Goal: Task Accomplishment & Management: Complete application form

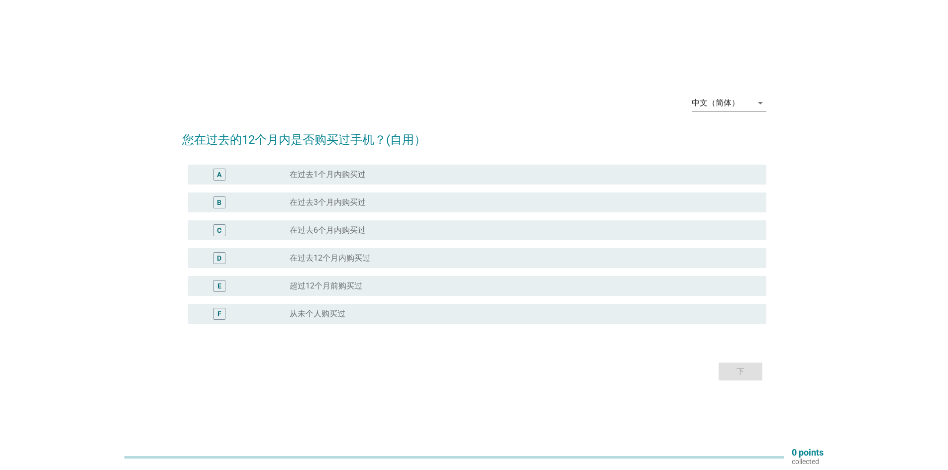
click at [708, 107] on div "中文（简体）" at bounding box center [716, 103] width 48 height 9
click at [740, 132] on div "Bahasa Melayu" at bounding box center [728, 135] width 59 height 12
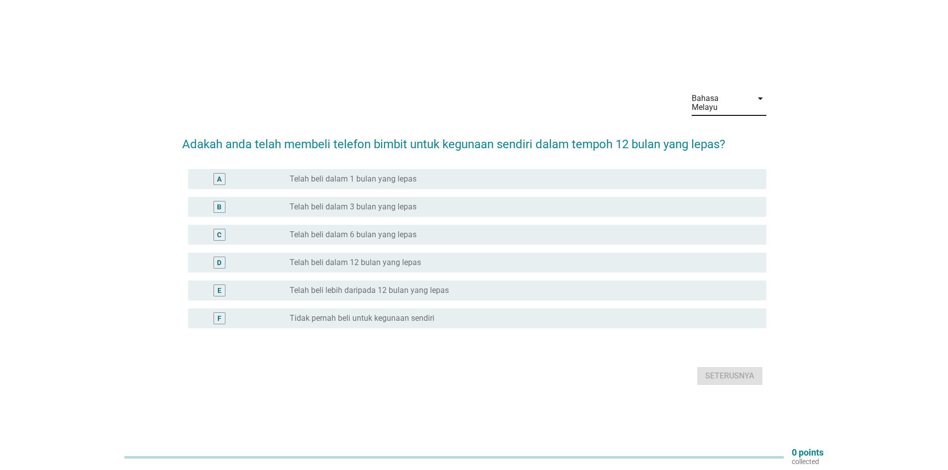
click at [410, 174] on label "Telah beli dalam 1 bulan yang lepas" at bounding box center [353, 179] width 127 height 10
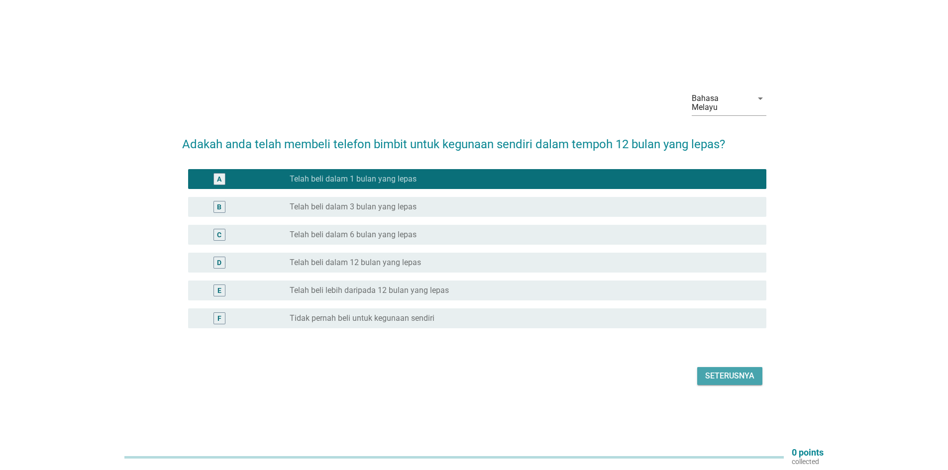
click at [728, 373] on div "Seterusnya" at bounding box center [729, 376] width 49 height 12
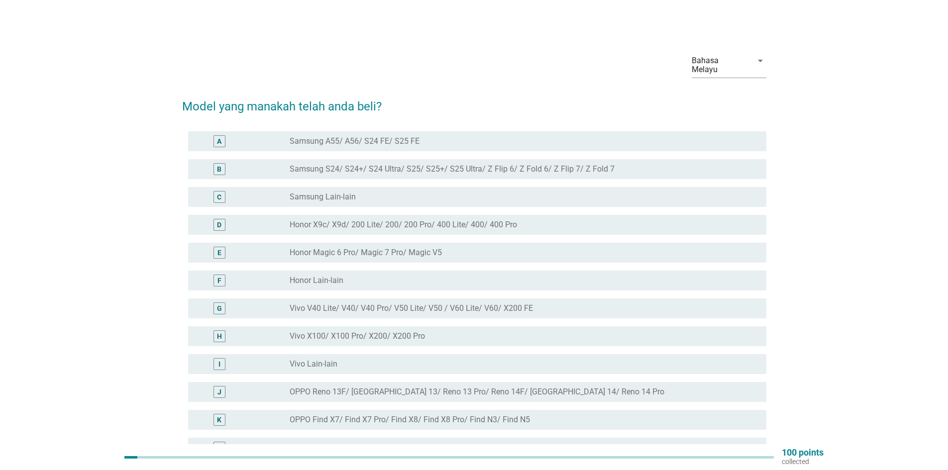
click at [385, 220] on label "Honor X9c/ X9d/ 200 Lite/ 200/ 200 Pro/ 400 Lite/ 400/ 400 Pro" at bounding box center [403, 225] width 227 height 10
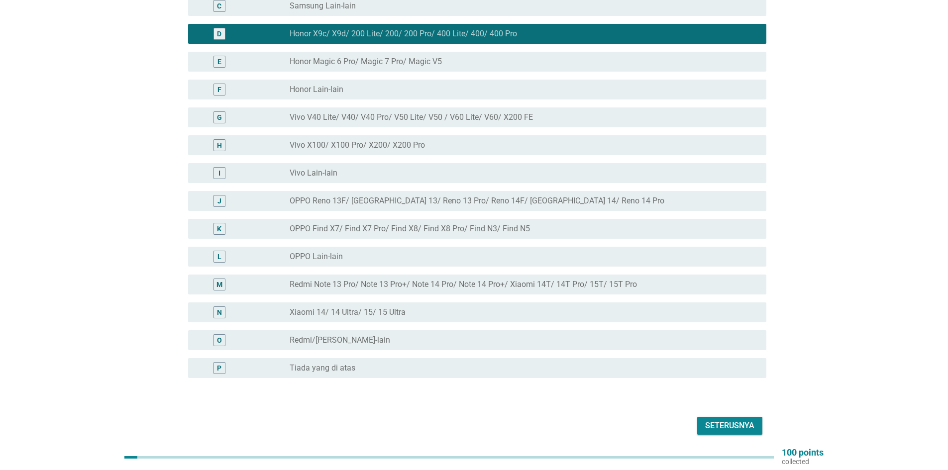
scroll to position [199, 0]
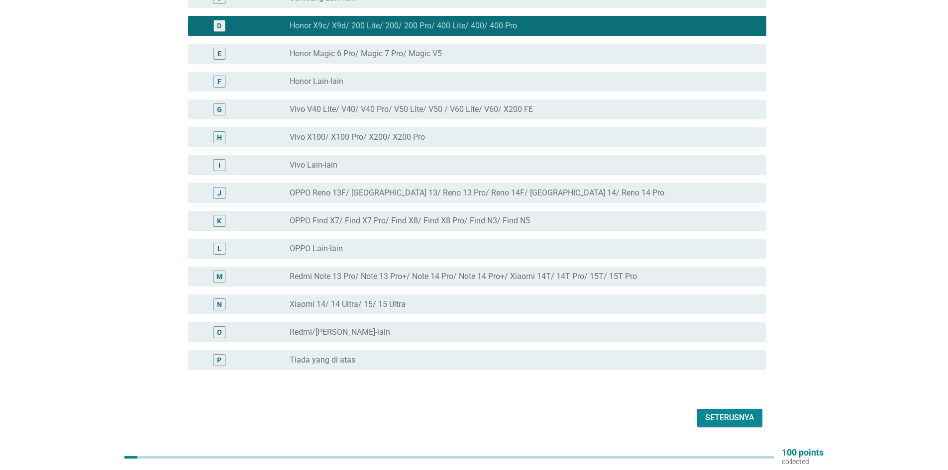
click at [729, 412] on div "Seterusnya" at bounding box center [729, 418] width 49 height 12
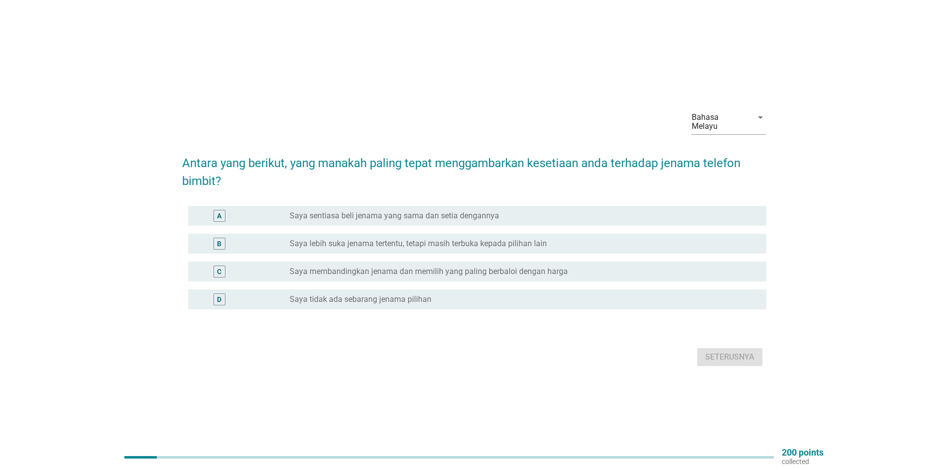
click at [427, 240] on label "Saya lebih suka jenama tertentu, tetapi masih terbuka kepada pilihan lain" at bounding box center [418, 244] width 257 height 10
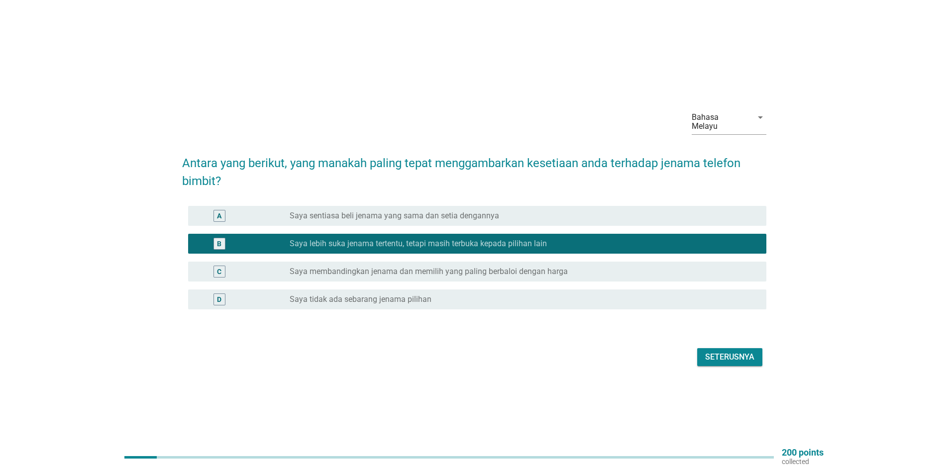
click at [731, 354] on div "Seterusnya" at bounding box center [729, 357] width 49 height 12
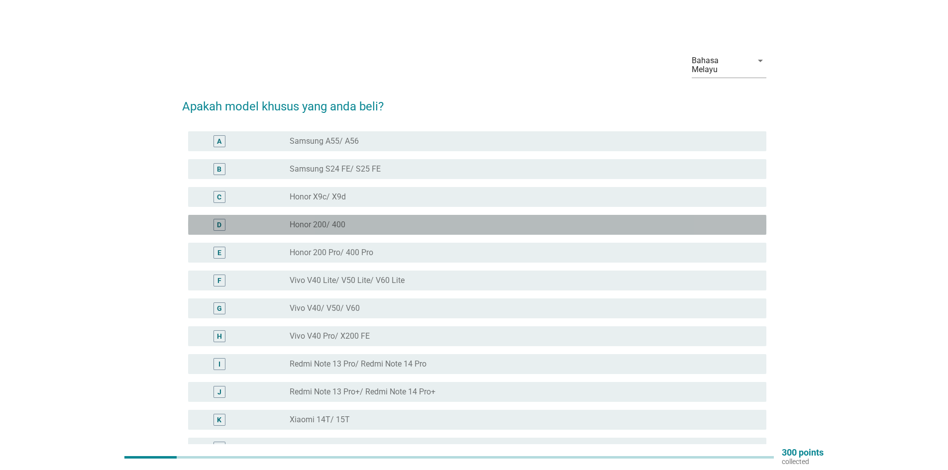
click at [358, 220] on div "radio_button_unchecked Honor 200/ 400" at bounding box center [520, 225] width 461 height 10
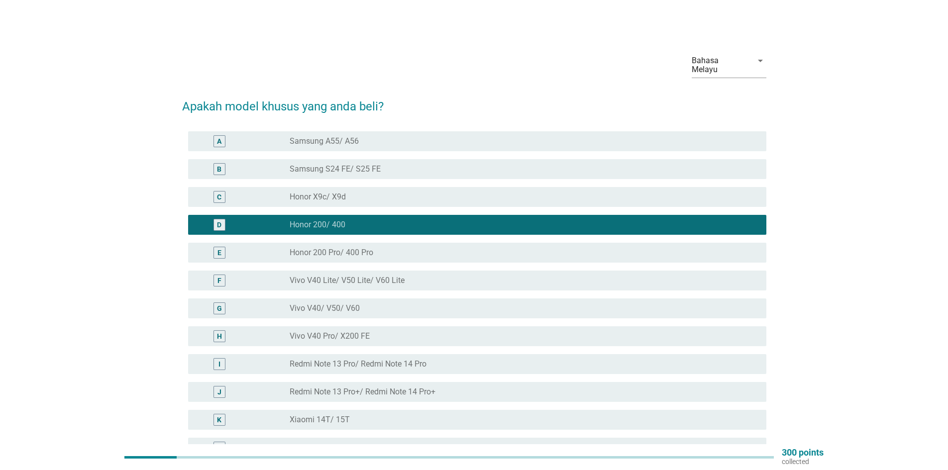
scroll to position [50, 0]
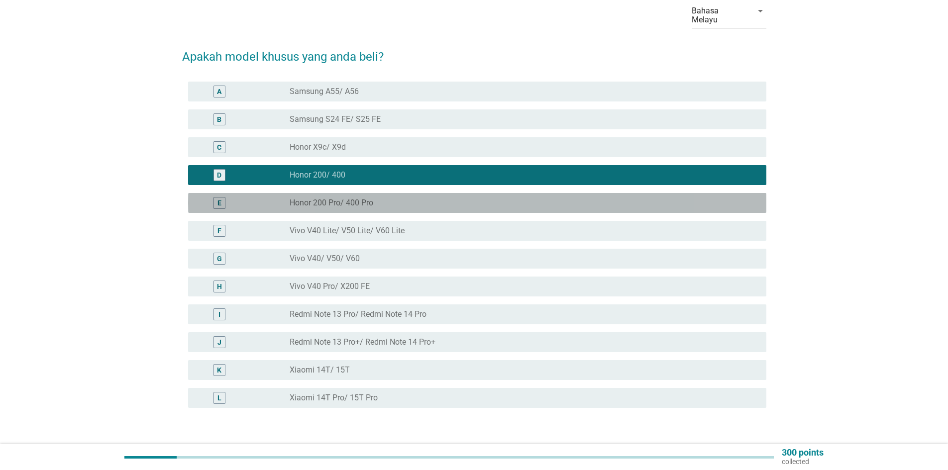
click at [384, 198] on div "radio_button_unchecked Honor 200 Pro/ 400 Pro" at bounding box center [520, 203] width 461 height 10
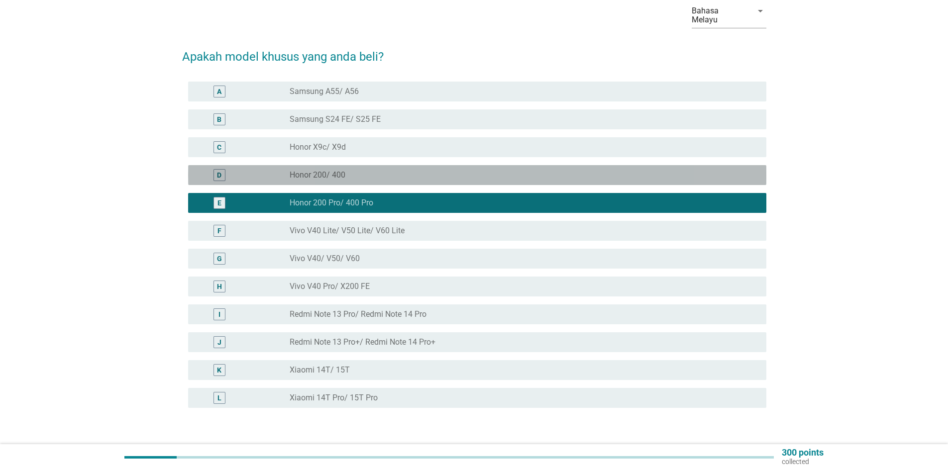
click at [367, 174] on div "D radio_button_unchecked Honor 200/ 400" at bounding box center [477, 175] width 578 height 20
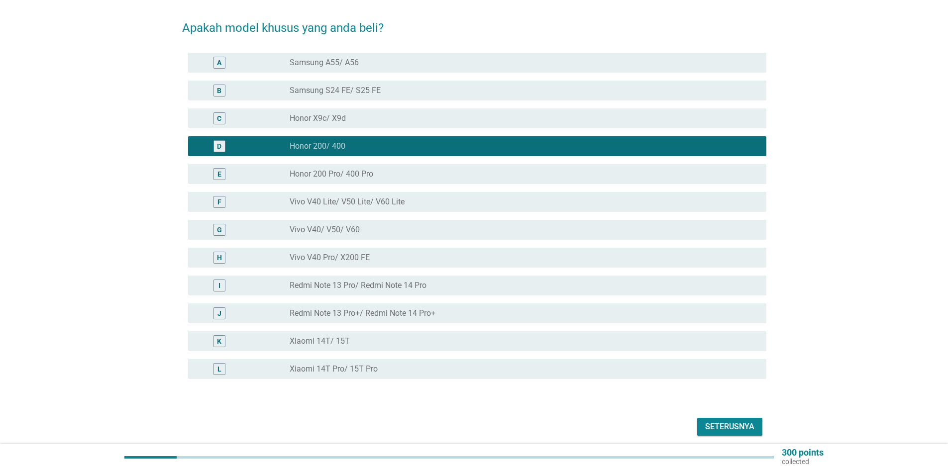
scroll to position [109, 0]
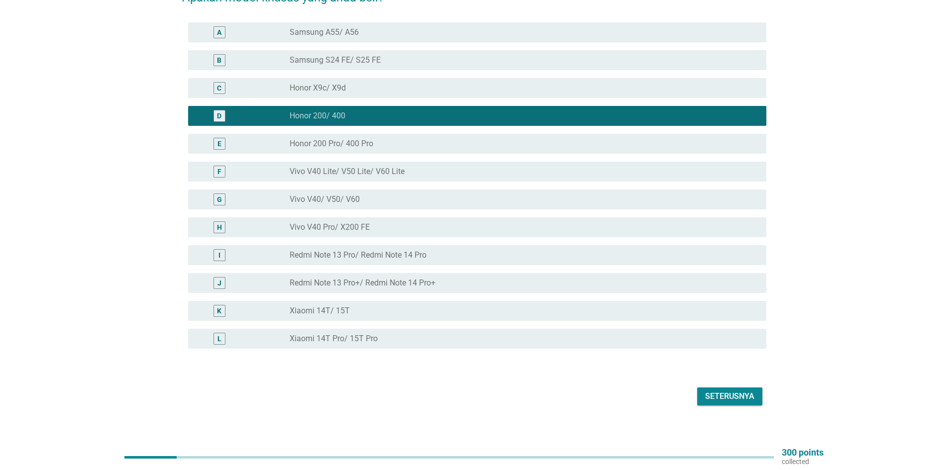
click at [731, 393] on div "Seterusnya" at bounding box center [729, 397] width 49 height 12
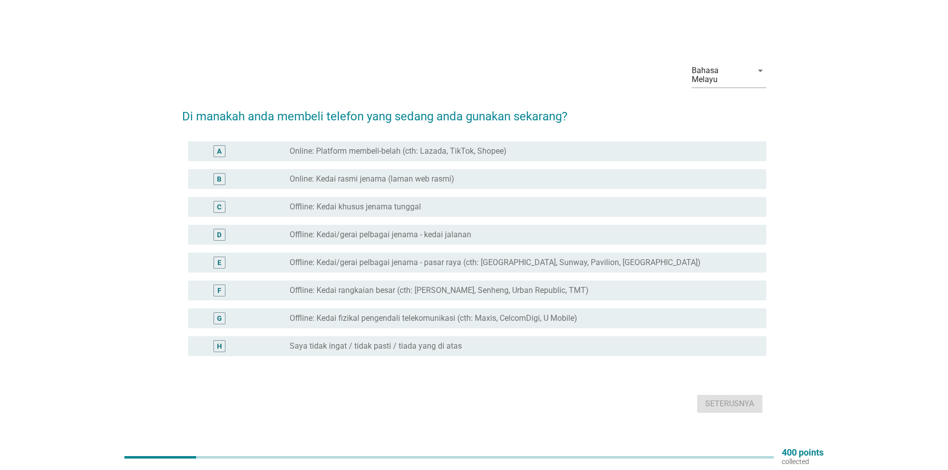
click at [400, 321] on div "G radio_button_unchecked Offline: Kedai fizikal pengendali telekomunikasi (cth:…" at bounding box center [477, 319] width 578 height 20
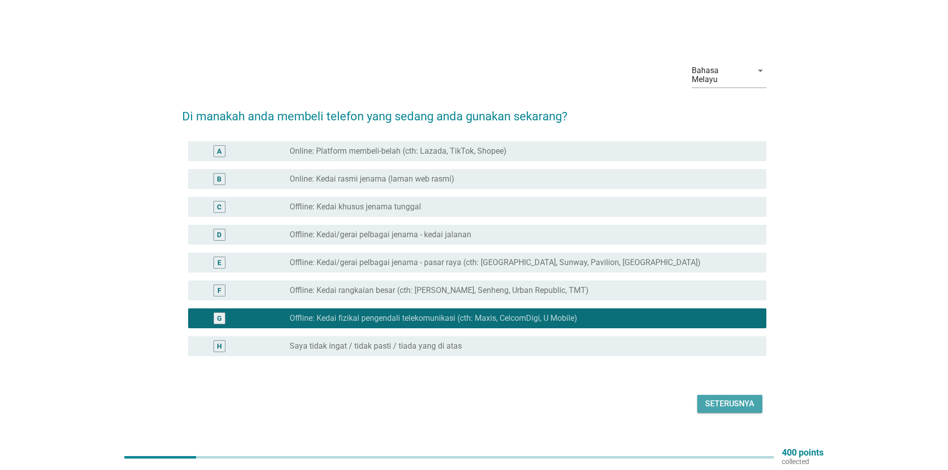
click at [732, 398] on div "Seterusnya" at bounding box center [729, 404] width 49 height 12
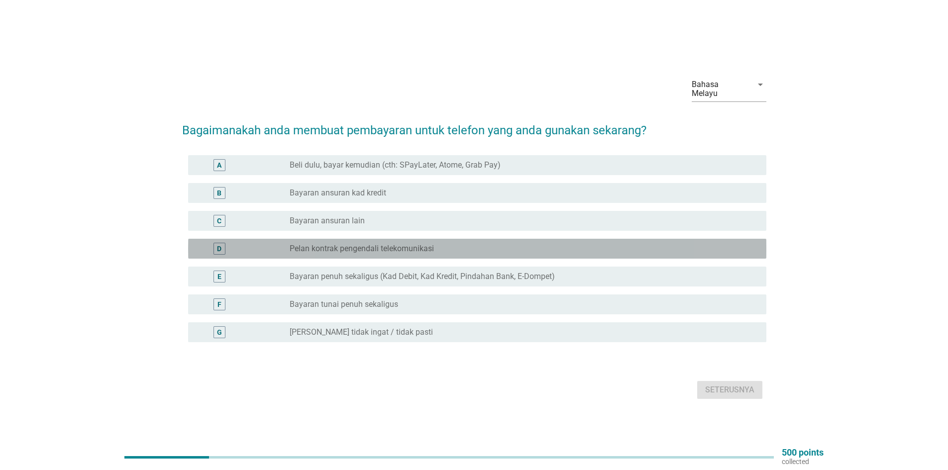
click at [317, 245] on label "Pelan kontrak pengendali telekomunikasi" at bounding box center [362, 249] width 144 height 10
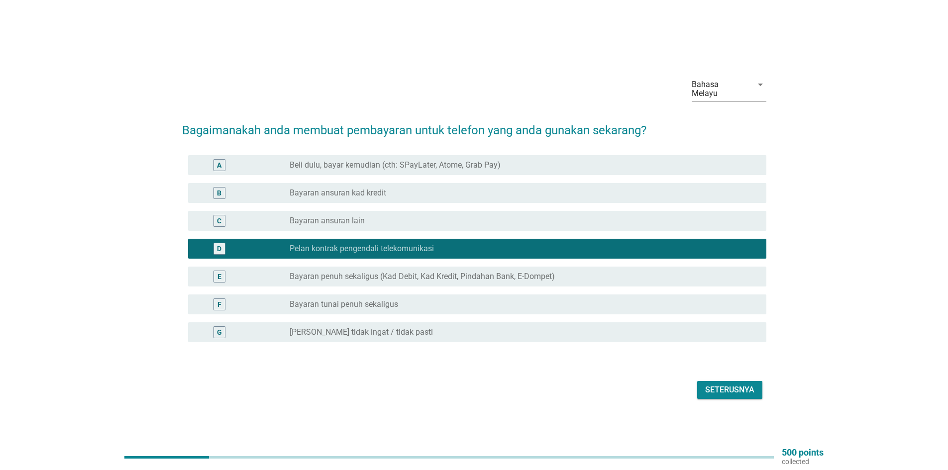
click at [731, 384] on div "Seterusnya" at bounding box center [729, 390] width 49 height 12
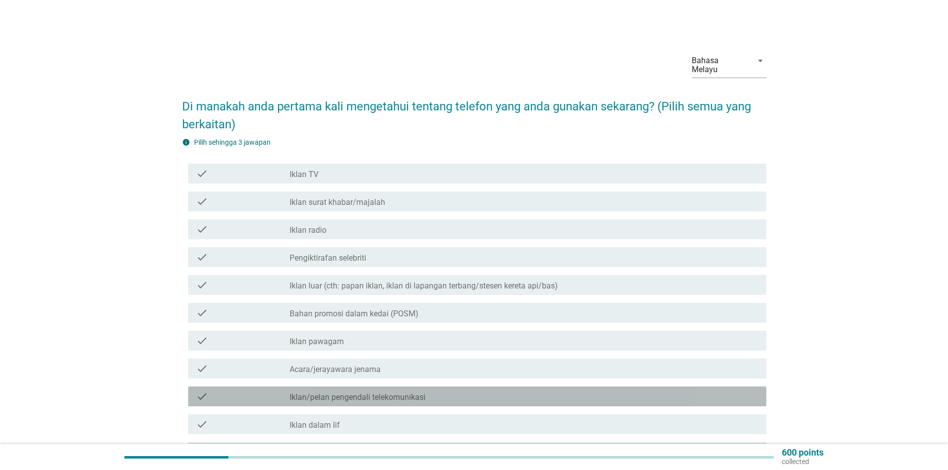
click at [328, 394] on div "check check_box_outline_blank Iklan/pelan pengendali telekomunikasi" at bounding box center [477, 397] width 578 height 20
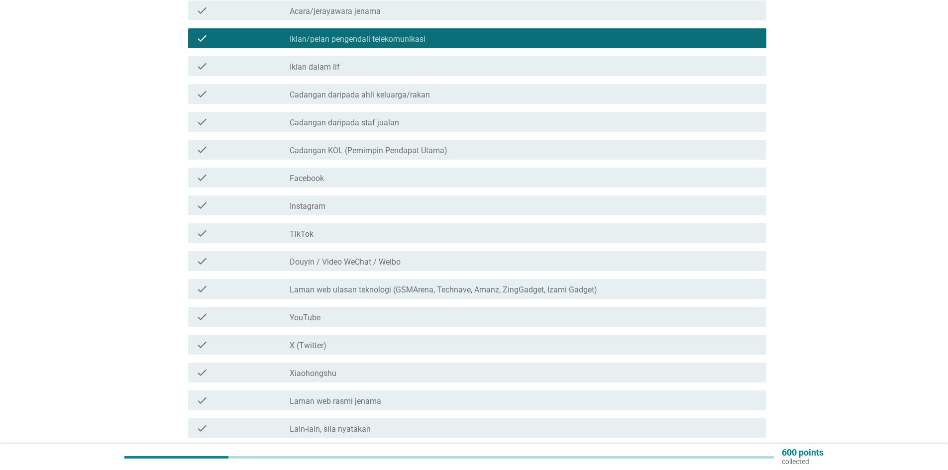
scroll to position [450, 0]
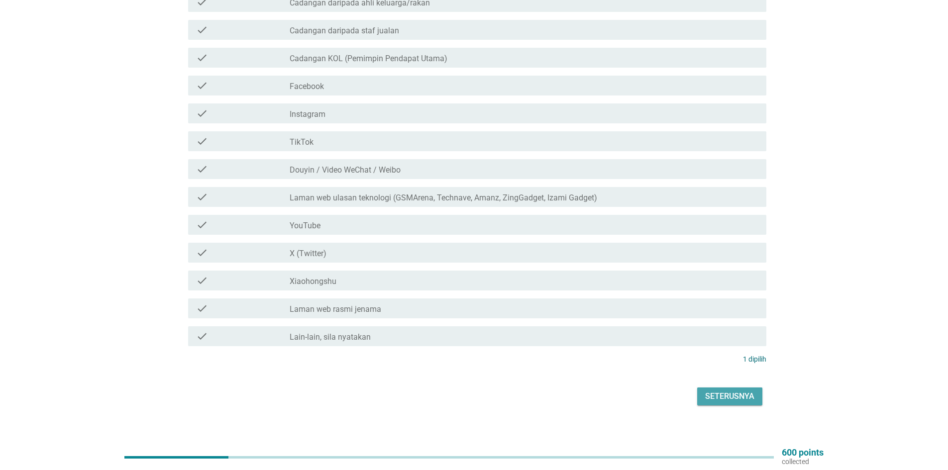
click at [735, 391] on div "Seterusnya" at bounding box center [729, 397] width 49 height 12
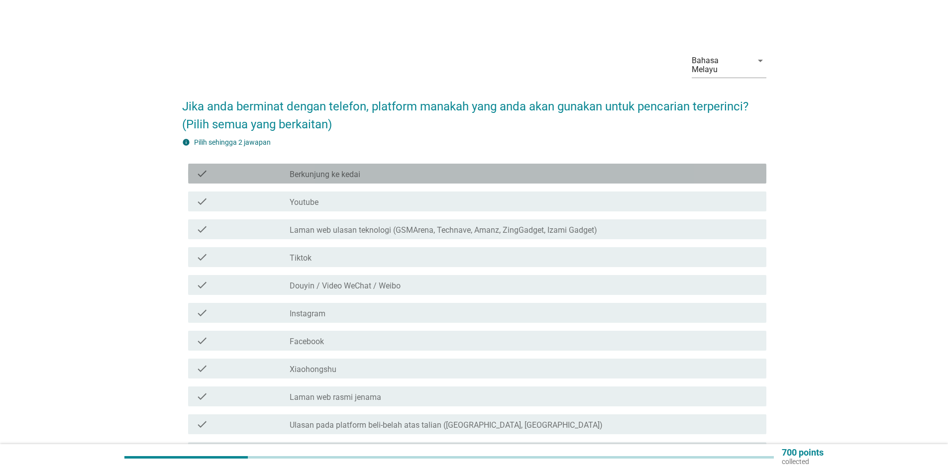
click at [330, 170] on label "Berkunjung ke kedai" at bounding box center [325, 175] width 71 height 10
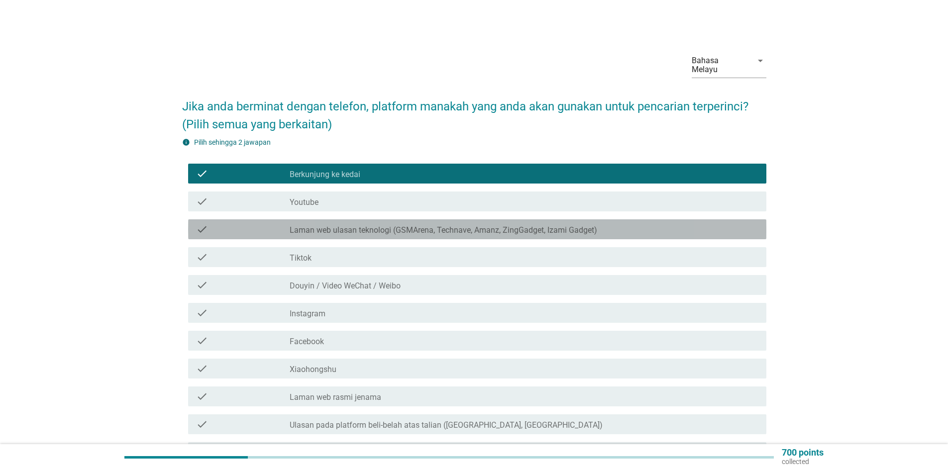
click at [333, 220] on div "check check_box_outline_blank Laman web ulasan teknologi (GSMArena, Technave, A…" at bounding box center [477, 230] width 578 height 20
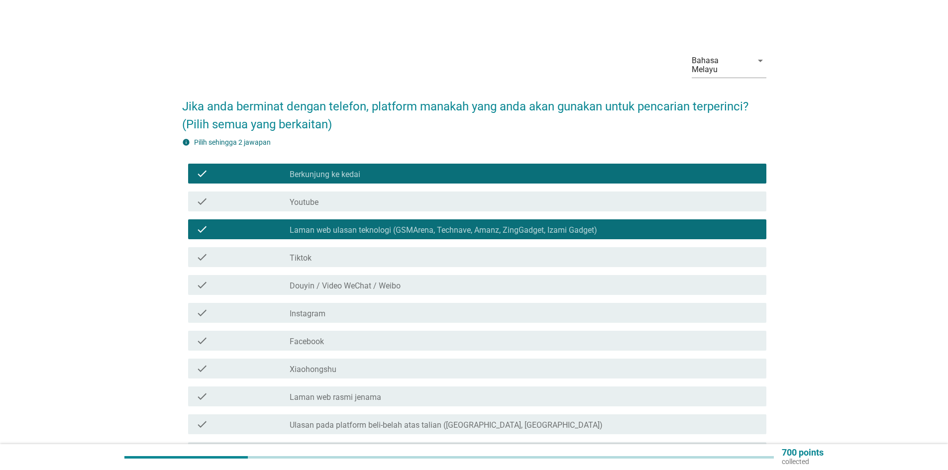
click at [325, 255] on div "check check_box_outline_blank Tiktok" at bounding box center [477, 257] width 578 height 20
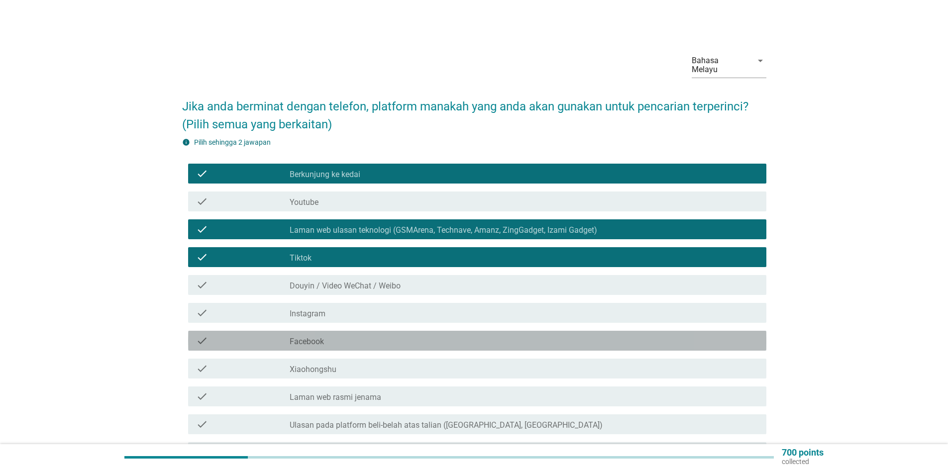
click at [351, 335] on div "check_box_outline_blank Facebook" at bounding box center [524, 341] width 469 height 12
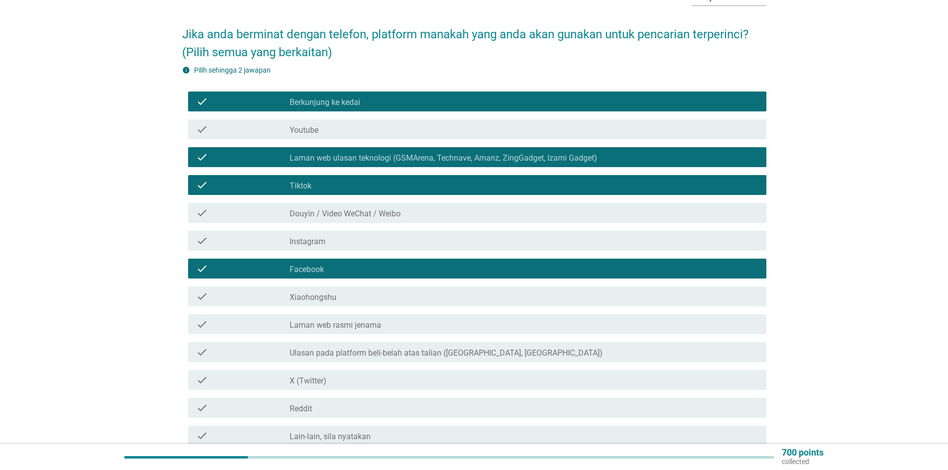
scroll to position [200, 0]
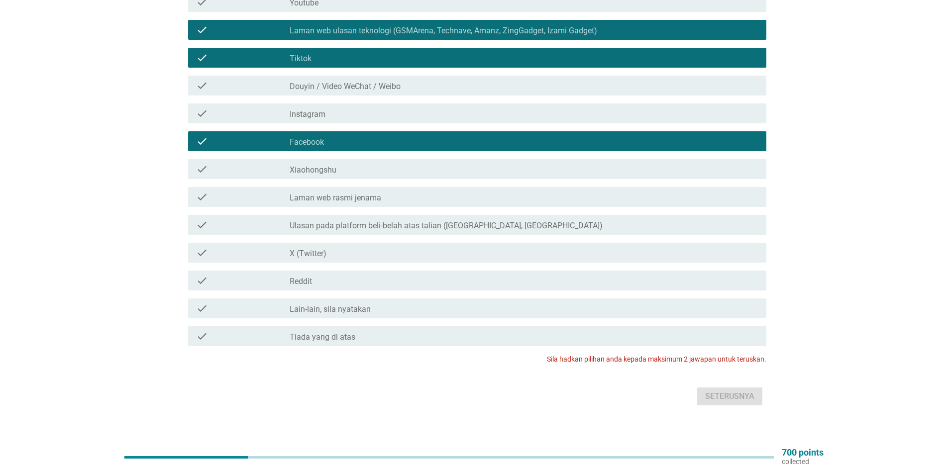
click at [450, 224] on div "check check_box_outline_blank Ulasan pada platform beli-belah atas talian (Shop…" at bounding box center [477, 225] width 578 height 20
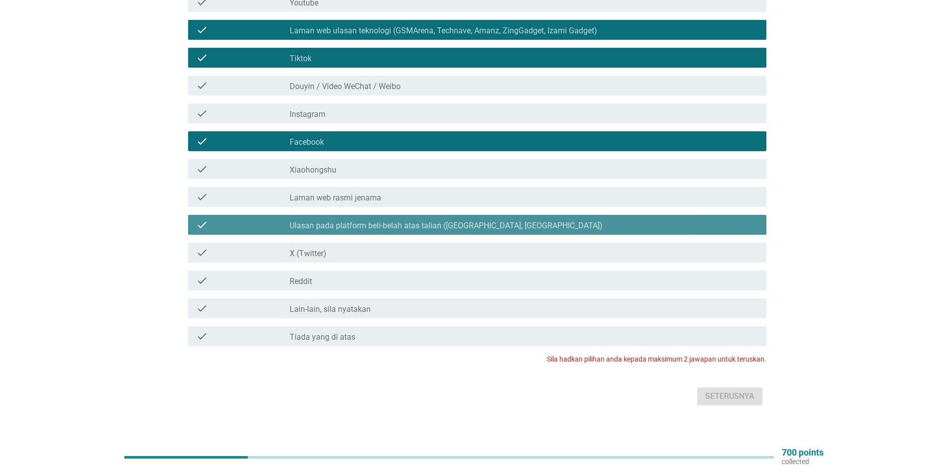
click at [342, 219] on div "check_box_outline_blank Ulasan pada platform beli-belah atas talian (Shopee, [G…" at bounding box center [524, 225] width 469 height 12
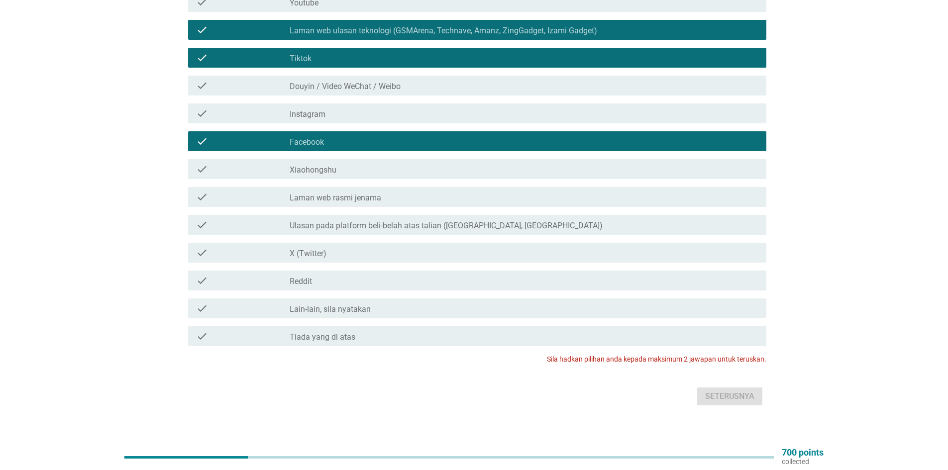
click at [315, 137] on label "Facebook" at bounding box center [307, 142] width 34 height 10
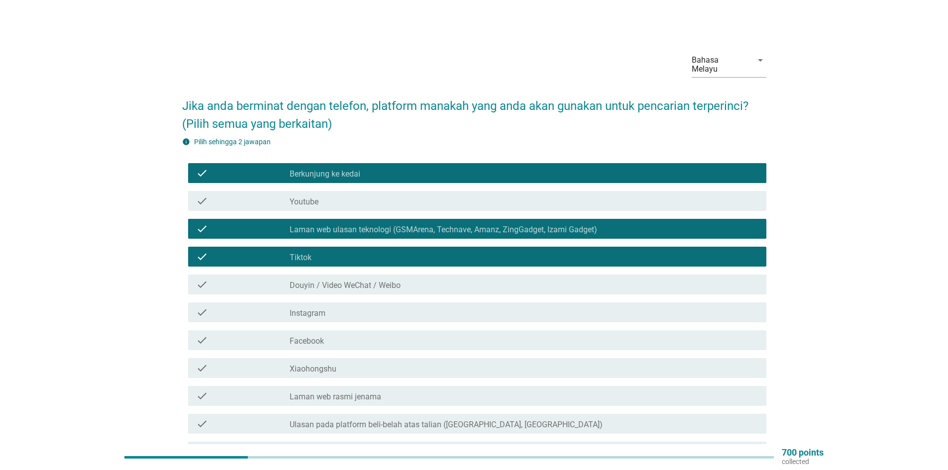
scroll to position [0, 0]
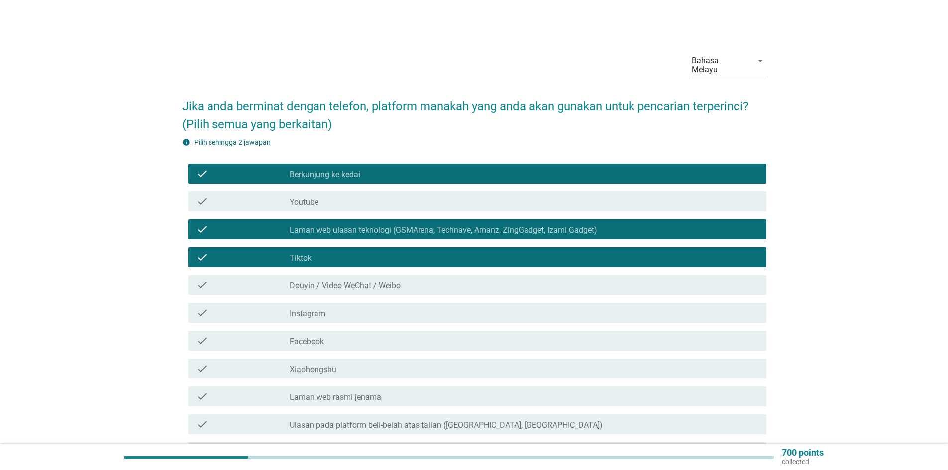
click at [393, 225] on label "Laman web ulasan teknologi (GSMArena, Technave, Amanz, ZingGadget, Izami Gadget)" at bounding box center [444, 230] width 308 height 10
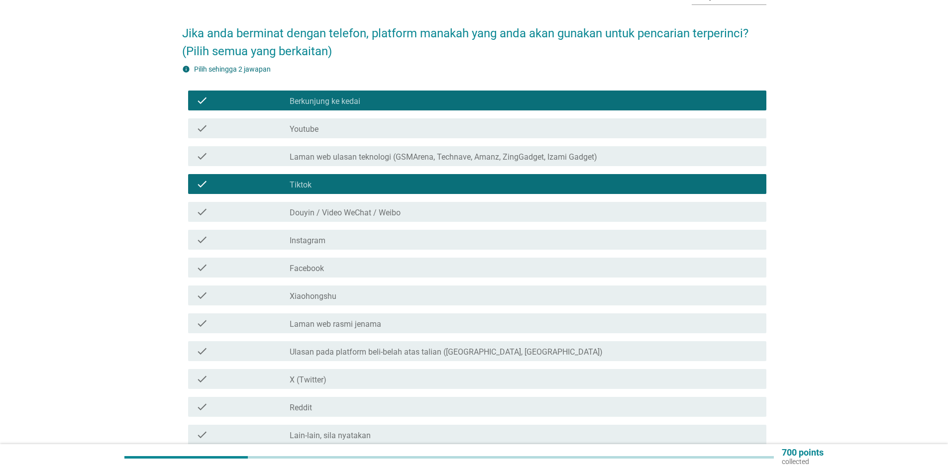
scroll to position [200, 0]
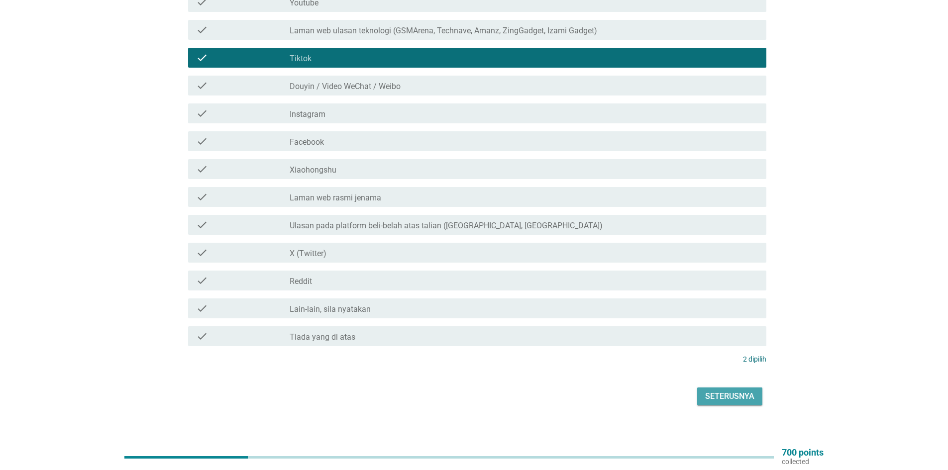
click at [708, 391] on div "Seterusnya" at bounding box center [729, 397] width 49 height 12
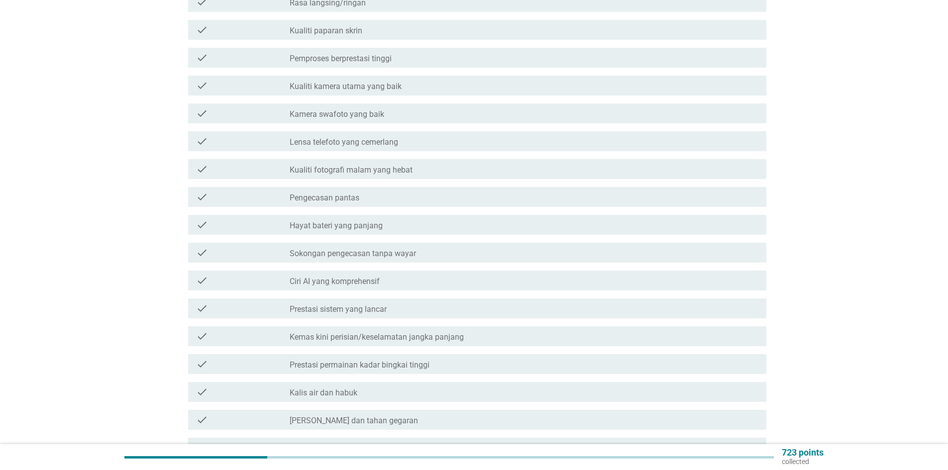
scroll to position [0, 0]
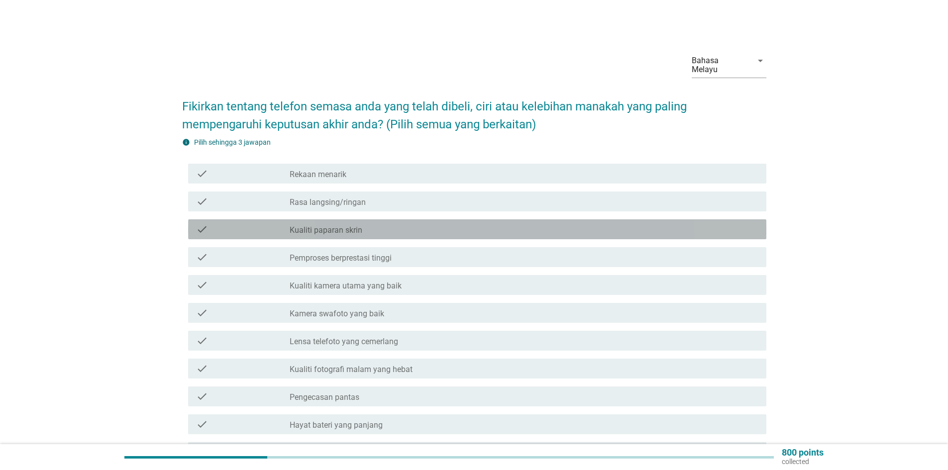
click at [323, 225] on label "Kualiti paparan skrin" at bounding box center [326, 230] width 73 height 10
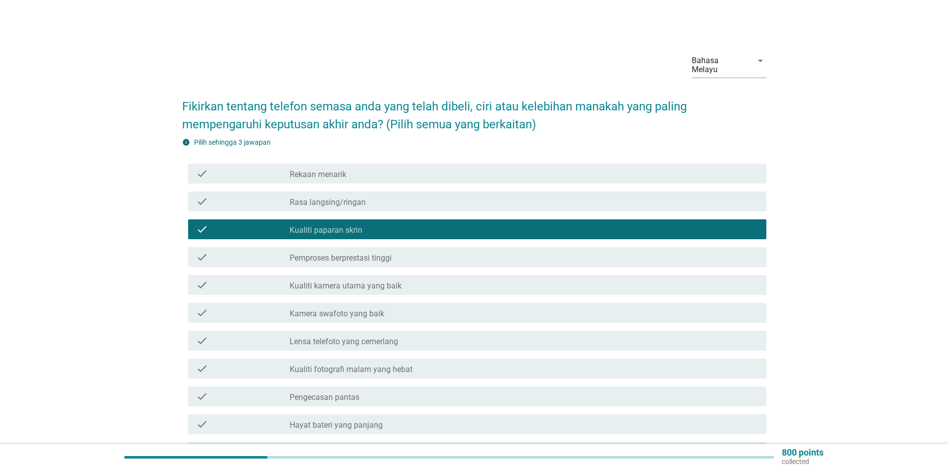
click at [325, 253] on label "Pemproses berprestasi tinggi" at bounding box center [341, 258] width 102 height 10
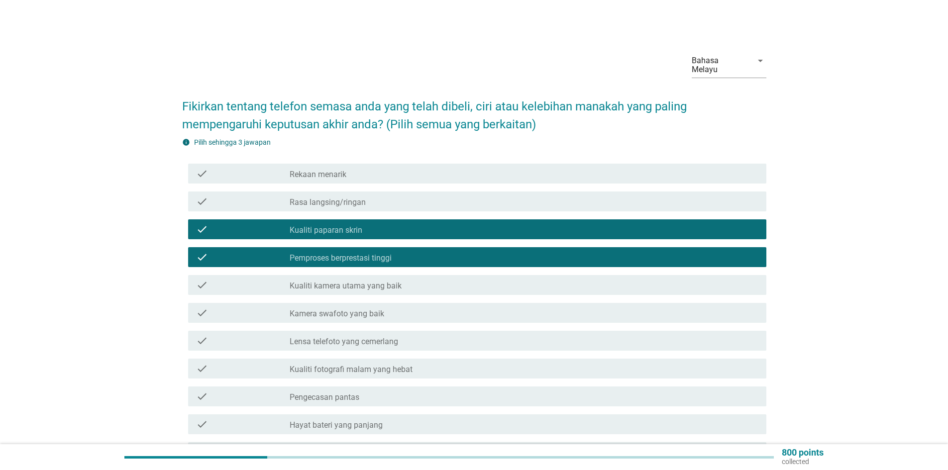
click at [310, 198] on label "Rasa langsing/ringan" at bounding box center [328, 203] width 76 height 10
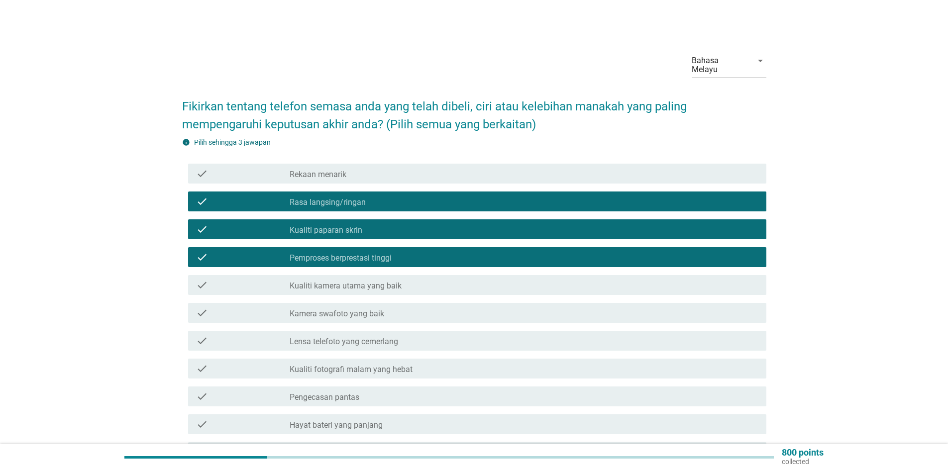
click at [366, 337] on label "Lensa telefoto yang cemerlang" at bounding box center [344, 342] width 109 height 10
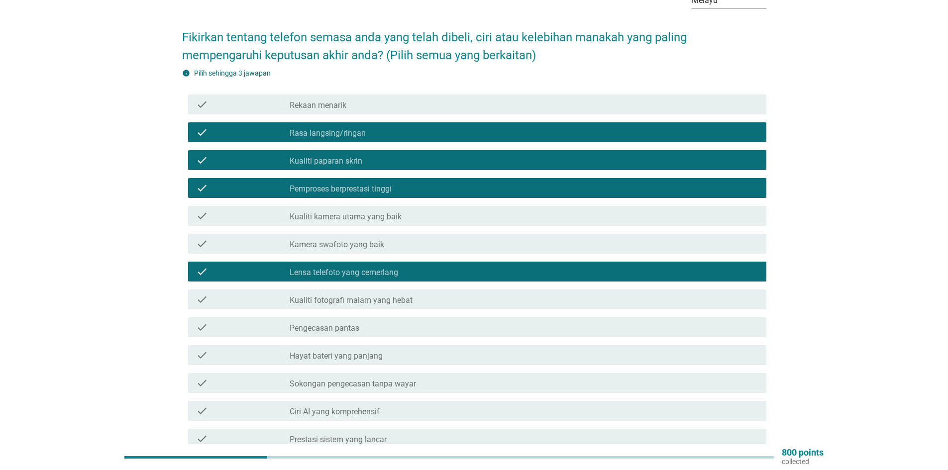
scroll to position [62, 0]
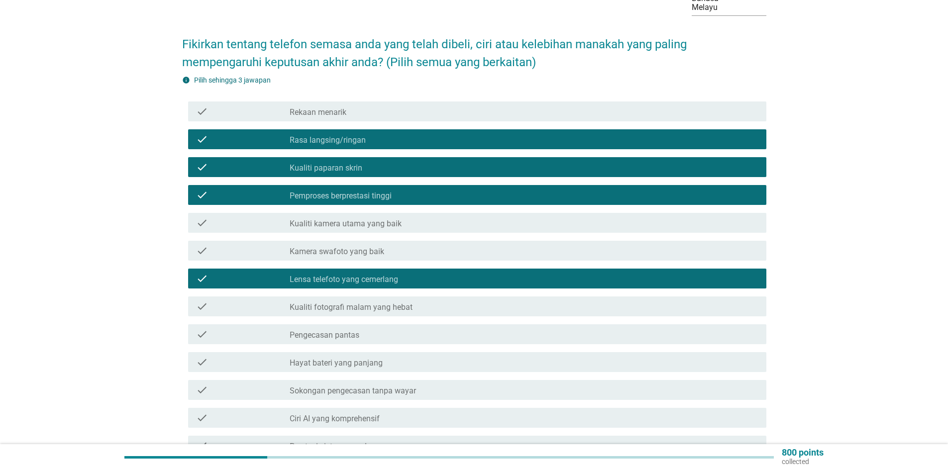
click at [345, 191] on label "Pemproses berprestasi tinggi" at bounding box center [341, 196] width 102 height 10
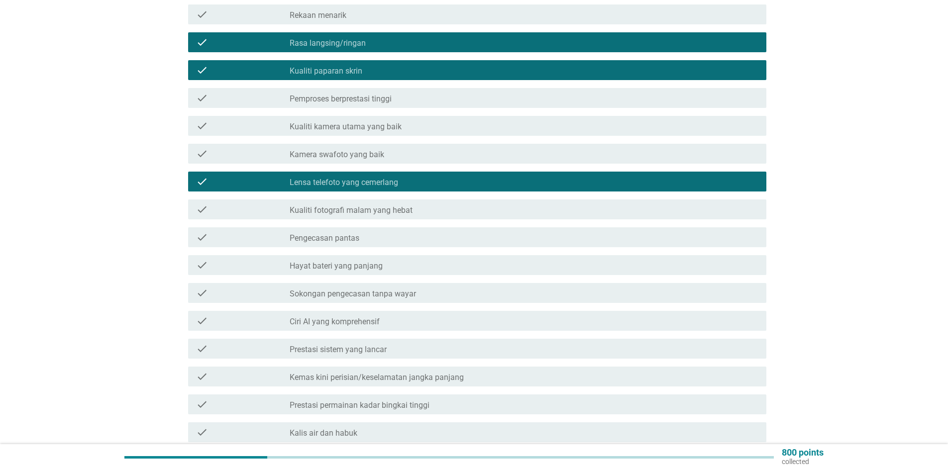
scroll to position [311, 0]
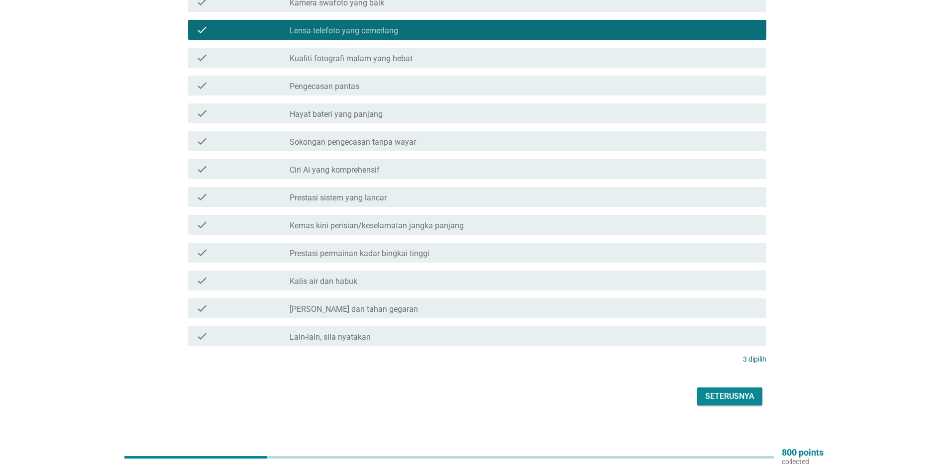
click at [733, 391] on div "Seterusnya" at bounding box center [729, 397] width 49 height 12
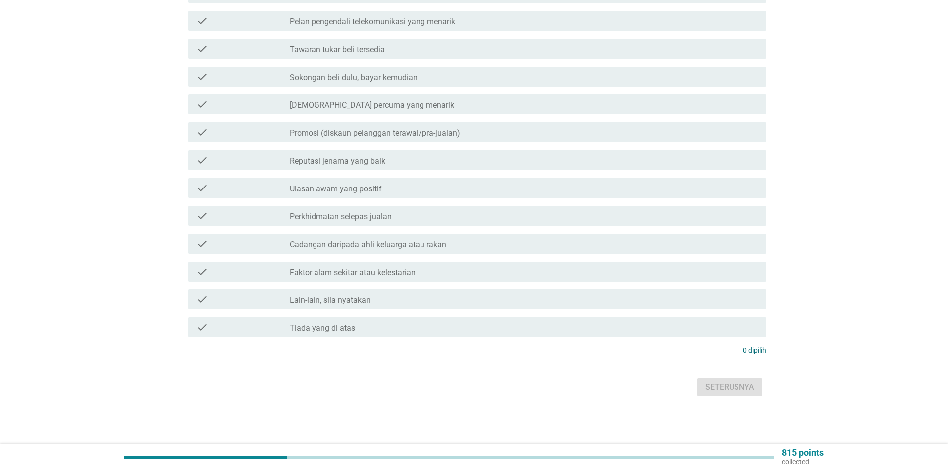
scroll to position [0, 0]
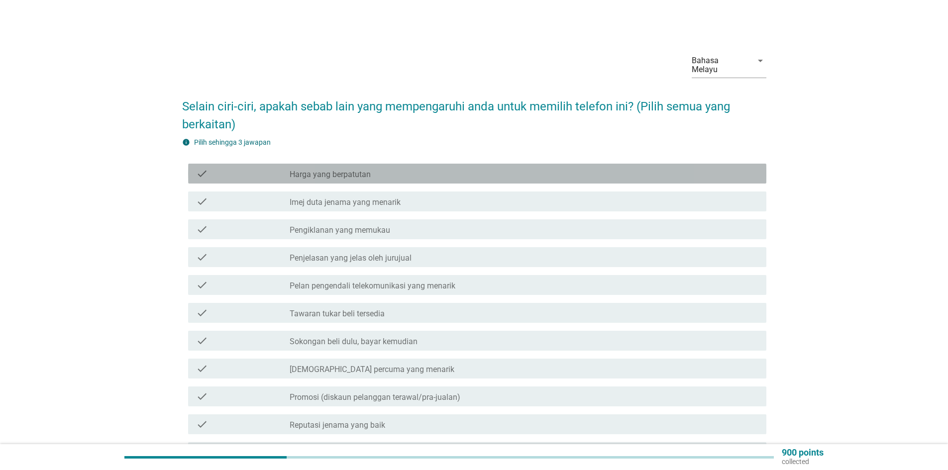
click at [304, 170] on label "Harga yang berpatutan" at bounding box center [330, 175] width 81 height 10
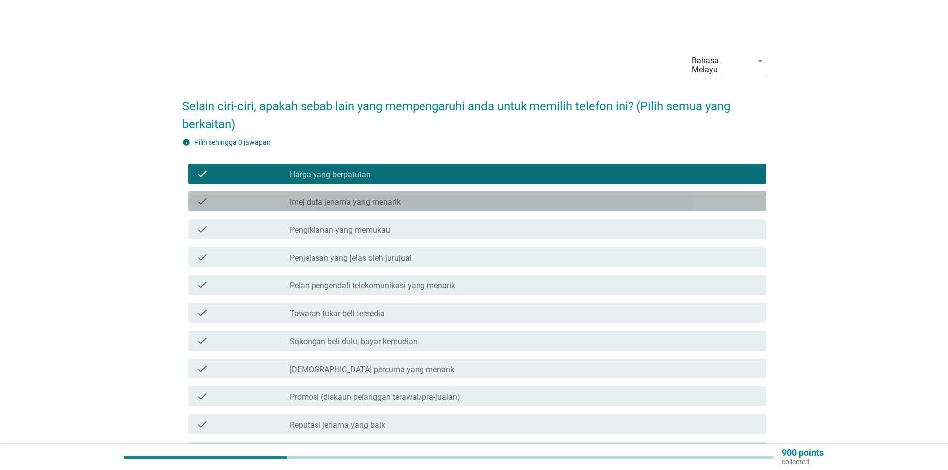
click at [312, 202] on div "check check_box_outline_blank Imej duta jenama yang menarik" at bounding box center [477, 202] width 578 height 20
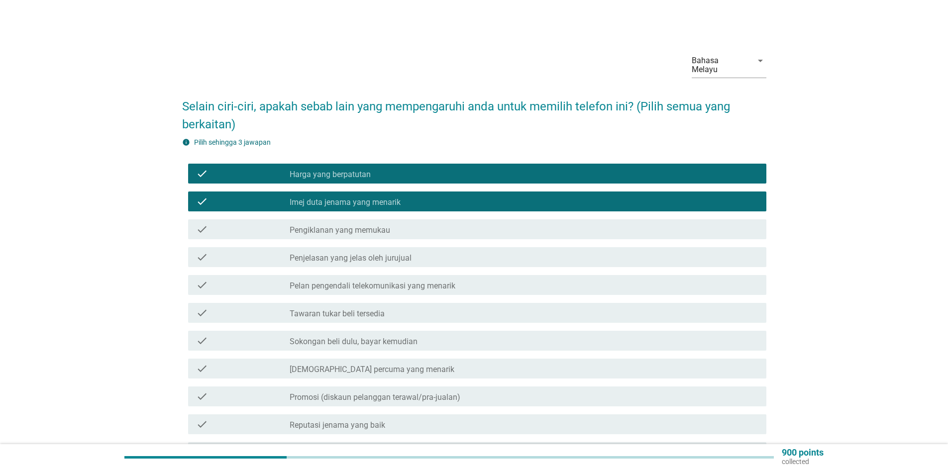
click at [318, 327] on div "check check_box_outline_blank Sokongan beli dulu, bayar kemudian" at bounding box center [474, 341] width 584 height 28
click at [325, 279] on div "check_box_outline_blank Pelan pengendali telekomunikasi yang menarik" at bounding box center [524, 285] width 469 height 12
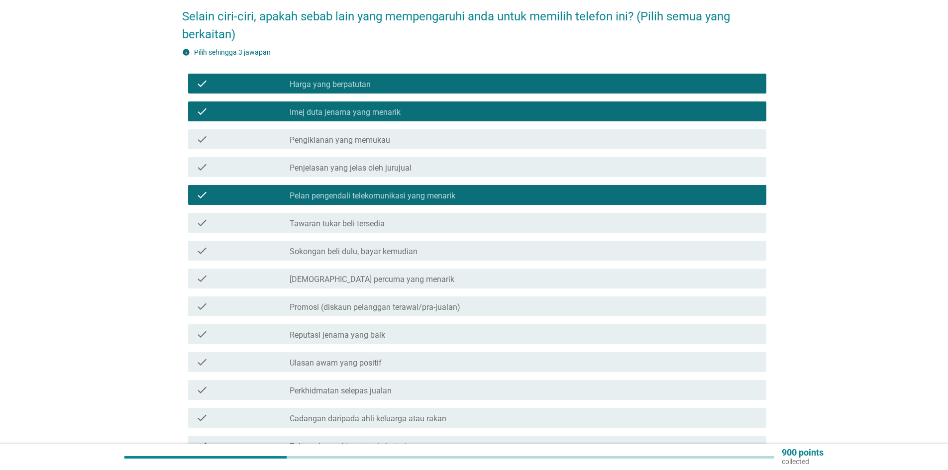
scroll to position [249, 0]
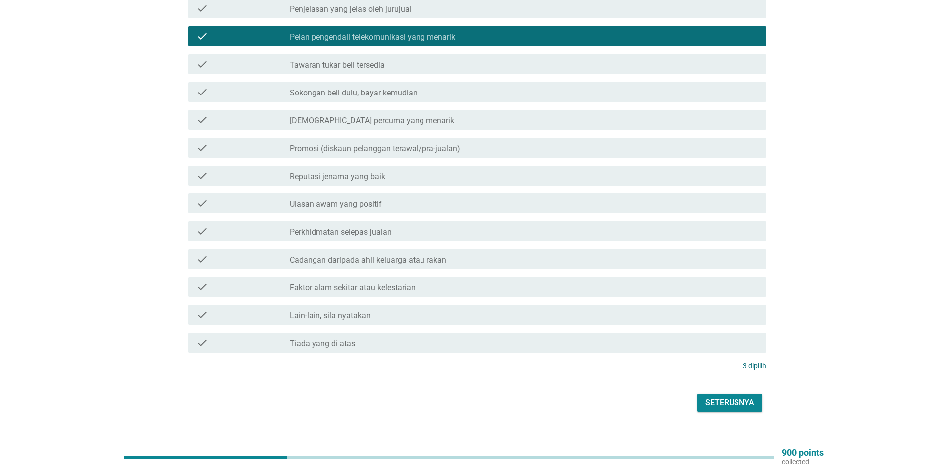
click at [715, 397] on div "Seterusnya" at bounding box center [729, 403] width 49 height 12
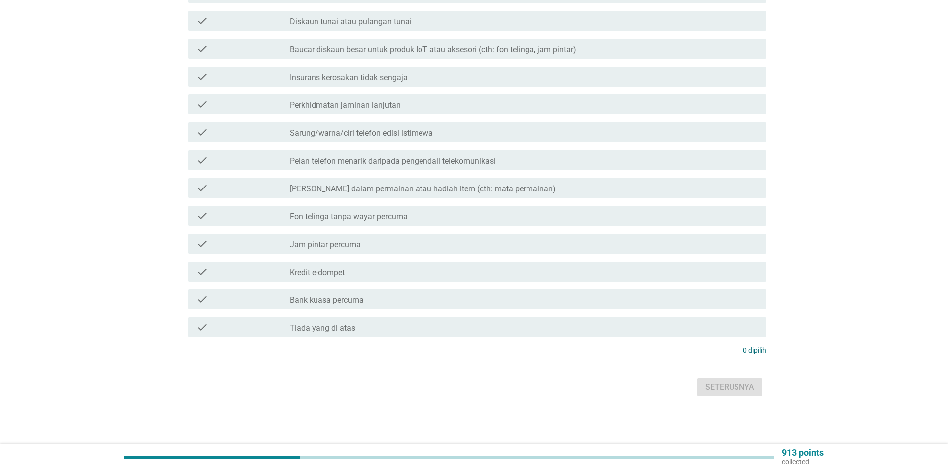
scroll to position [0, 0]
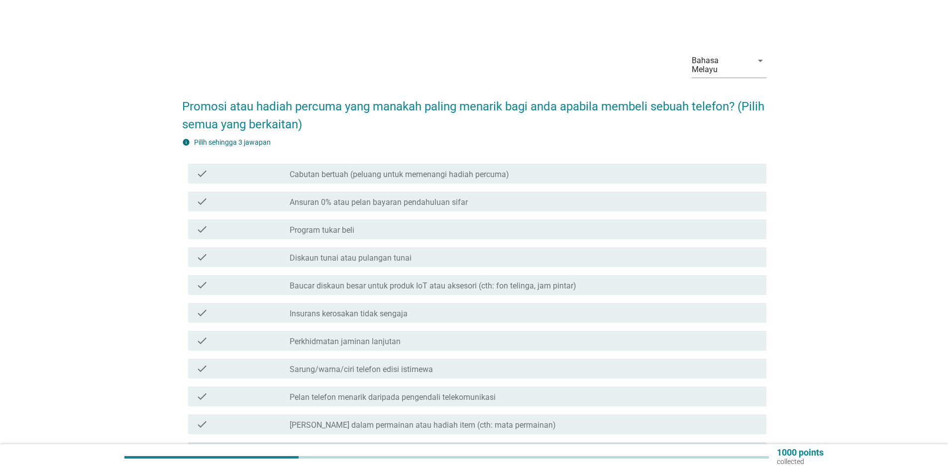
click at [382, 170] on label "Cabutan bertuah (peluang untuk memenangi hadiah percuma)" at bounding box center [400, 175] width 220 height 10
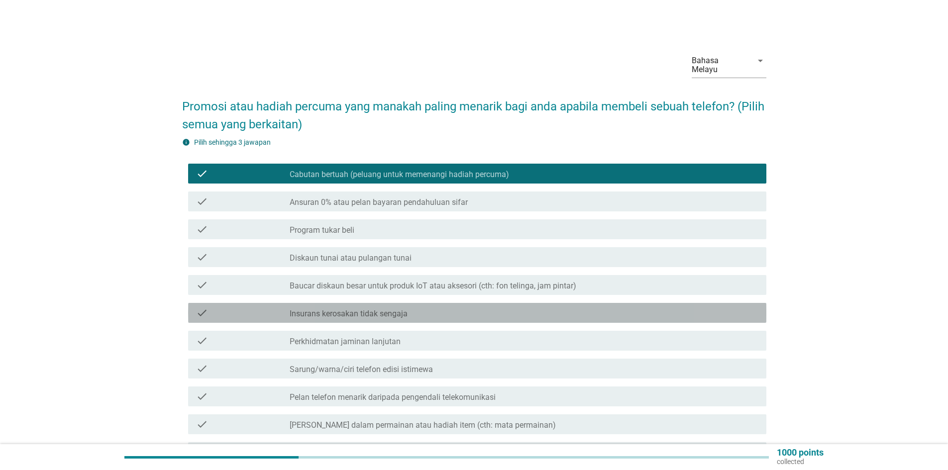
click at [350, 303] on div "check check_box_outline_blank Insurans kerosakan tidak sengaja" at bounding box center [477, 313] width 578 height 20
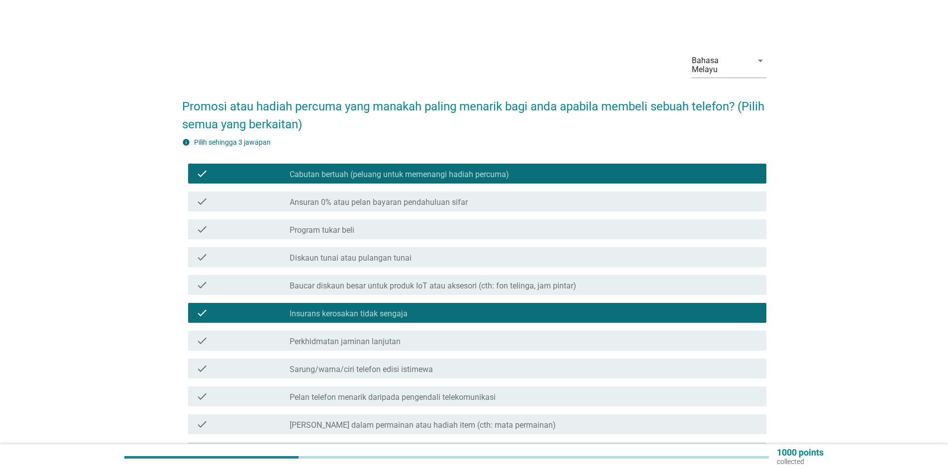
click at [391, 397] on div "check check_box_outline_blank Pelan telefon menarik daripada pengendali telekom…" at bounding box center [477, 397] width 578 height 20
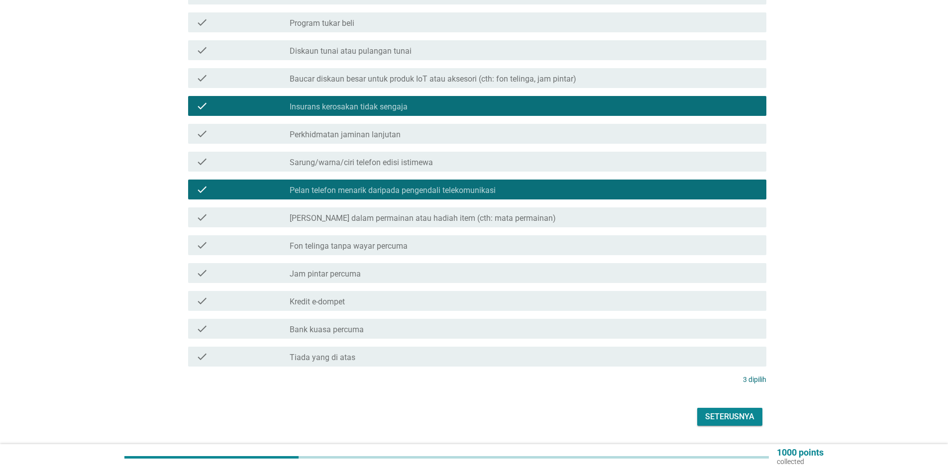
scroll to position [227, 0]
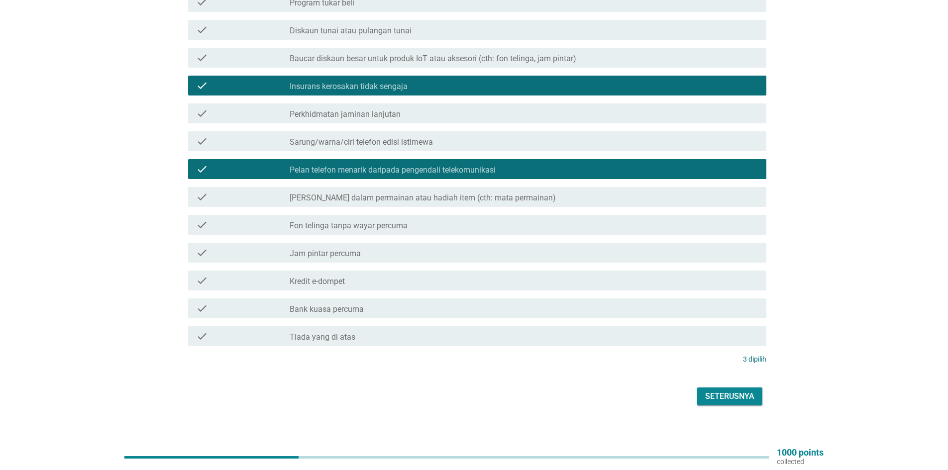
click at [729, 391] on div "Seterusnya" at bounding box center [729, 397] width 49 height 12
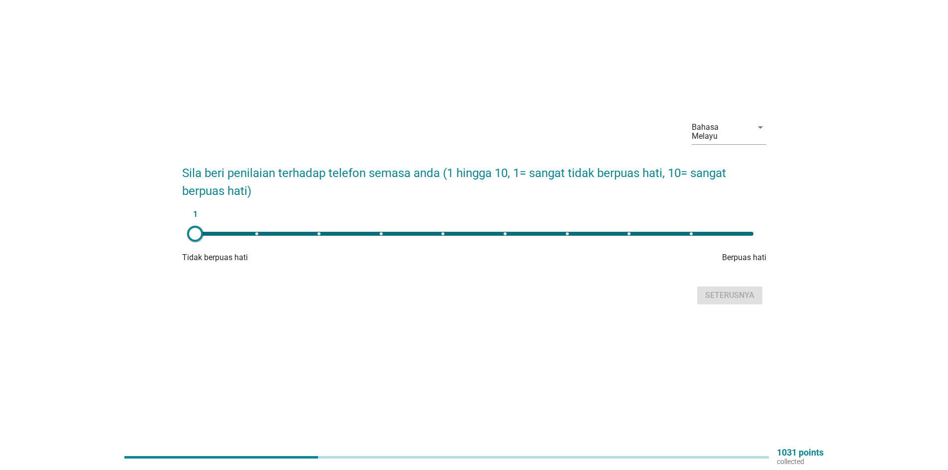
scroll to position [0, 0]
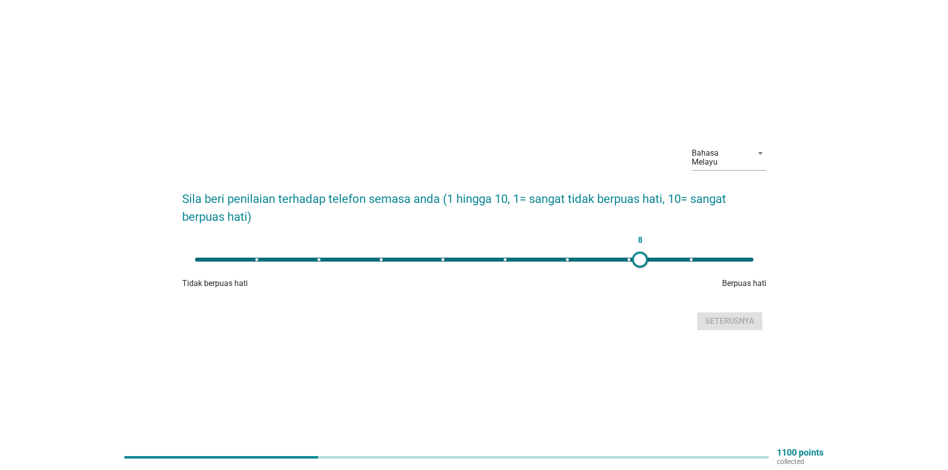
type input "10"
drag, startPoint x: 191, startPoint y: 256, endPoint x: 757, endPoint y: 285, distance: 566.7
click at [757, 285] on div "10 Tidak berpuas hati Berpuas hati" at bounding box center [474, 270] width 584 height 40
click at [723, 321] on div "Seterusnya" at bounding box center [729, 322] width 49 height 12
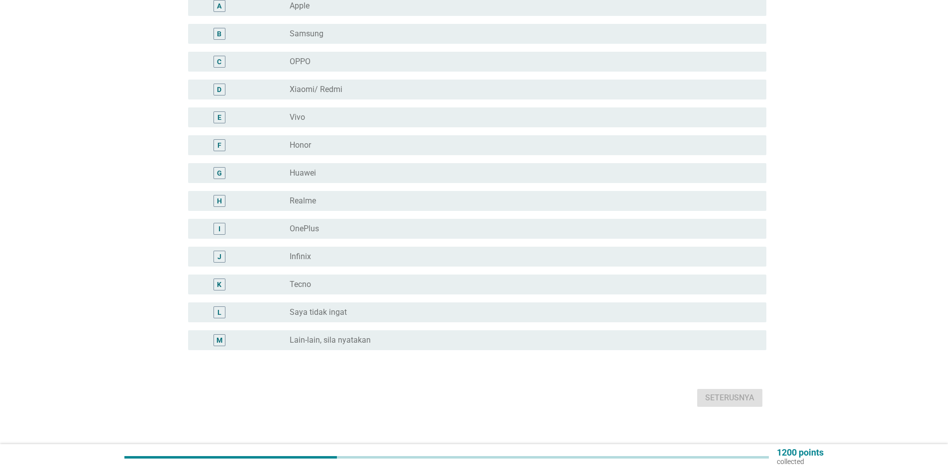
scroll to position [137, 0]
click at [322, 195] on div "radio_button_unchecked Realme" at bounding box center [520, 200] width 461 height 10
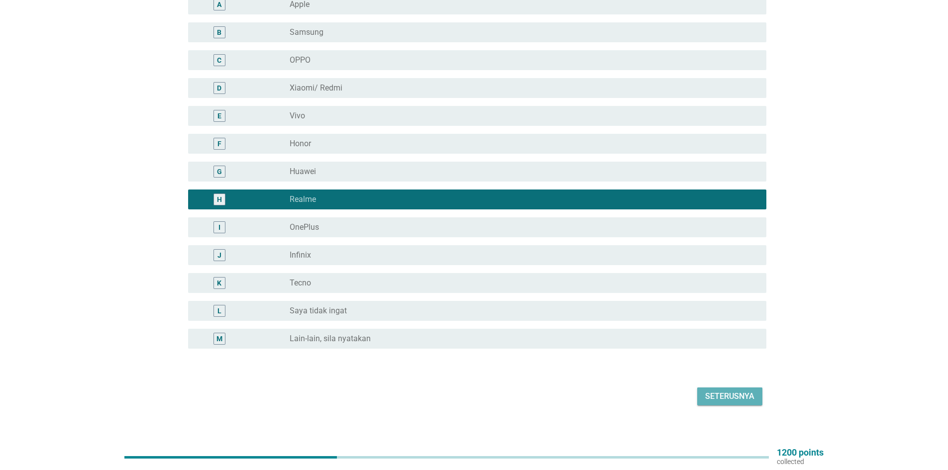
click at [746, 391] on div "Seterusnya" at bounding box center [729, 397] width 49 height 12
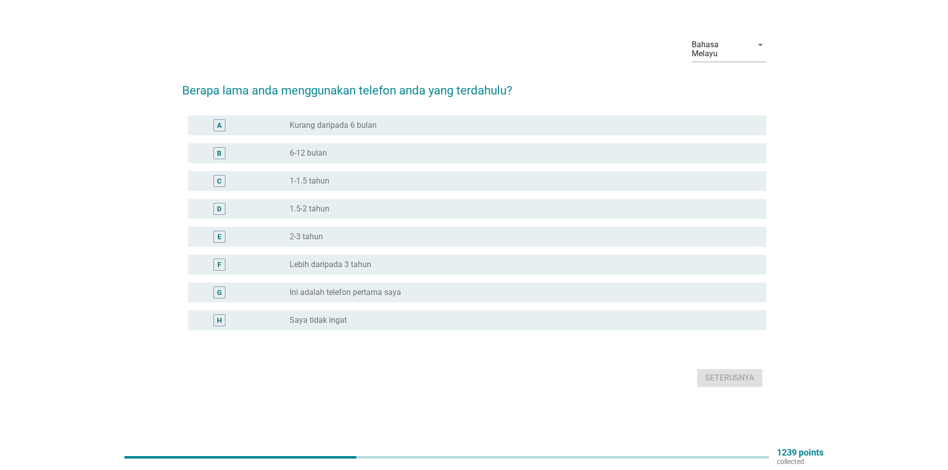
scroll to position [0, 0]
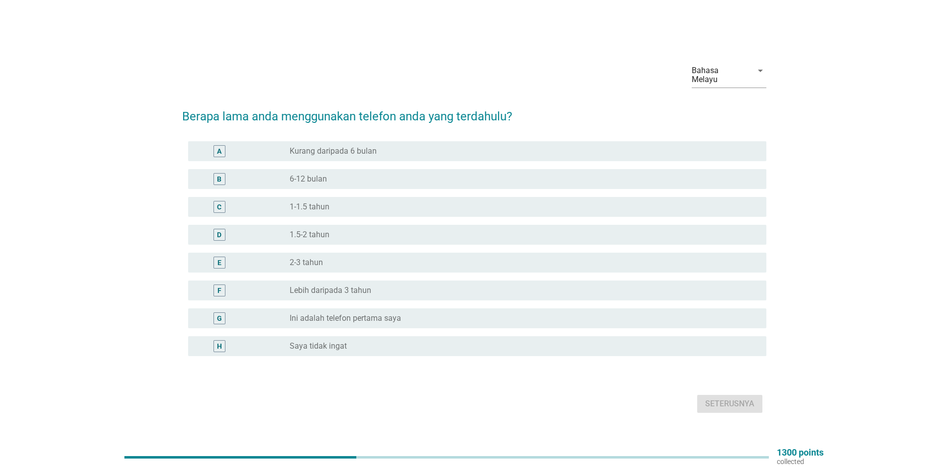
click at [313, 146] on label "Kurang daripada 6 bulan" at bounding box center [333, 151] width 87 height 10
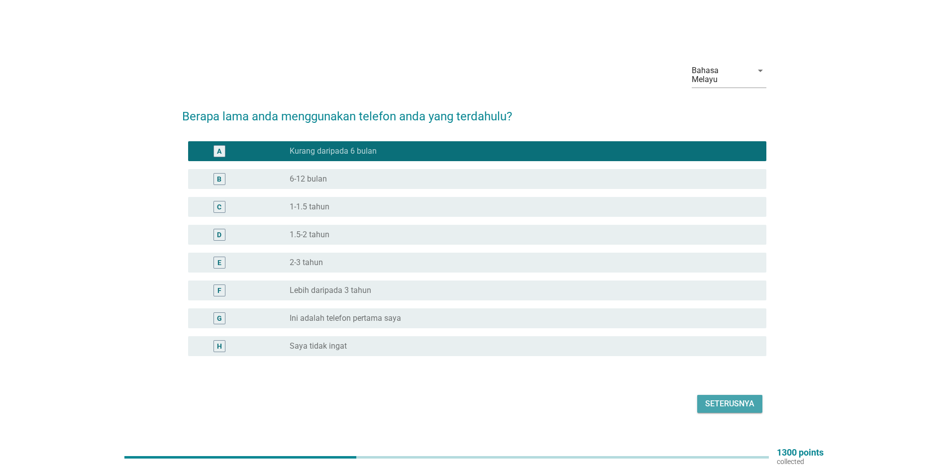
click at [703, 404] on button "Seterusnya" at bounding box center [729, 404] width 65 height 18
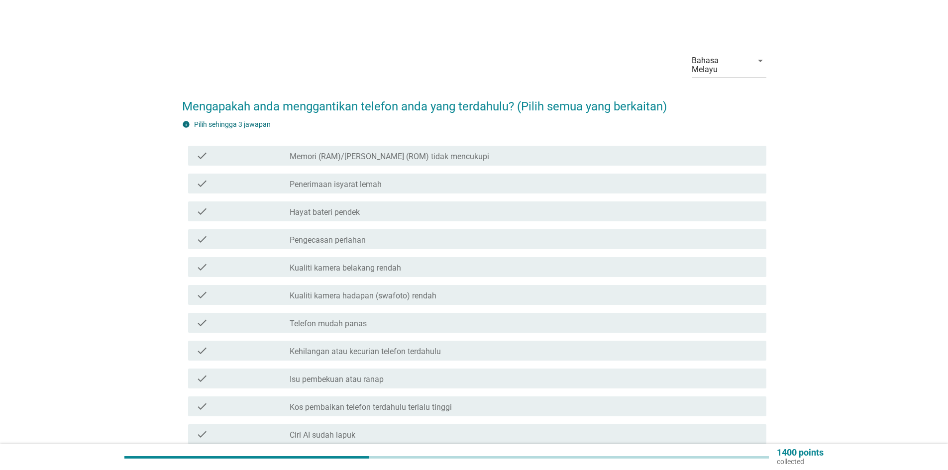
click at [373, 291] on label "Kualiti kamera hadapan (swafoto) rendah" at bounding box center [363, 296] width 147 height 10
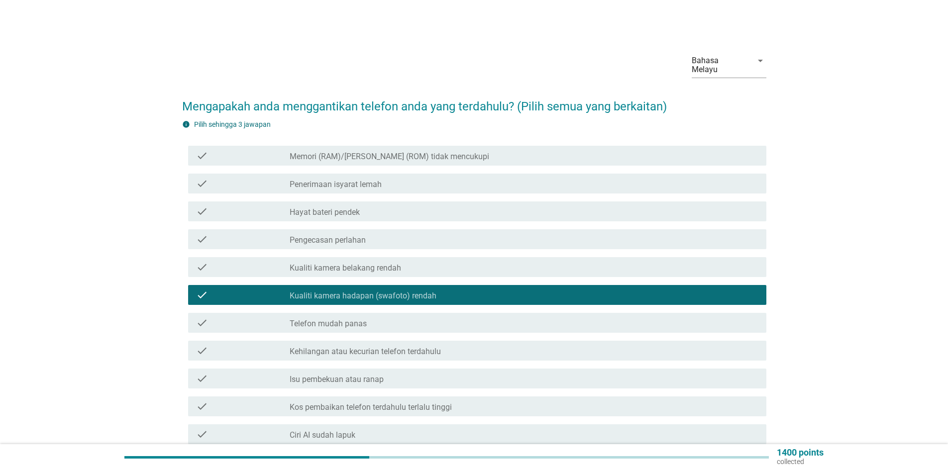
click at [381, 375] on label "Isu pembekuan atau ranap" at bounding box center [337, 380] width 94 height 10
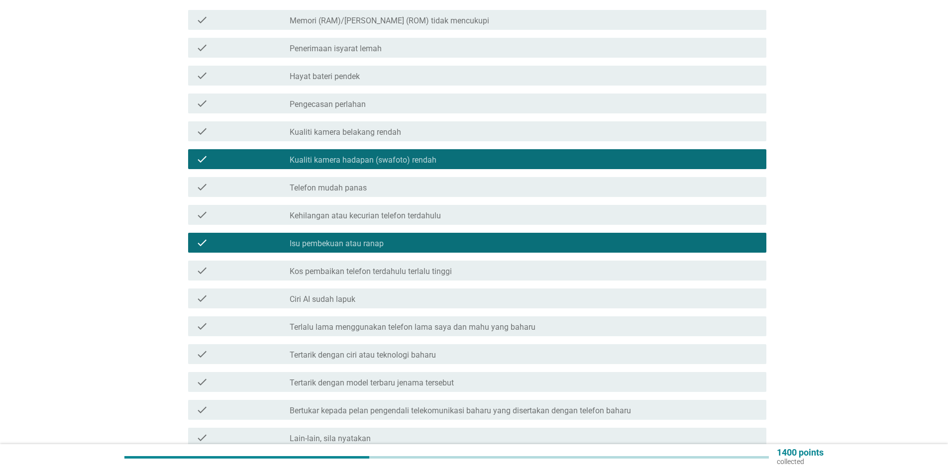
scroll to position [237, 0]
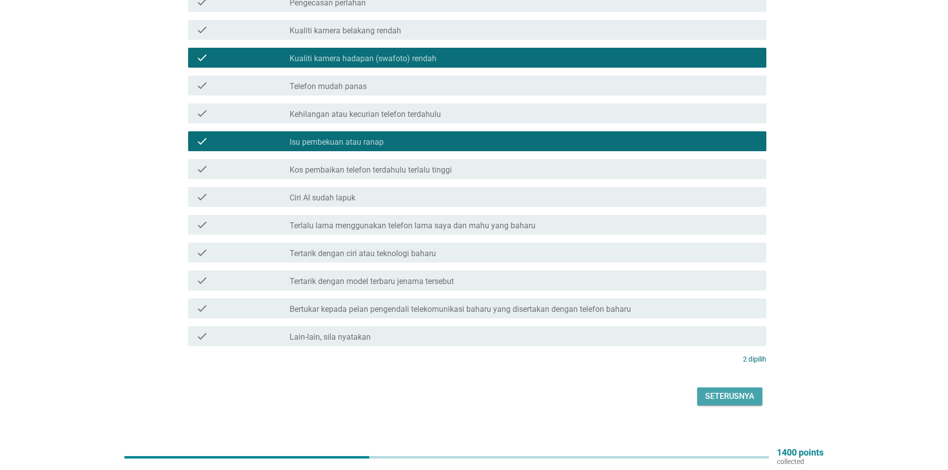
click at [715, 393] on div "Seterusnya" at bounding box center [729, 397] width 49 height 12
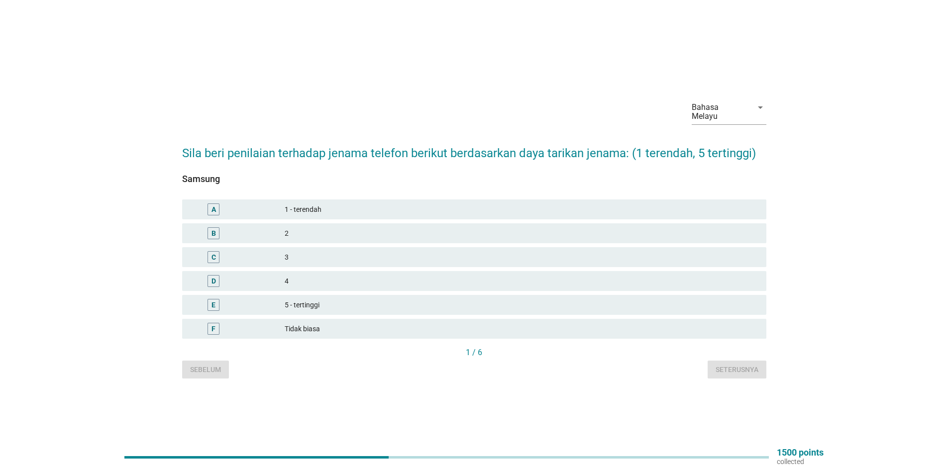
click at [319, 264] on div "C 3" at bounding box center [474, 257] width 588 height 24
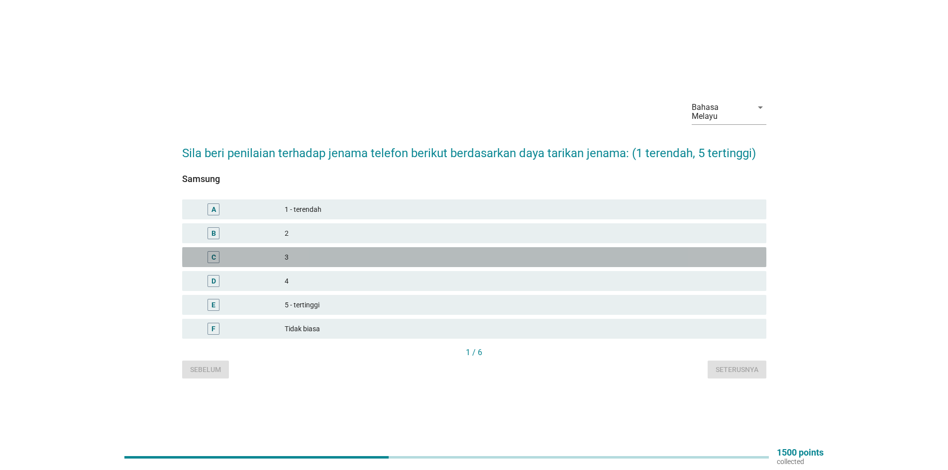
click at [311, 254] on div "3" at bounding box center [522, 257] width 474 height 12
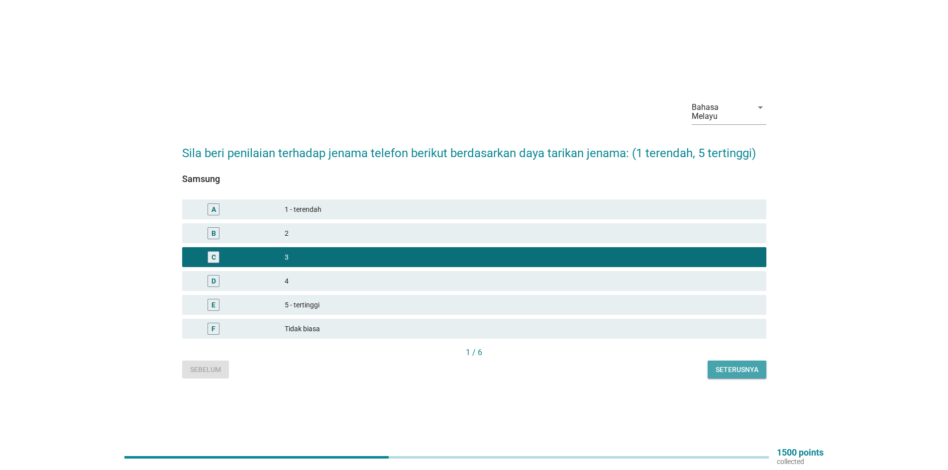
click at [744, 365] on div "Seterusnya" at bounding box center [737, 370] width 43 height 10
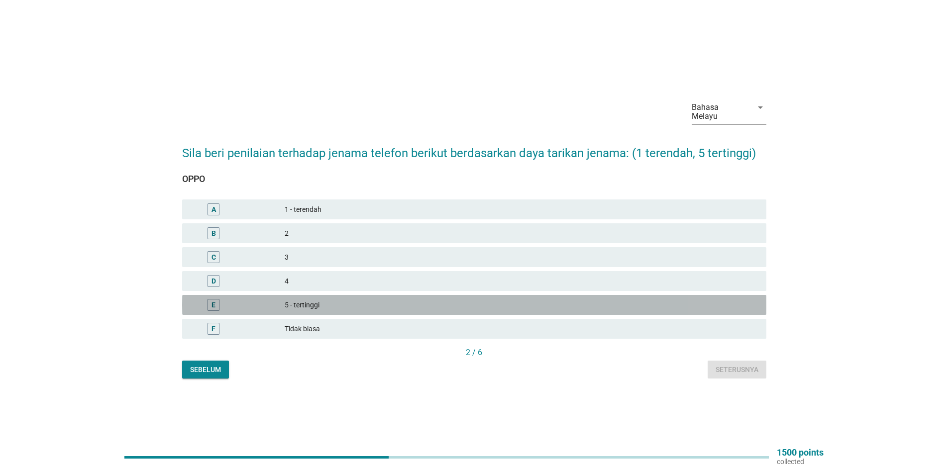
click at [344, 300] on div "5 - tertinggi" at bounding box center [522, 305] width 474 height 12
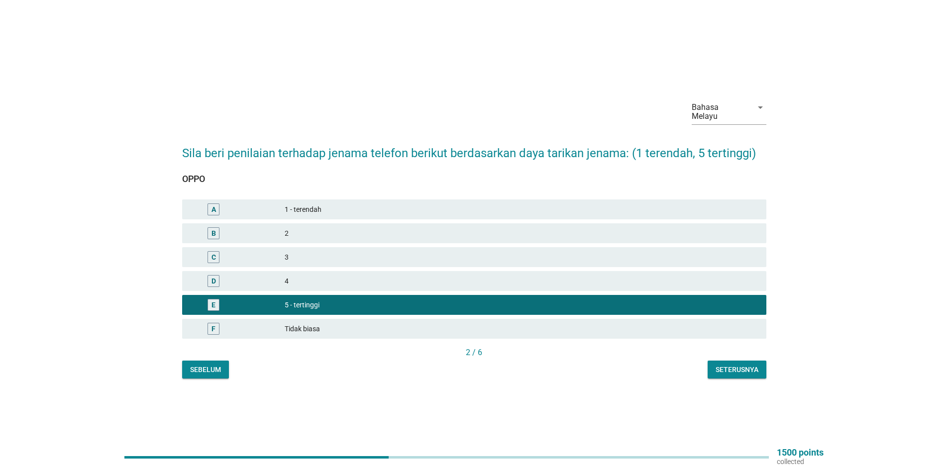
click at [728, 369] on div "Seterusnya" at bounding box center [737, 370] width 43 height 10
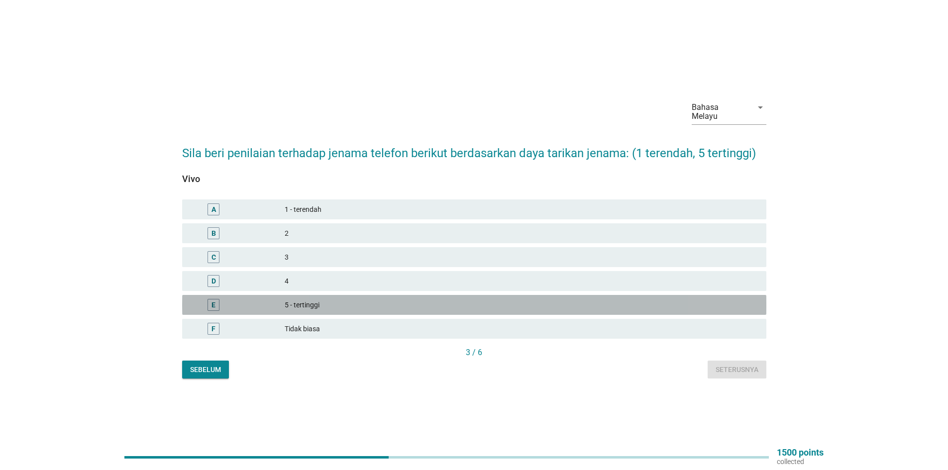
click at [367, 295] on div "E 5 - tertinggi" at bounding box center [474, 305] width 584 height 20
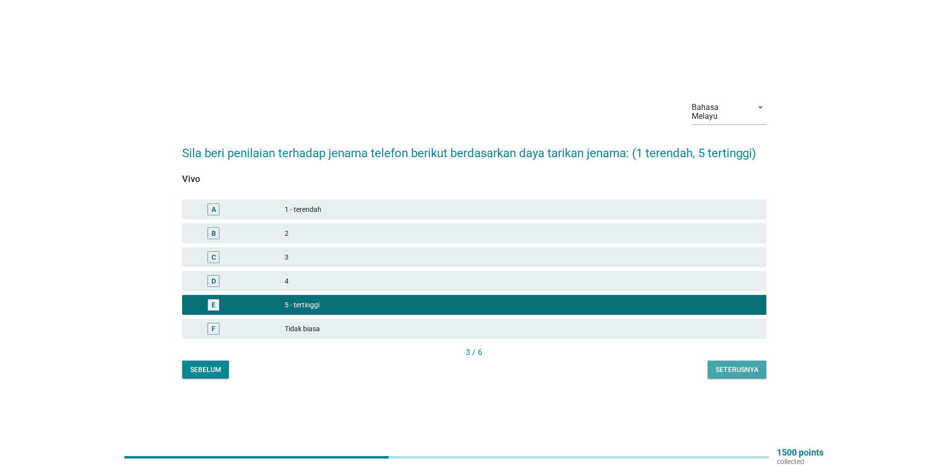
click at [718, 370] on div "Seterusnya" at bounding box center [737, 370] width 43 height 10
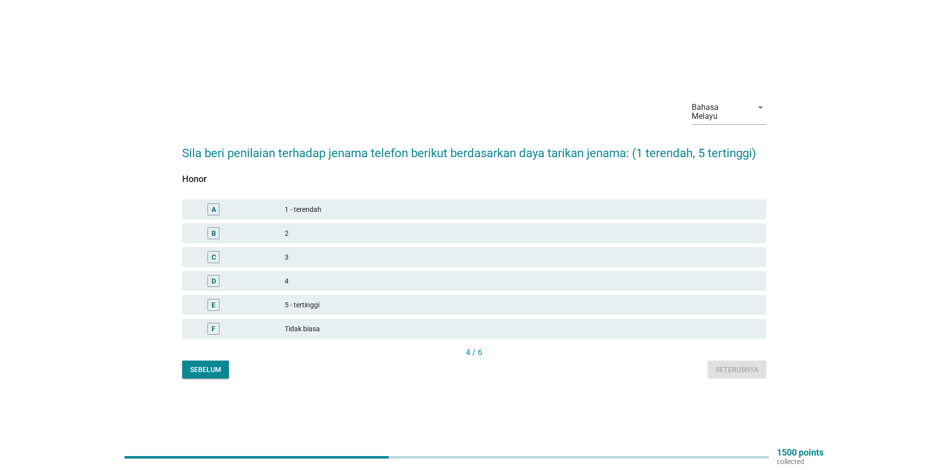
click at [307, 295] on div "E 5 - tertinggi" at bounding box center [474, 305] width 584 height 20
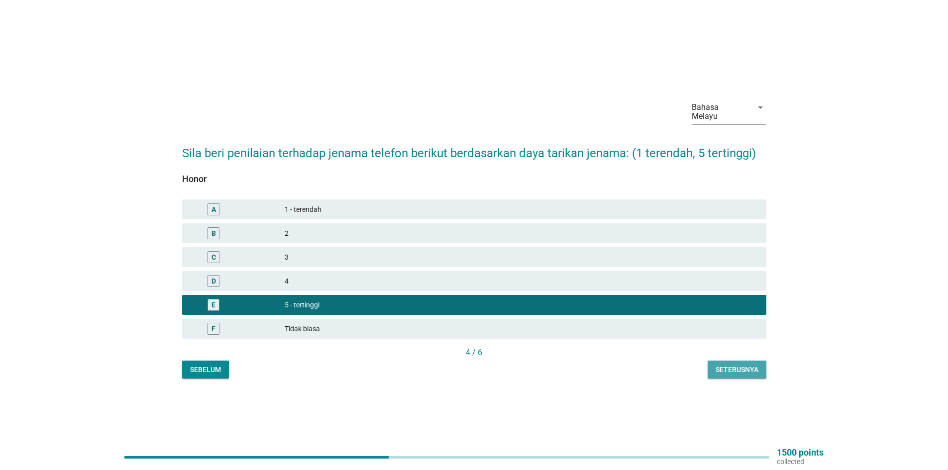
click at [732, 365] on div "Seterusnya" at bounding box center [737, 370] width 43 height 10
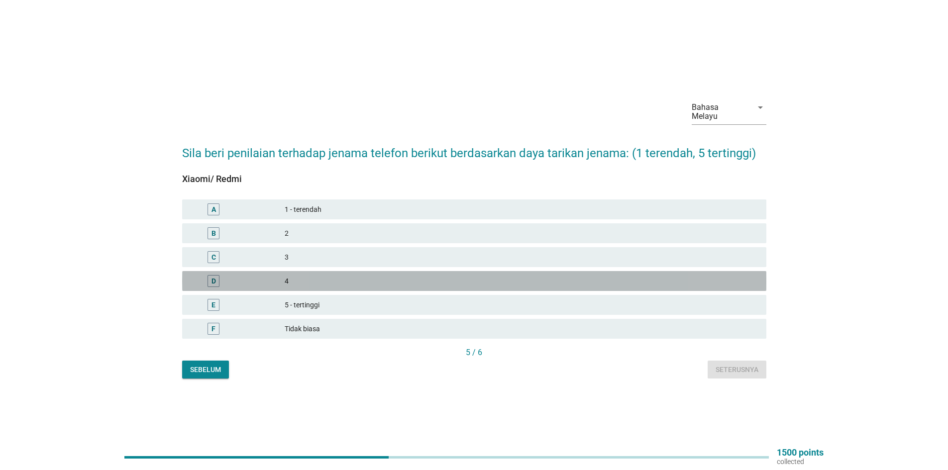
click at [476, 271] on div "D 4" at bounding box center [474, 281] width 584 height 20
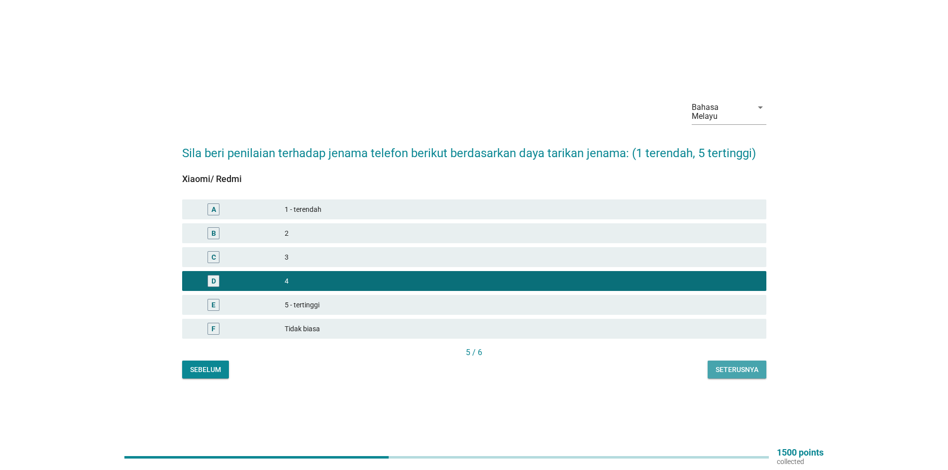
click at [730, 367] on div "Seterusnya" at bounding box center [737, 370] width 43 height 10
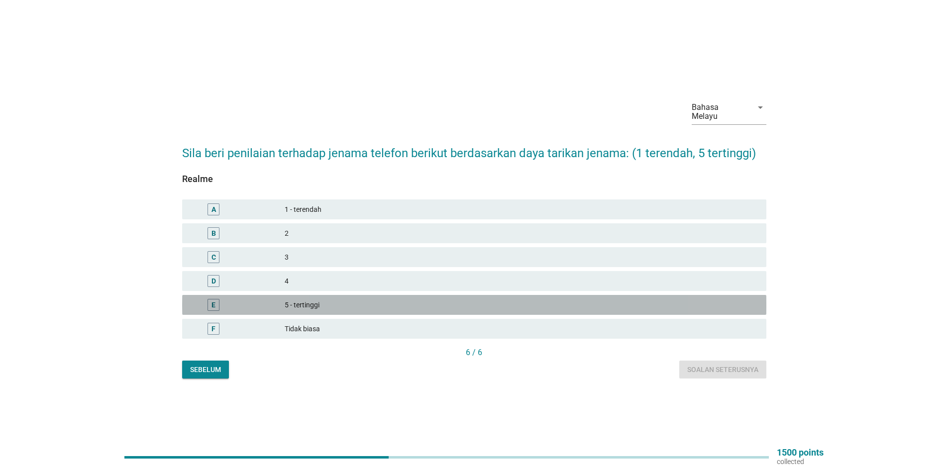
click at [331, 306] on div "5 - tertinggi" at bounding box center [522, 305] width 474 height 12
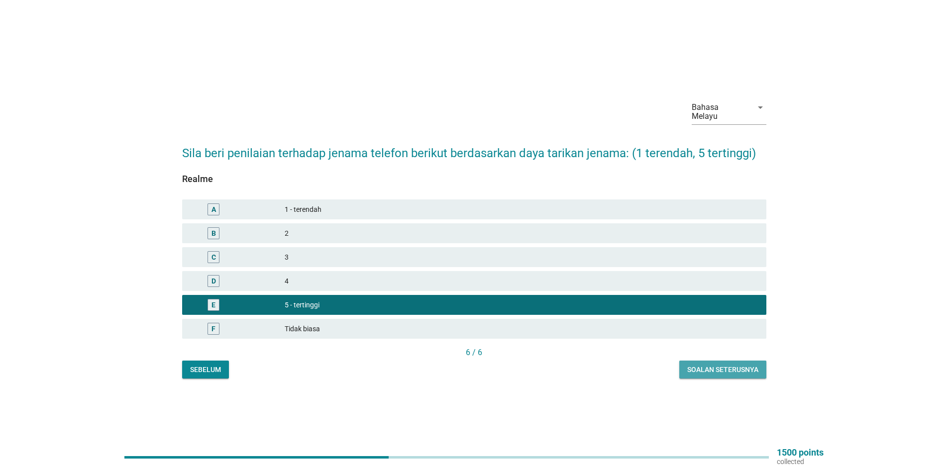
click at [724, 365] on div "Soalan seterusnya" at bounding box center [722, 370] width 71 height 10
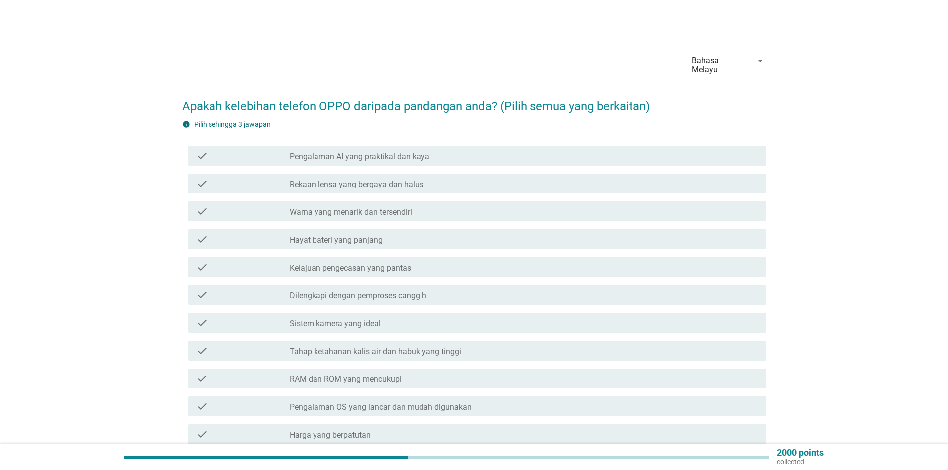
click at [351, 152] on label "Pengalaman AI yang praktikal dan kaya" at bounding box center [360, 157] width 140 height 10
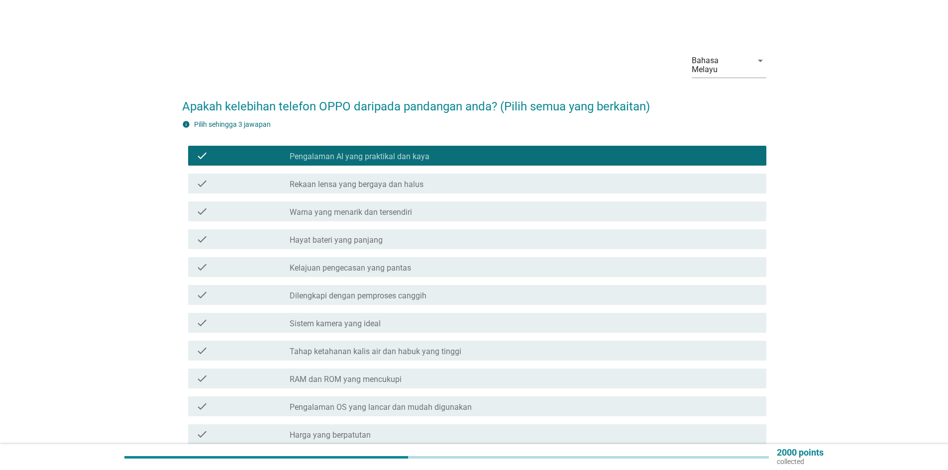
click at [313, 347] on label "Tahap ketahanan kalis air dan habuk yang tinggi" at bounding box center [376, 352] width 172 height 10
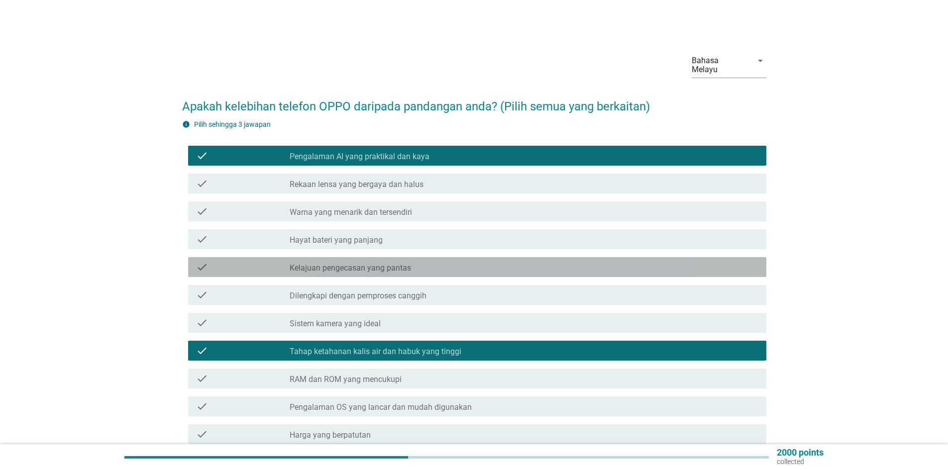
click at [330, 263] on label "Kelajuan pengecasan yang pantas" at bounding box center [350, 268] width 121 height 10
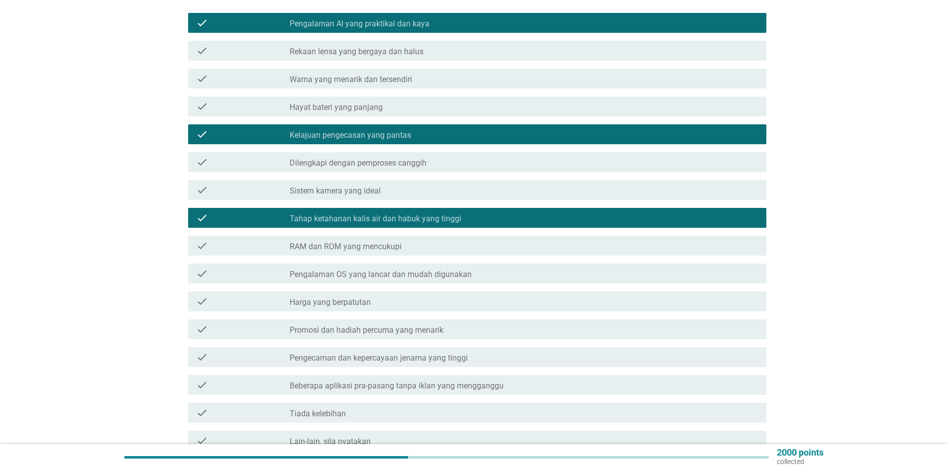
scroll to position [237, 0]
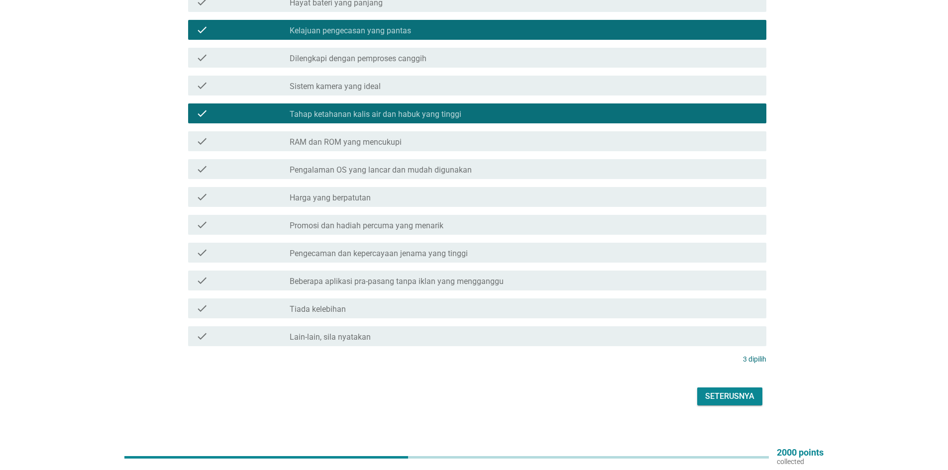
click at [717, 391] on div "Seterusnya" at bounding box center [729, 397] width 49 height 12
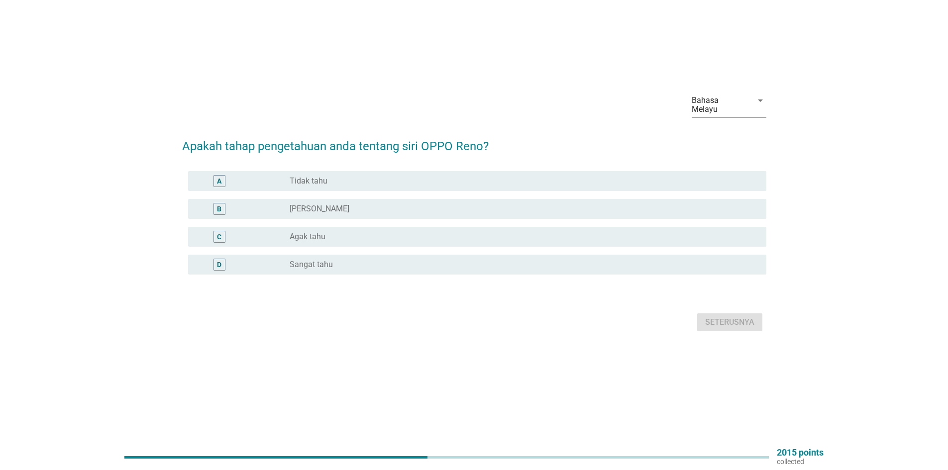
scroll to position [0, 0]
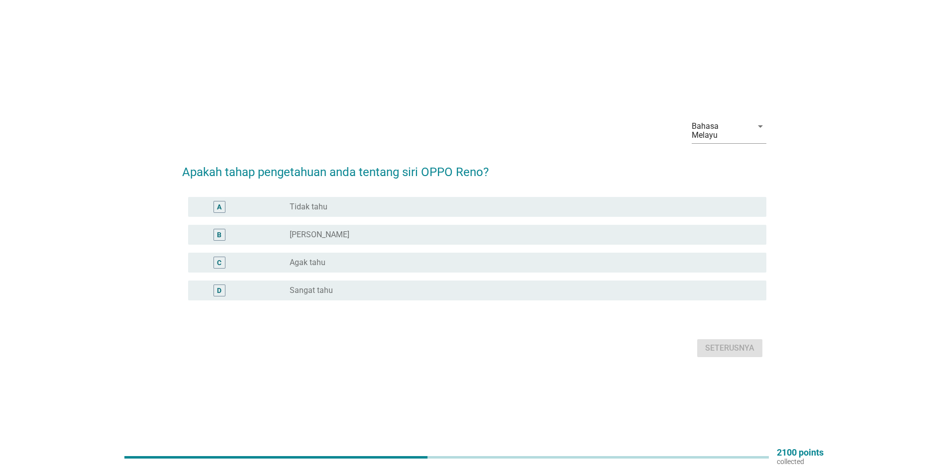
click at [319, 290] on label "Sangat tahu" at bounding box center [311, 291] width 43 height 10
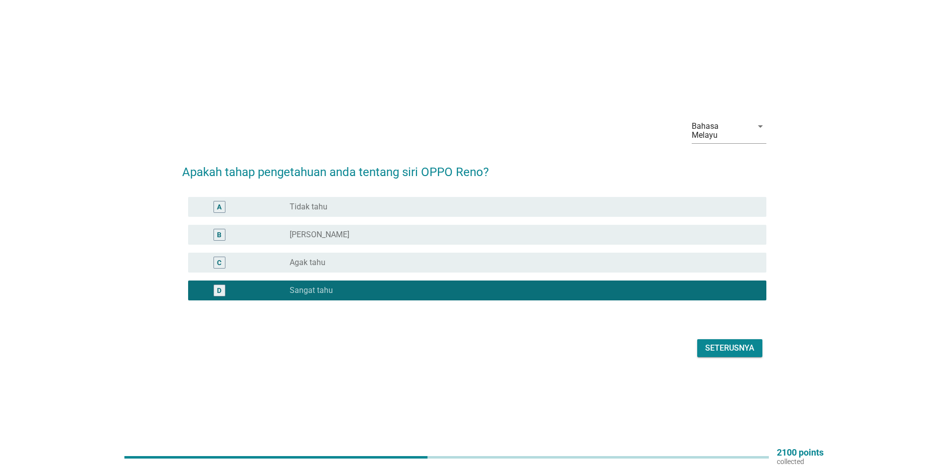
click at [733, 346] on div "Seterusnya" at bounding box center [729, 348] width 49 height 12
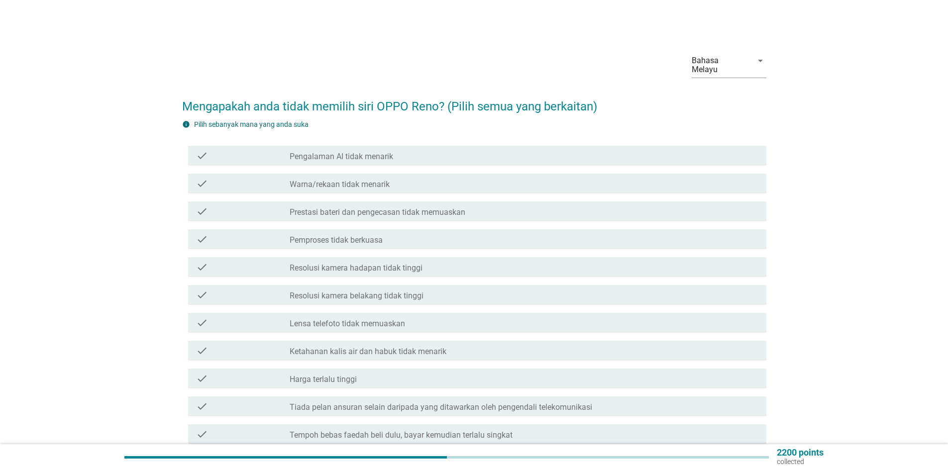
click at [334, 180] on label "Warna/rekaan tidak menarik" at bounding box center [340, 185] width 100 height 10
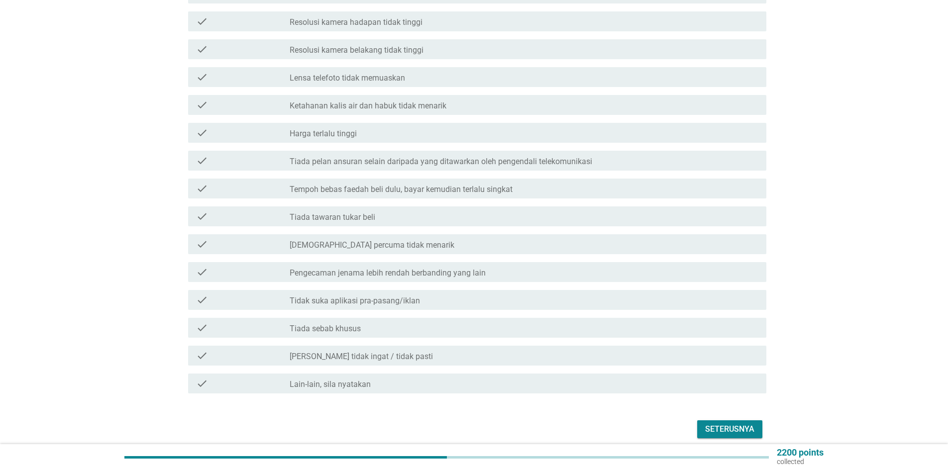
scroll to position [249, 0]
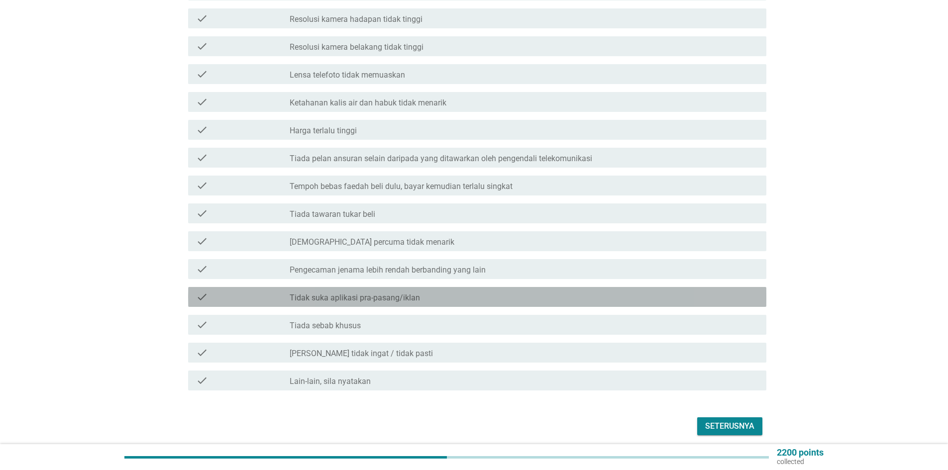
click at [359, 293] on label "Tidak suka aplikasi pra-pasang/iklan" at bounding box center [355, 298] width 130 height 10
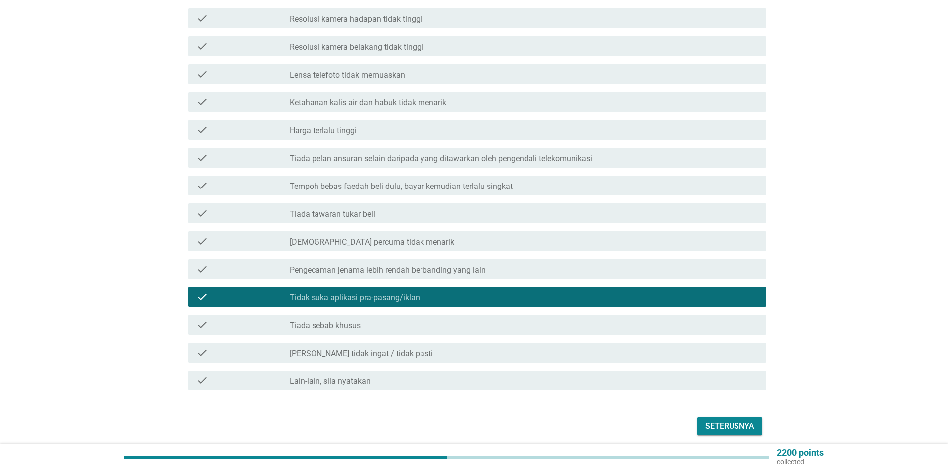
click at [721, 421] on div "Seterusnya" at bounding box center [729, 427] width 49 height 12
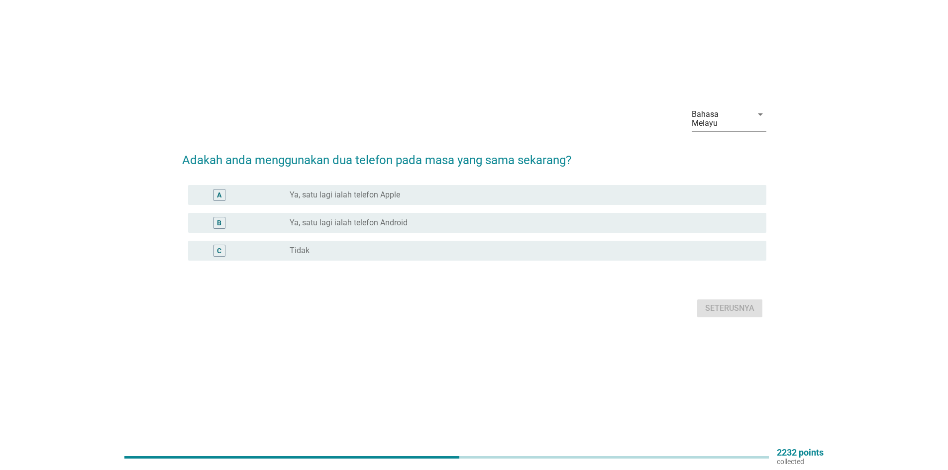
scroll to position [0, 0]
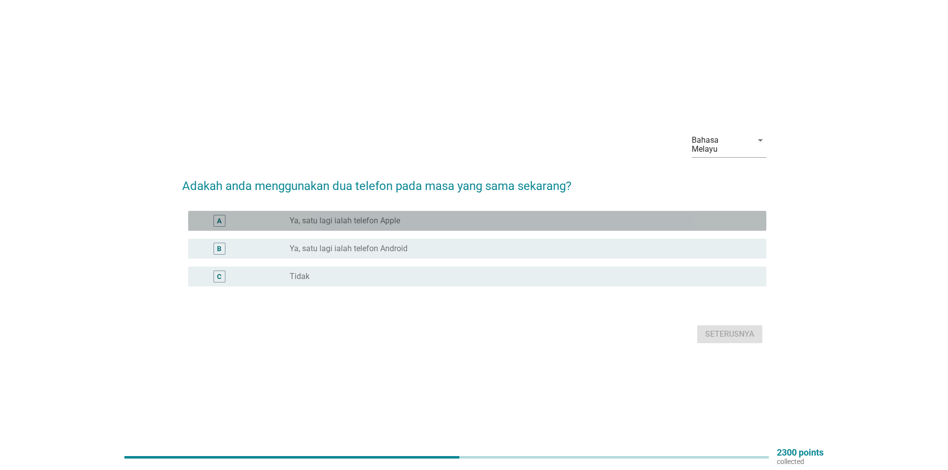
click at [338, 225] on div "A radio_button_unchecked Ya, satu lagi ialah telefon Apple" at bounding box center [477, 221] width 578 height 20
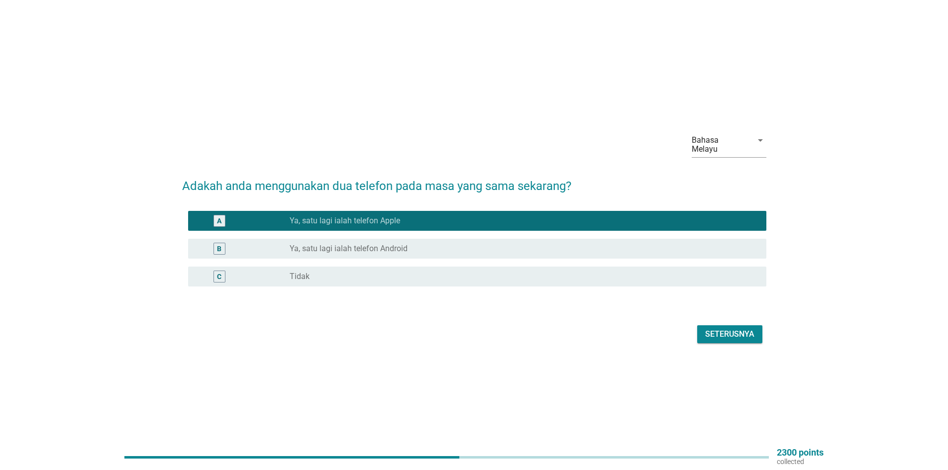
click at [336, 244] on label "Ya, satu lagi ialah telefon Android" at bounding box center [349, 249] width 118 height 10
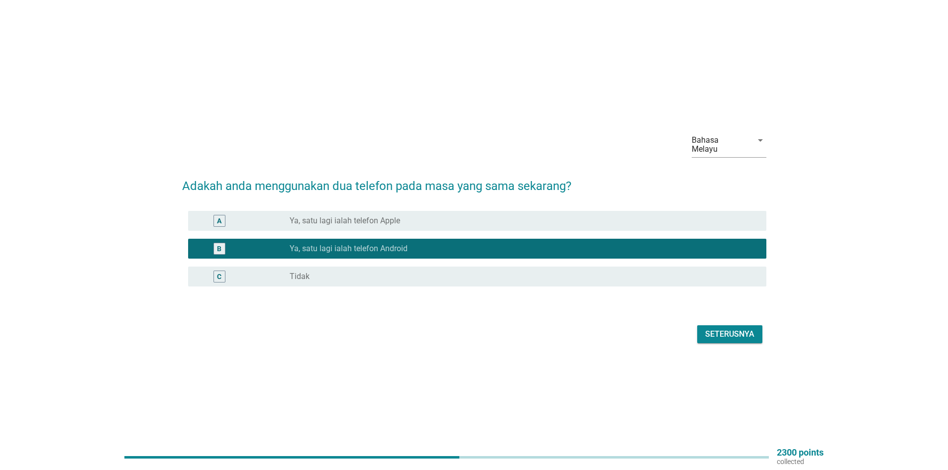
click at [733, 329] on div "Seterusnya" at bounding box center [729, 335] width 49 height 12
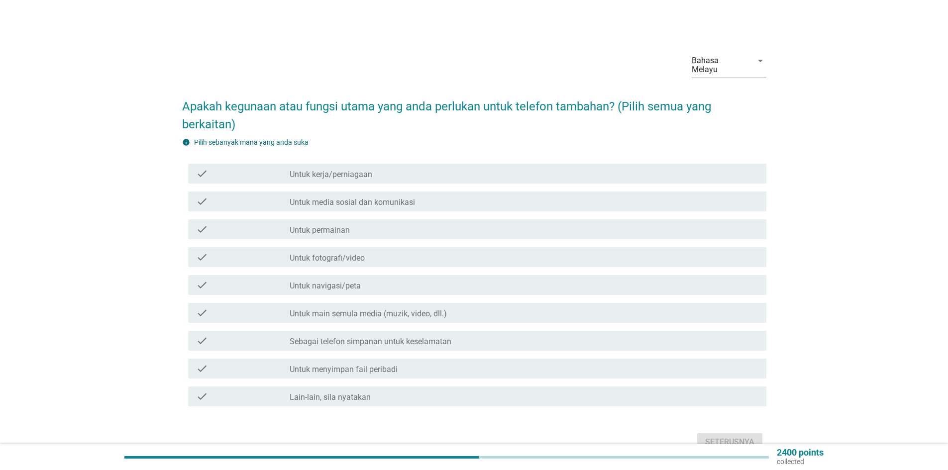
click at [301, 170] on label "Untuk kerja/perniagaan" at bounding box center [331, 175] width 83 height 10
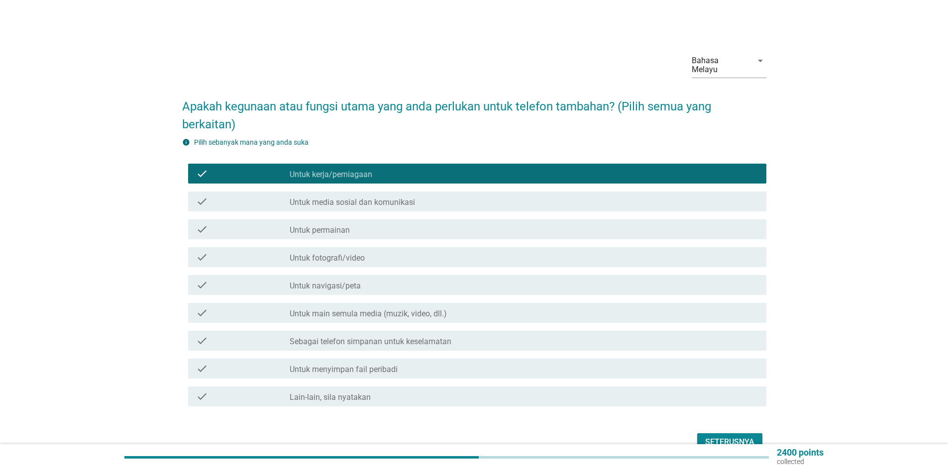
click at [299, 198] on label "Untuk media sosial dan komunikasi" at bounding box center [352, 203] width 125 height 10
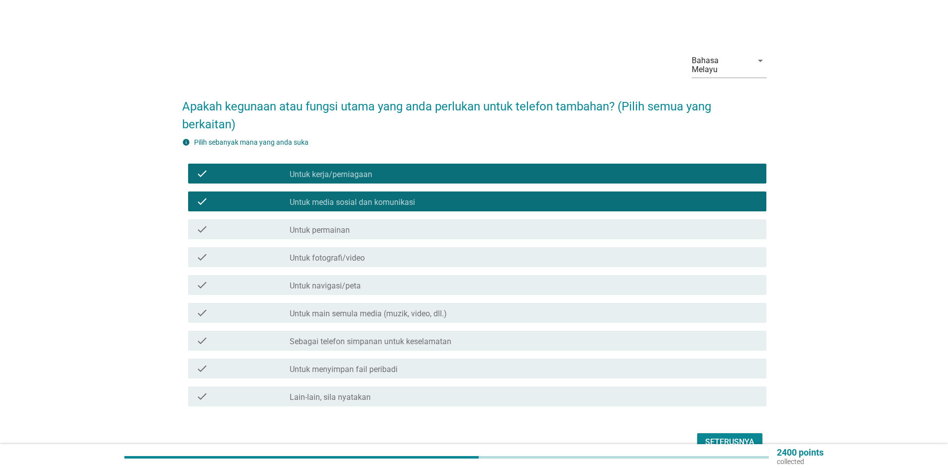
click at [316, 299] on div "check check_box_outline_blank Untuk main semula media (muzik, video, dll.)" at bounding box center [474, 313] width 584 height 28
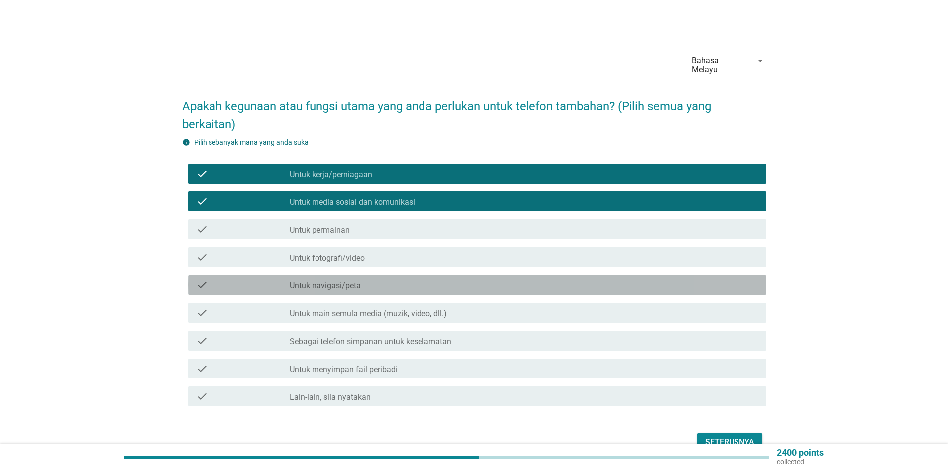
click at [317, 281] on label "Untuk navigasi/peta" at bounding box center [325, 286] width 71 height 10
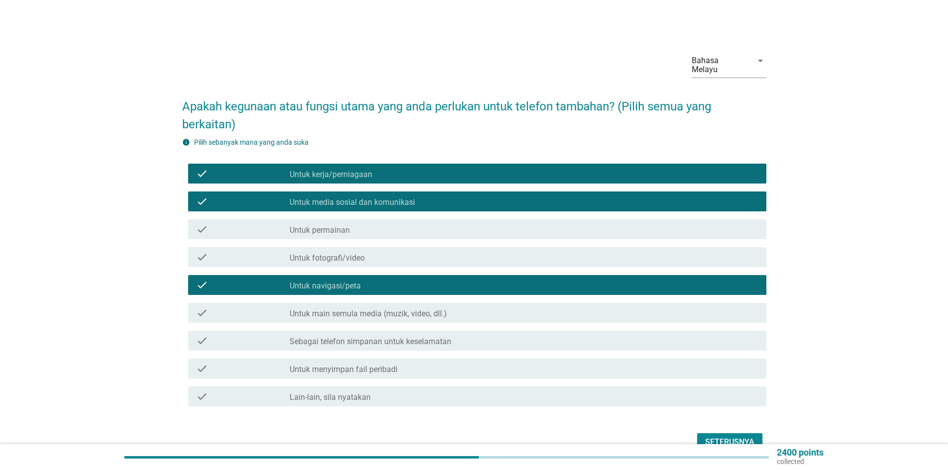
click at [729, 437] on div "Seterusnya" at bounding box center [729, 443] width 49 height 12
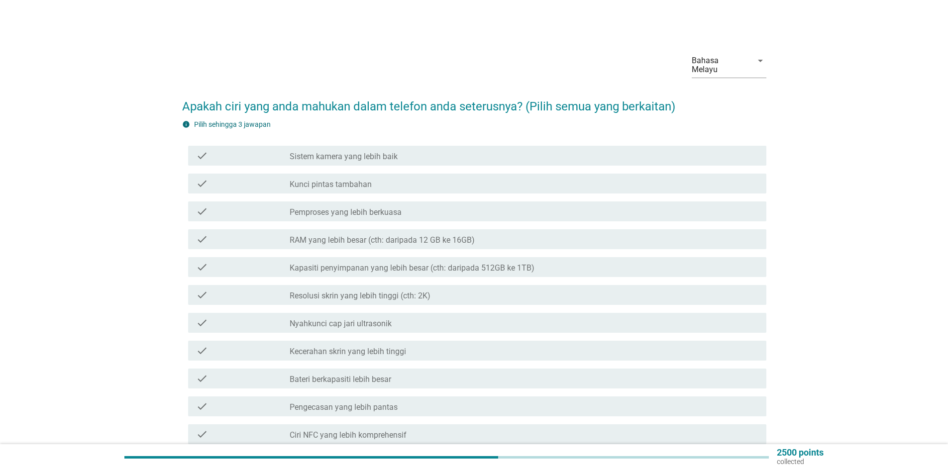
click at [408, 174] on div "check check_box_outline_blank Kunci pintas tambahan" at bounding box center [477, 184] width 578 height 20
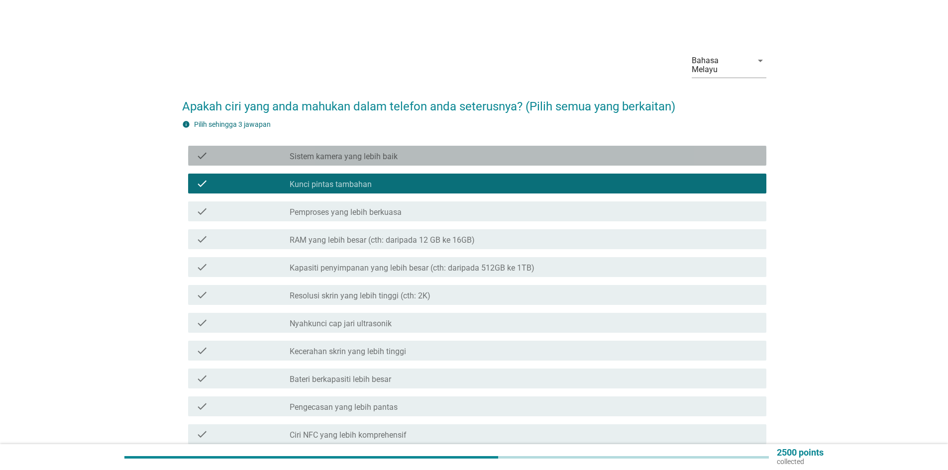
drag, startPoint x: 409, startPoint y: 152, endPoint x: 341, endPoint y: 319, distance: 180.0
click at [408, 152] on div "check_box_outline_blank Sistem kamera yang lebih baik" at bounding box center [524, 156] width 469 height 12
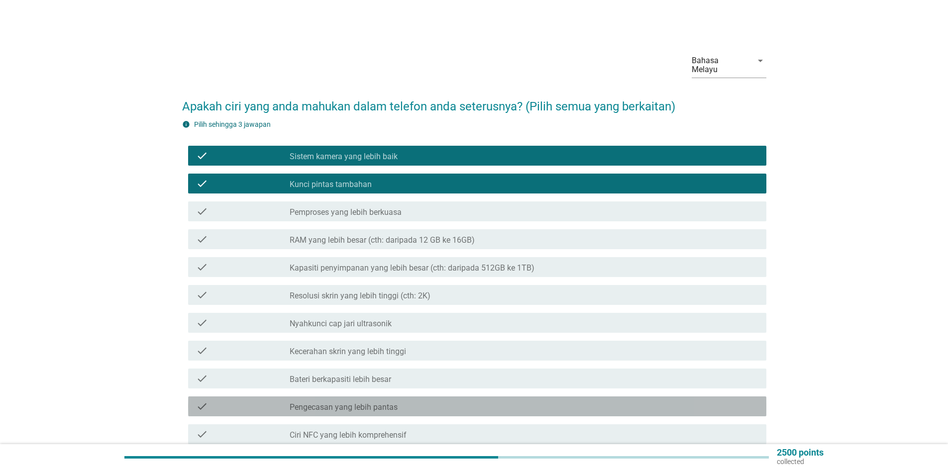
click at [321, 403] on label "Pengecasan yang lebih pantas" at bounding box center [344, 408] width 108 height 10
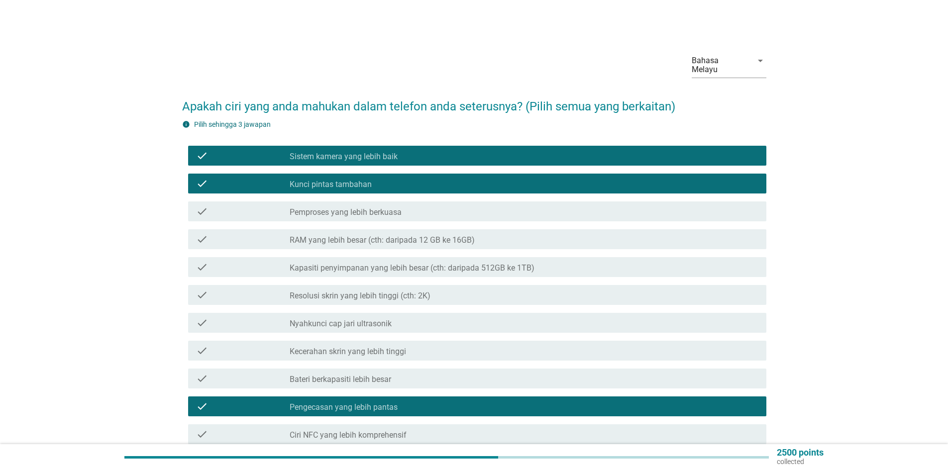
scroll to position [182, 0]
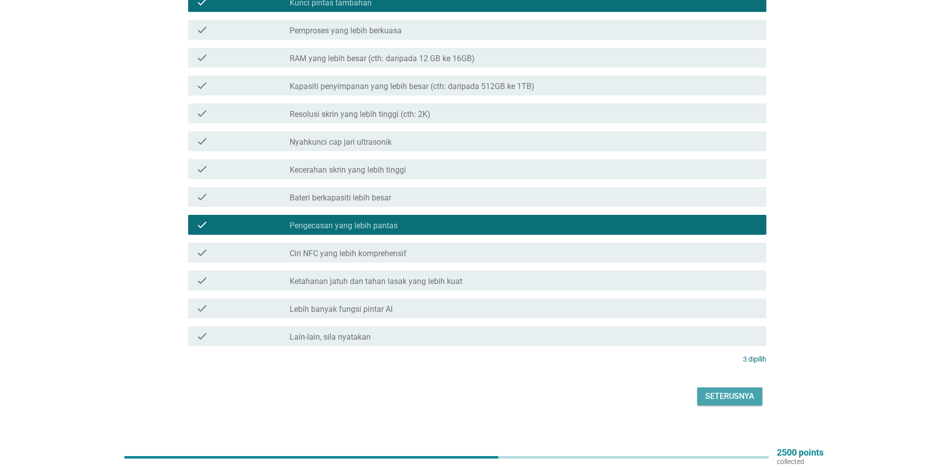
click at [732, 391] on div "Seterusnya" at bounding box center [729, 397] width 49 height 12
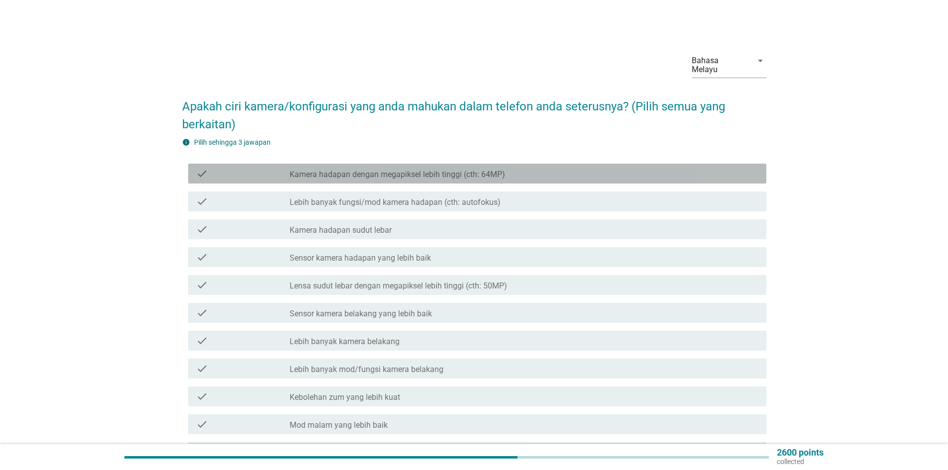
click at [410, 170] on label "Kamera hadapan dengan megapiksel lebih tinggi (cth: 64MP)" at bounding box center [398, 175] width 216 height 10
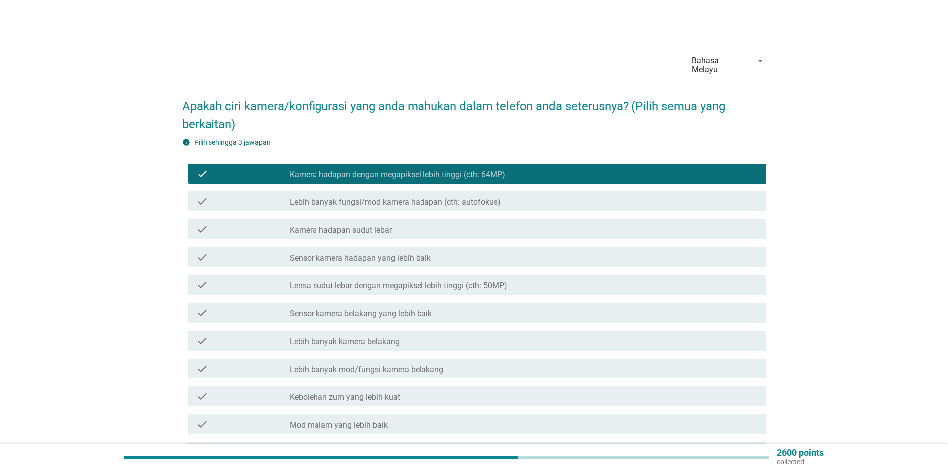
click at [363, 299] on div "check check_box_outline_blank Sensor kamera belakang yang lebih baik" at bounding box center [474, 313] width 584 height 28
click at [346, 327] on div "check check_box_outline_blank Lebih banyak kamera belakang" at bounding box center [474, 341] width 584 height 28
click at [338, 309] on label "Sensor kamera belakang yang lebih baik" at bounding box center [361, 314] width 142 height 10
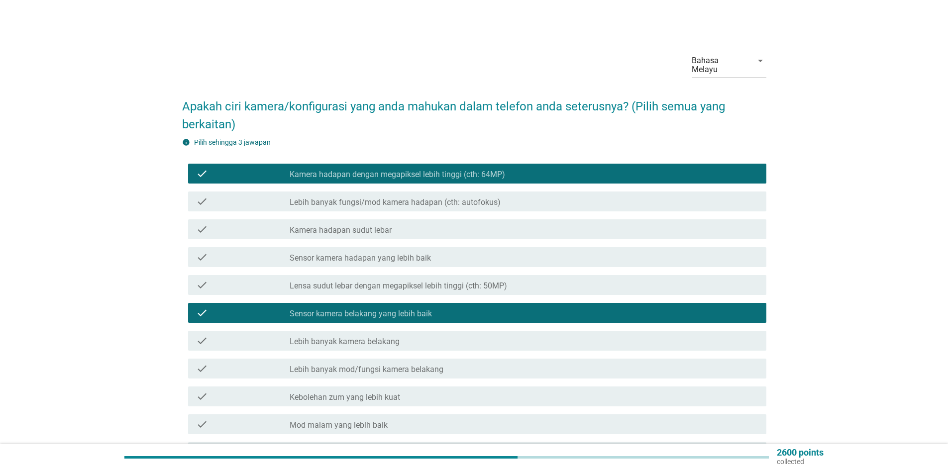
drag, startPoint x: 330, startPoint y: 422, endPoint x: 332, endPoint y: 415, distance: 7.2
click at [332, 417] on div "check check_box_outline_blank Mod malam yang lebih baik" at bounding box center [477, 425] width 578 height 20
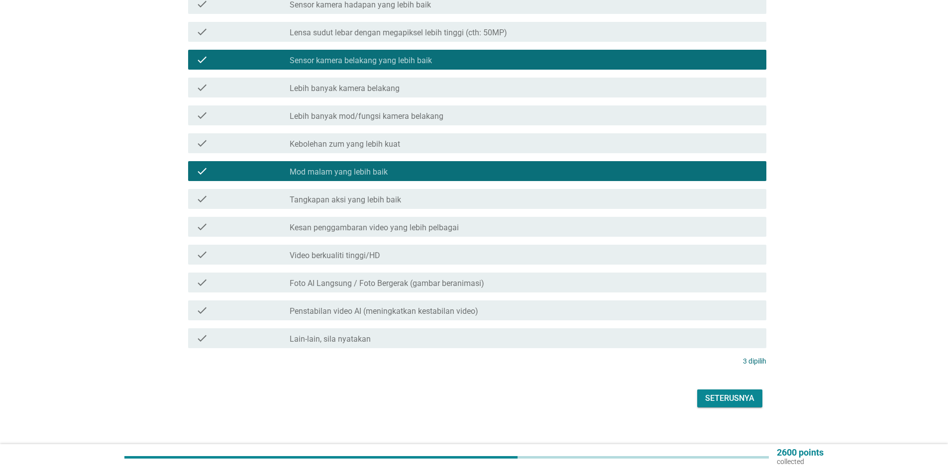
scroll to position [255, 0]
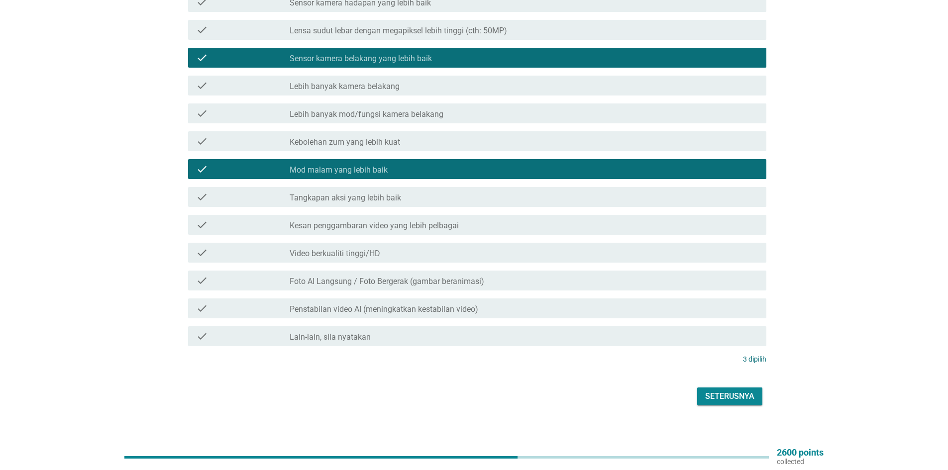
click at [721, 391] on div "Seterusnya" at bounding box center [729, 397] width 49 height 12
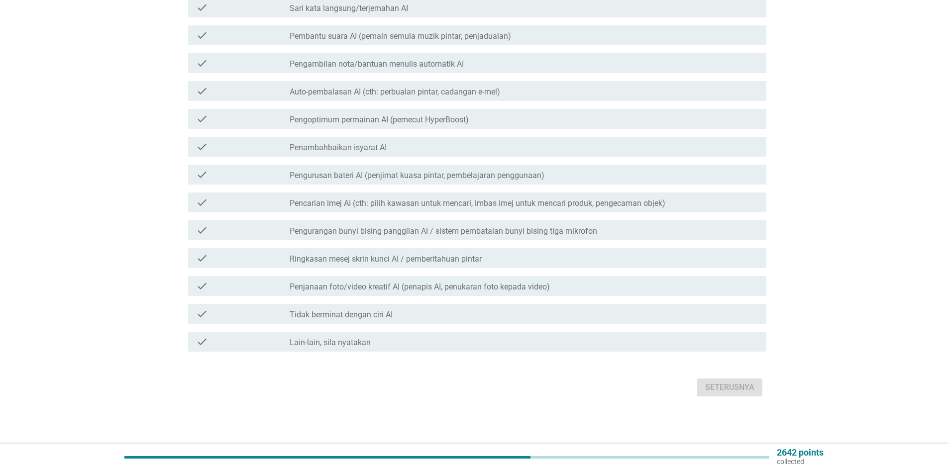
scroll to position [0, 0]
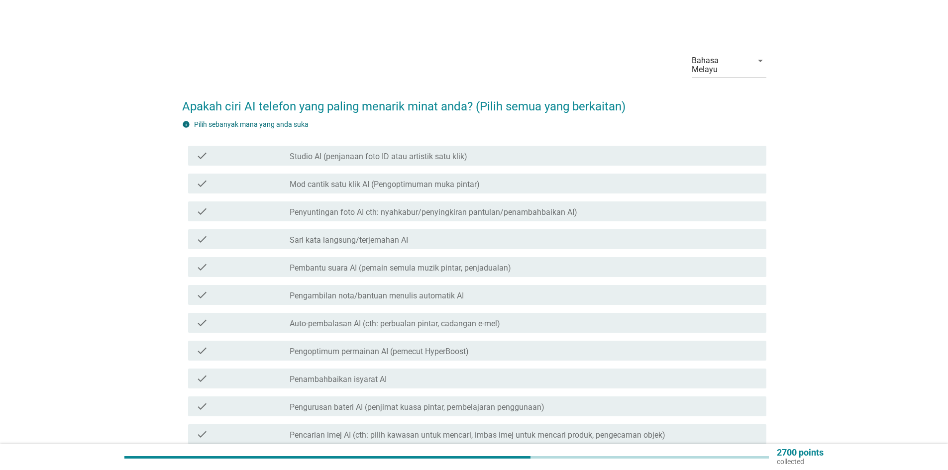
click at [395, 170] on div "check check_box_outline_blank Mod cantik satu klik AI (Pengoptimuman muka pinta…" at bounding box center [474, 184] width 584 height 28
click at [389, 212] on div "check check_box_outline_blank Penyuntingan foto AI cth: nyahkabur/penyingkiran …" at bounding box center [477, 212] width 578 height 20
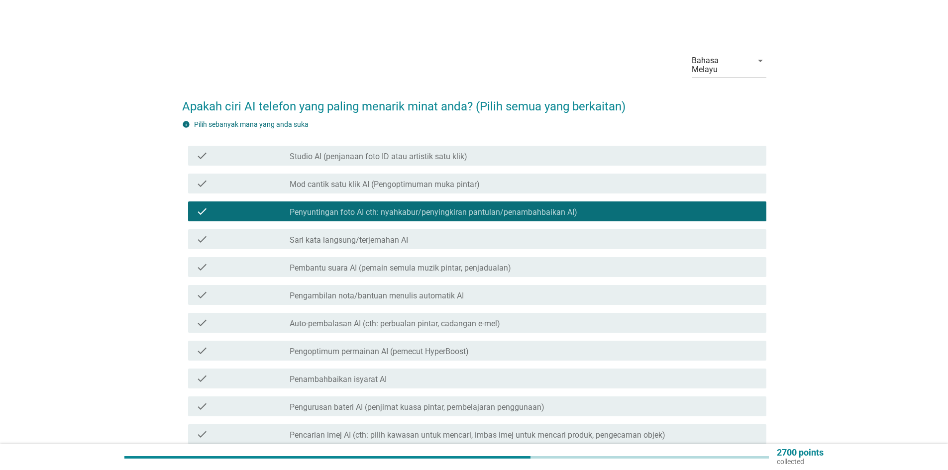
drag, startPoint x: 391, startPoint y: 305, endPoint x: 374, endPoint y: 376, distance: 73.2
click at [387, 316] on div "check check_box_outline_blank Auto-pembalasan AI (cth: perbualan pintar, cadang…" at bounding box center [477, 323] width 578 height 20
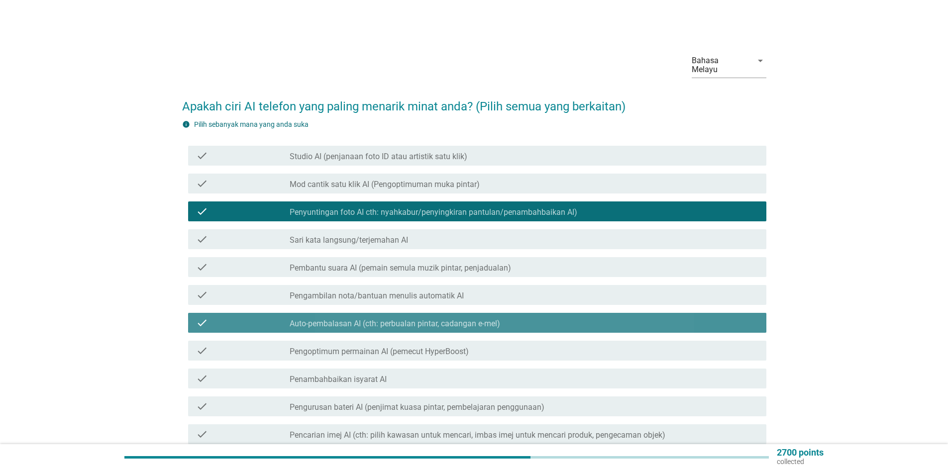
click at [373, 381] on div "check check_box_outline_blank Penambahbaikan isyarat AI" at bounding box center [474, 379] width 584 height 28
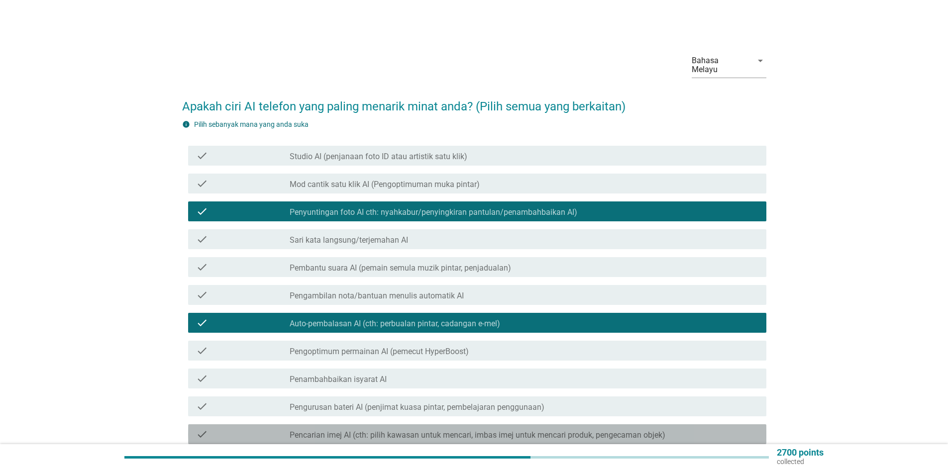
click at [556, 431] on label "Pencarian imej AI (cth: pilih kawasan untuk mencari, imbas imej untuk mencari p…" at bounding box center [478, 436] width 376 height 10
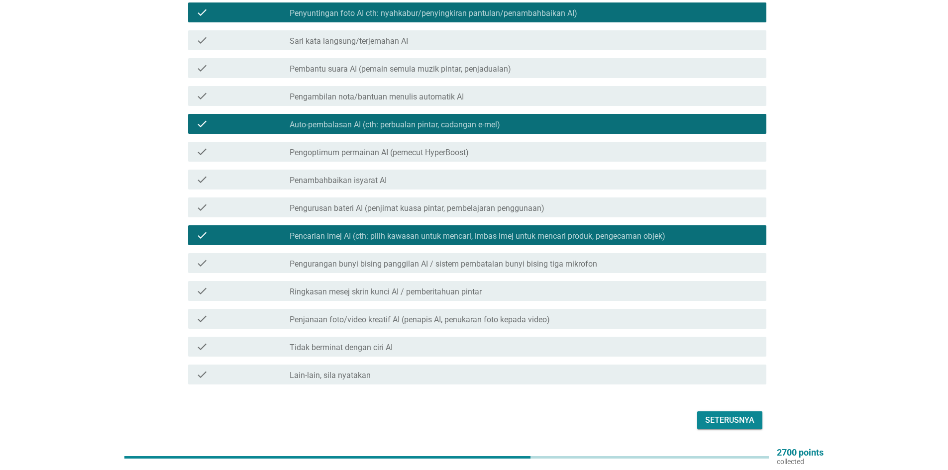
scroll to position [223, 0]
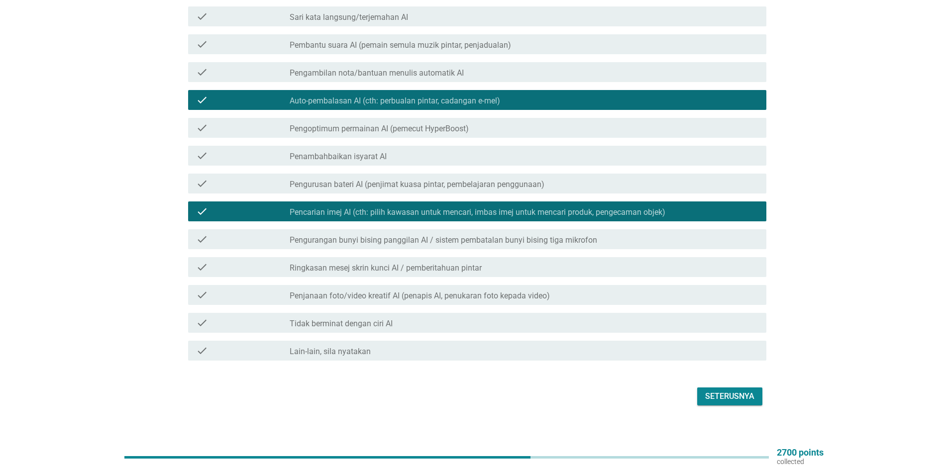
click at [730, 391] on div "Seterusnya" at bounding box center [729, 397] width 49 height 12
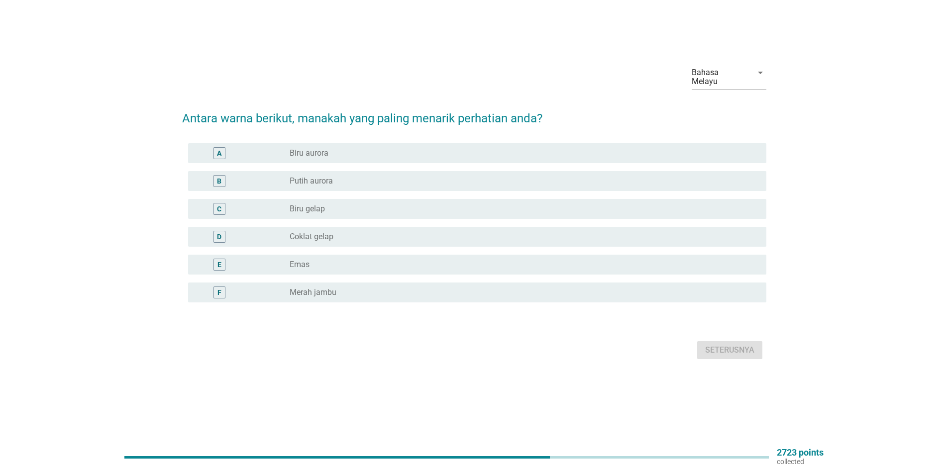
scroll to position [0, 0]
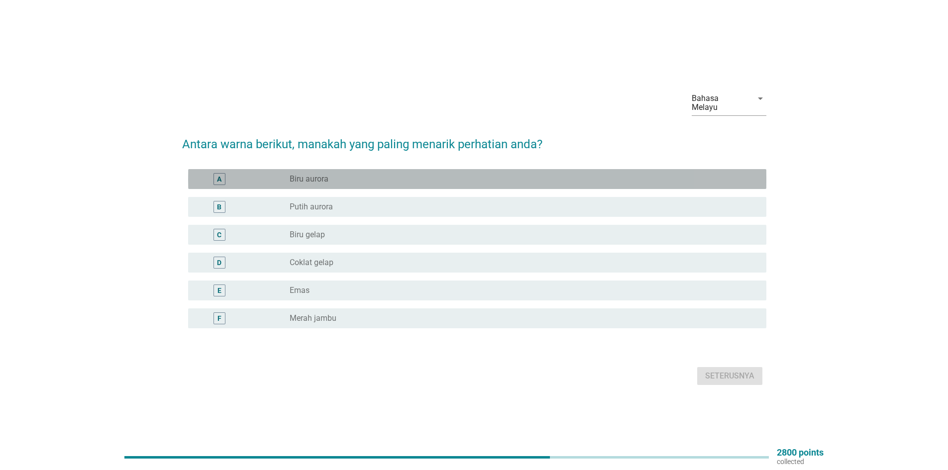
click at [342, 179] on div "radio_button_unchecked Biru aurora" at bounding box center [520, 179] width 461 height 10
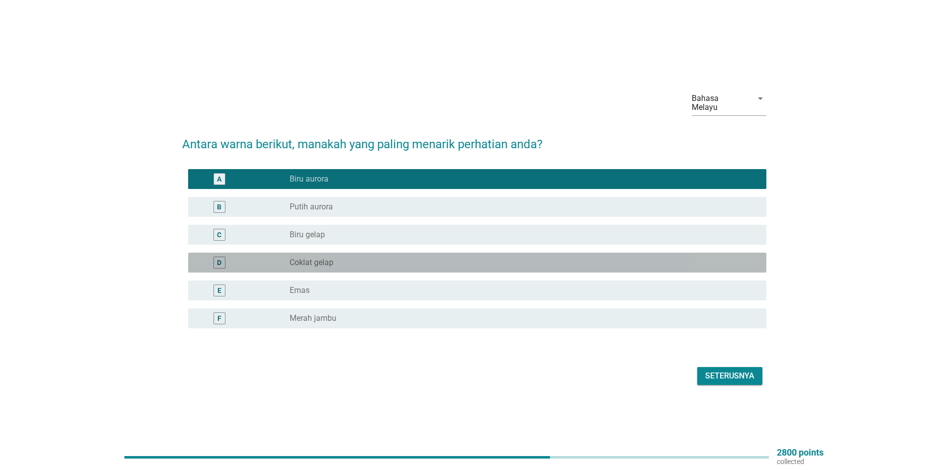
click at [353, 258] on div "radio_button_unchecked Coklat gelap" at bounding box center [520, 263] width 461 height 10
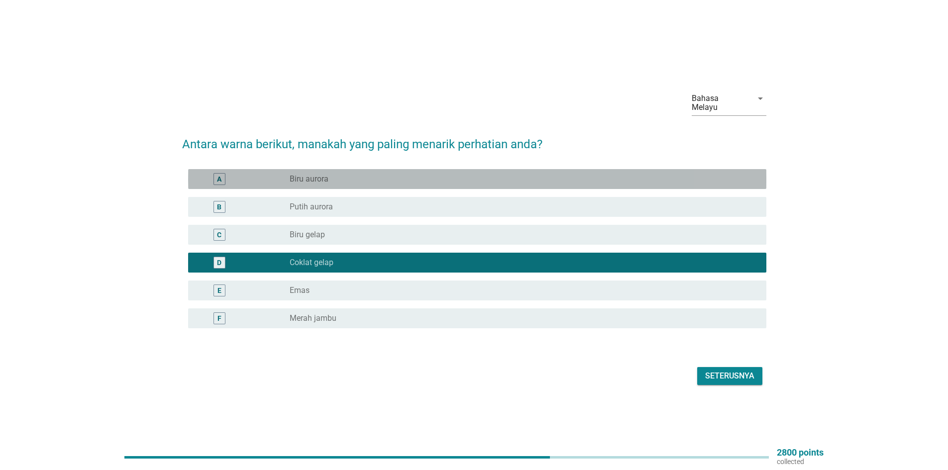
click at [336, 174] on div "radio_button_unchecked Biru aurora" at bounding box center [520, 179] width 461 height 10
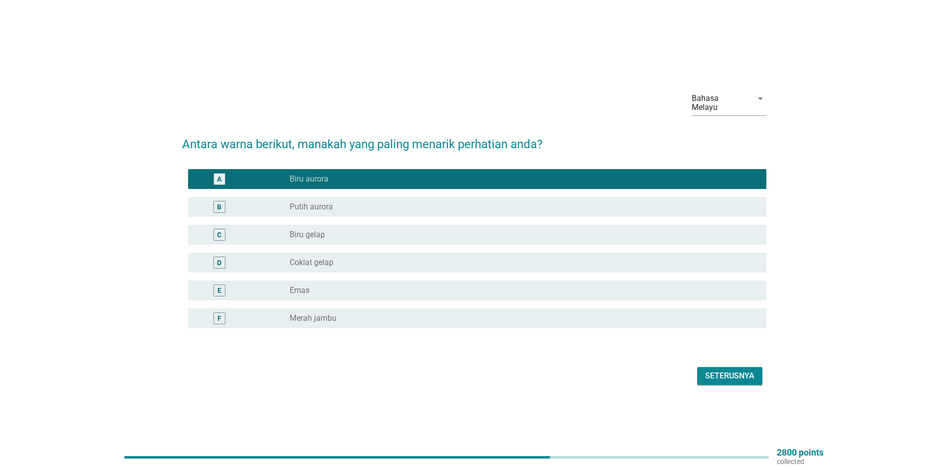
click at [441, 206] on div "radio_button_unchecked Putih aurora" at bounding box center [520, 207] width 461 height 10
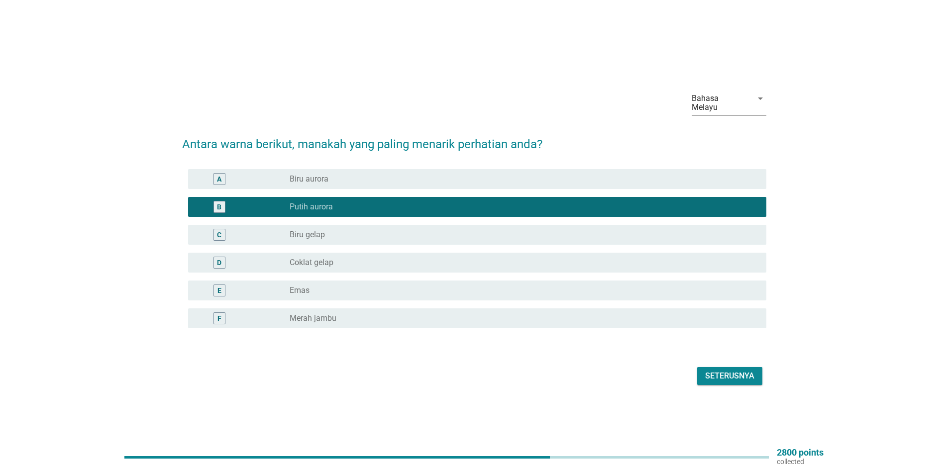
click at [746, 374] on div "Seterusnya" at bounding box center [729, 376] width 49 height 12
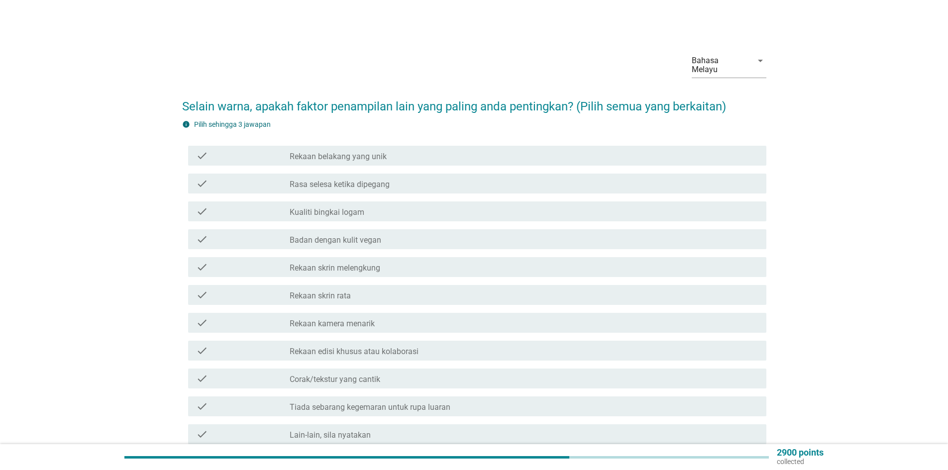
click at [380, 132] on div "info Pilih sehingga 3 jawapan check check_box_outline_blank Rekaan belakang yan…" at bounding box center [474, 290] width 584 height 343
click at [376, 152] on label "Rekaan belakang yang unik" at bounding box center [338, 157] width 97 height 10
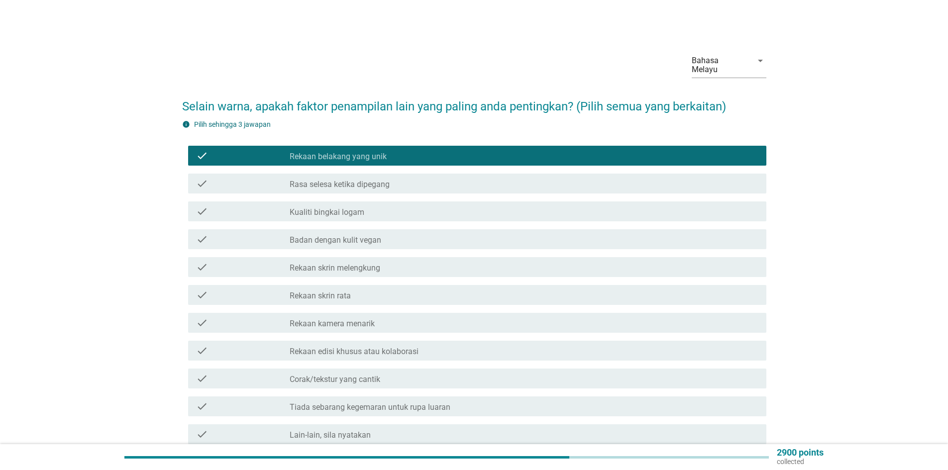
click at [439, 319] on div "check_box_outline_blank Rekaan kamera menarik" at bounding box center [524, 323] width 469 height 12
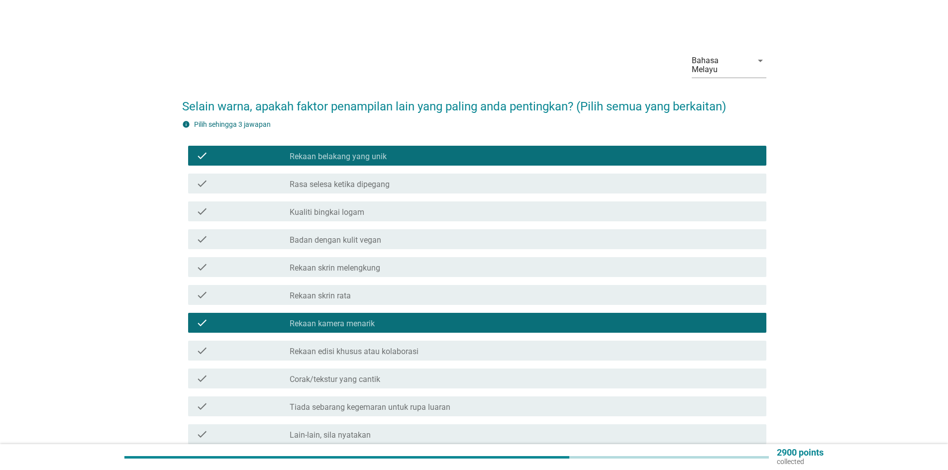
click at [403, 225] on div "check check_box_outline_blank Badan dengan kulit vegan" at bounding box center [474, 239] width 584 height 28
click at [415, 253] on div "check check_box_outline_blank Rekaan skrin melengkung" at bounding box center [474, 267] width 584 height 28
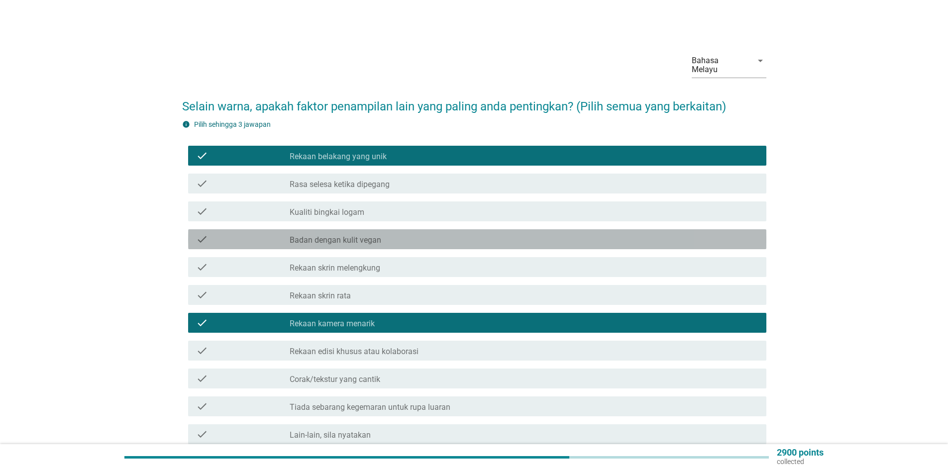
click at [414, 233] on div "check_box_outline_blank Badan dengan kulit vegan" at bounding box center [524, 239] width 469 height 12
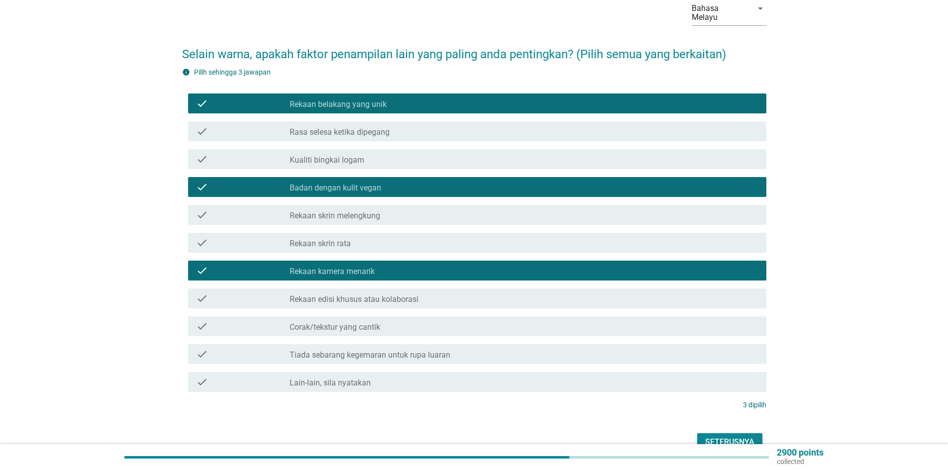
scroll to position [98, 0]
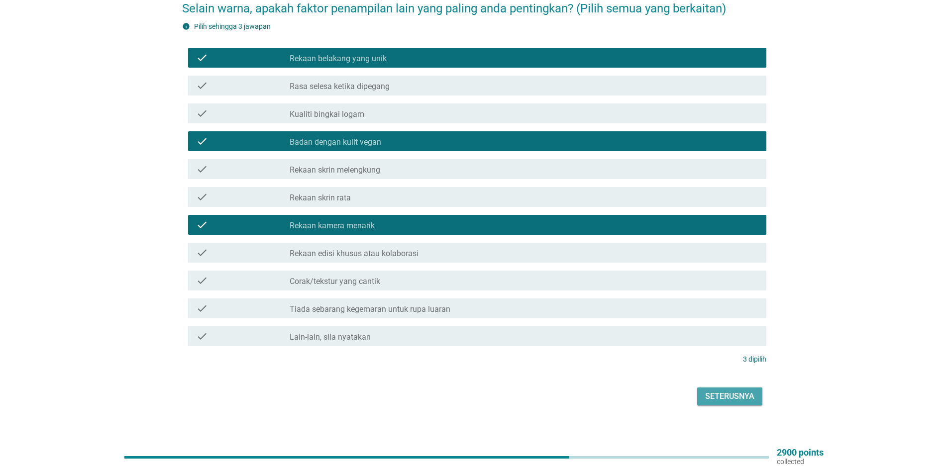
click at [724, 391] on div "Seterusnya" at bounding box center [729, 397] width 49 height 12
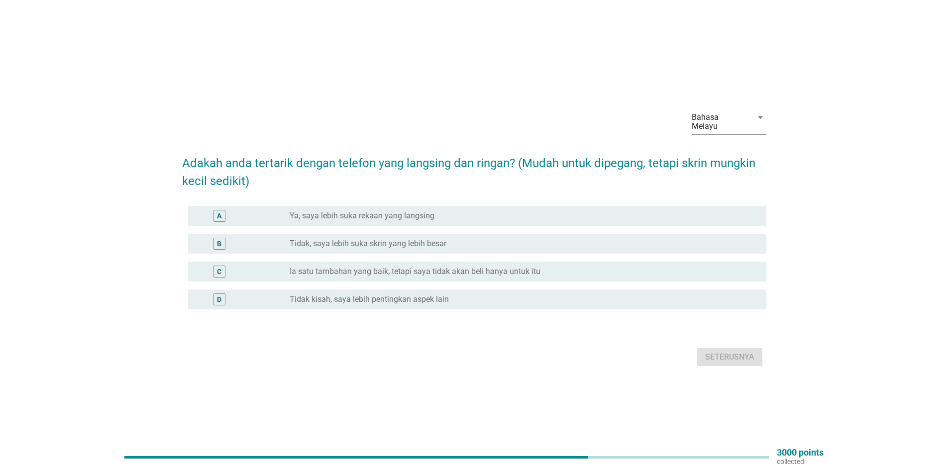
click at [313, 213] on label "Ya, saya lebih suka rekaan yang langsing" at bounding box center [362, 216] width 145 height 10
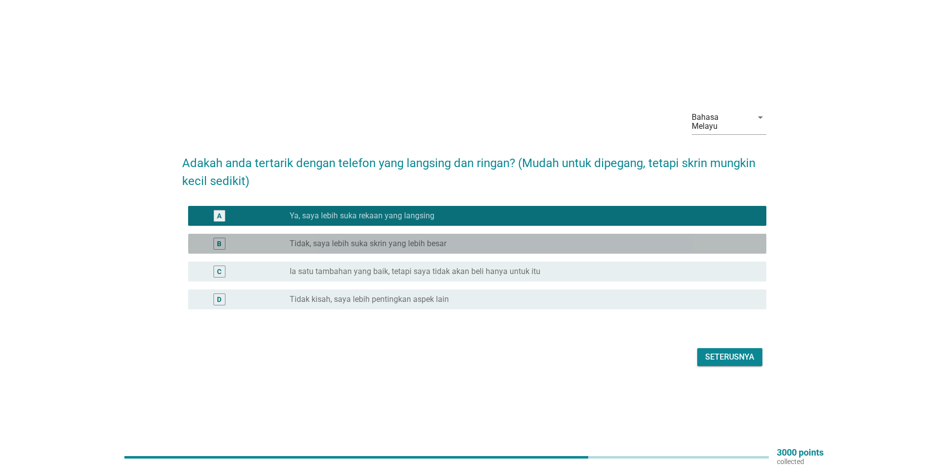
click at [344, 239] on label "Tidak, saya lebih suka skrin yang lebih besar" at bounding box center [368, 244] width 157 height 10
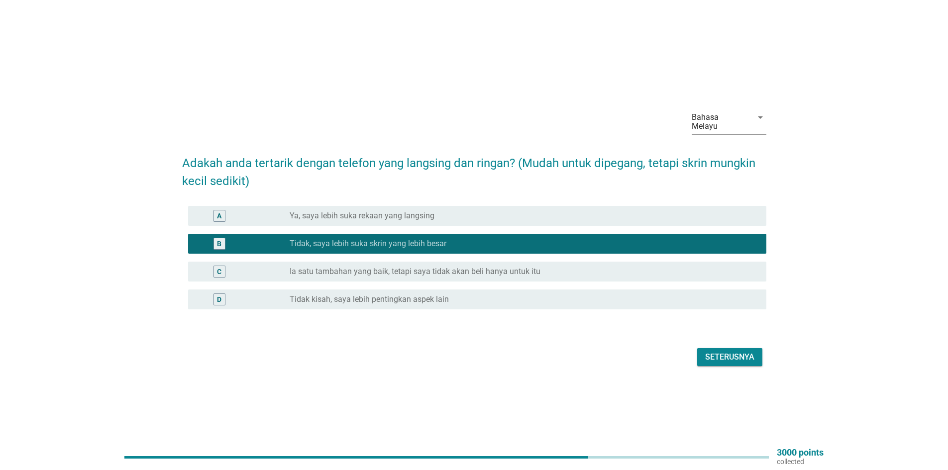
click at [737, 351] on div "Seterusnya" at bounding box center [729, 357] width 49 height 12
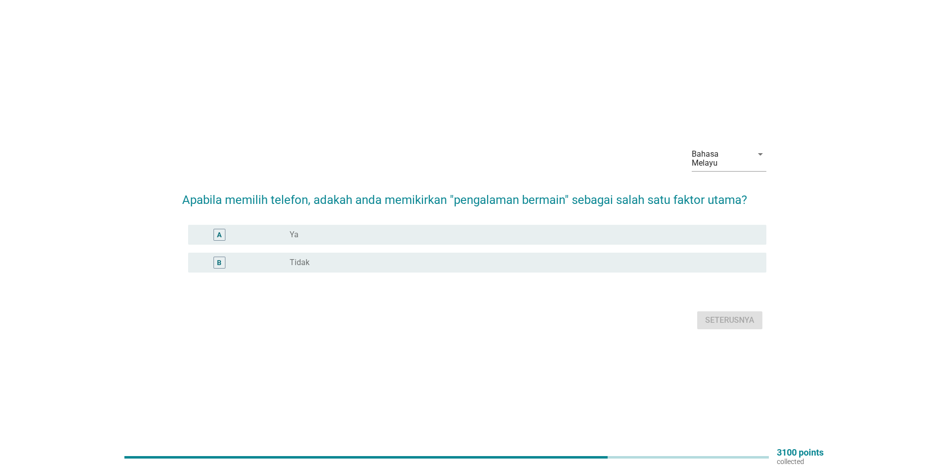
click at [349, 225] on div "A radio_button_unchecked Ya" at bounding box center [477, 235] width 578 height 20
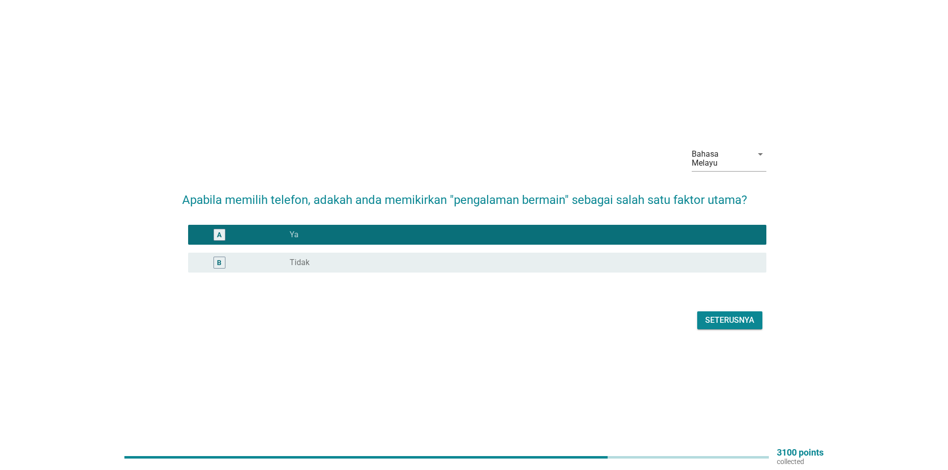
click at [754, 319] on div "Seterusnya" at bounding box center [729, 321] width 49 height 12
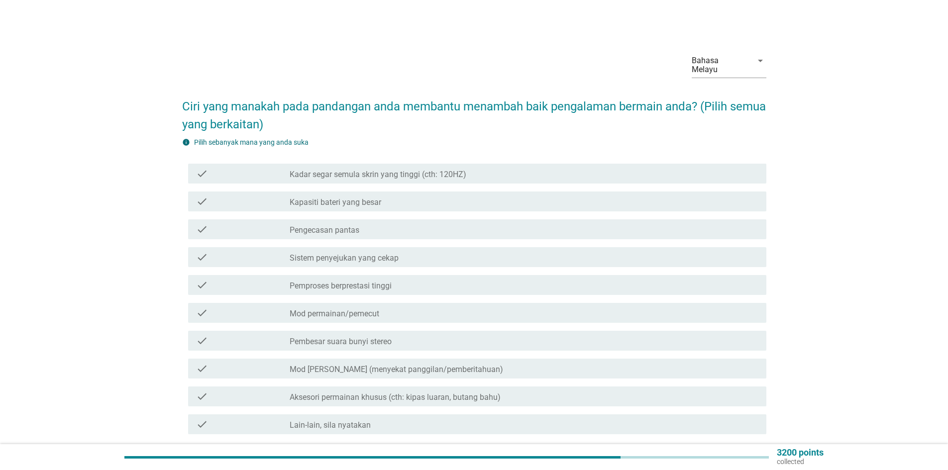
click at [338, 172] on div "check check_box_outline_blank Kadar segar semula skrin yang tinggi (cth: 120HZ)" at bounding box center [477, 174] width 578 height 20
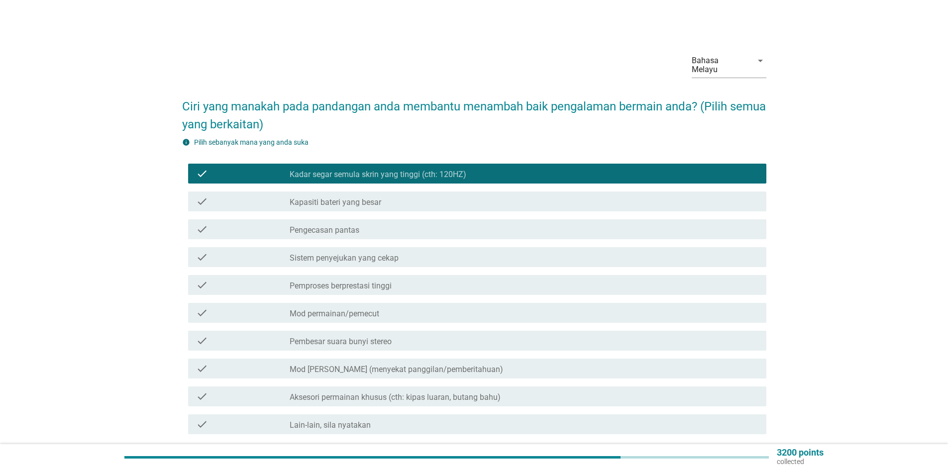
click at [382, 285] on div "check check_box_outline_blank Pemproses berprestasi tinggi" at bounding box center [477, 285] width 578 height 20
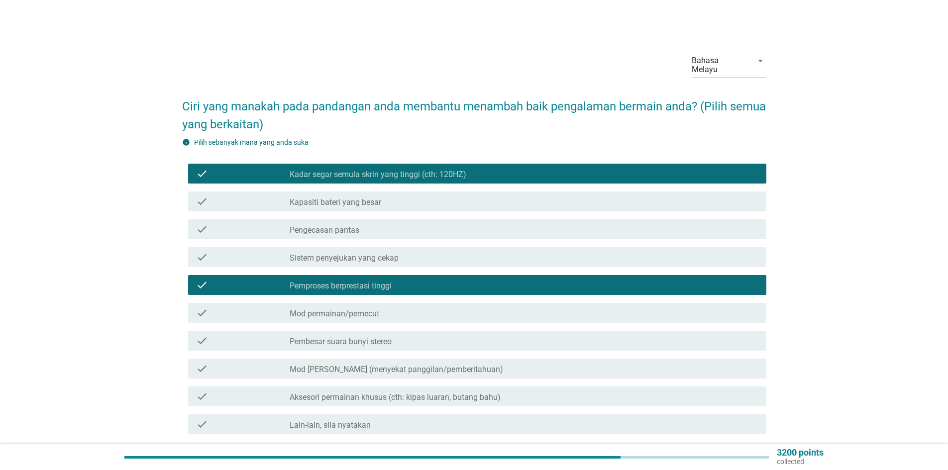
click at [378, 365] on label "Mod [PERSON_NAME] (menyekat panggilan/pemberitahuan)" at bounding box center [397, 370] width 214 height 10
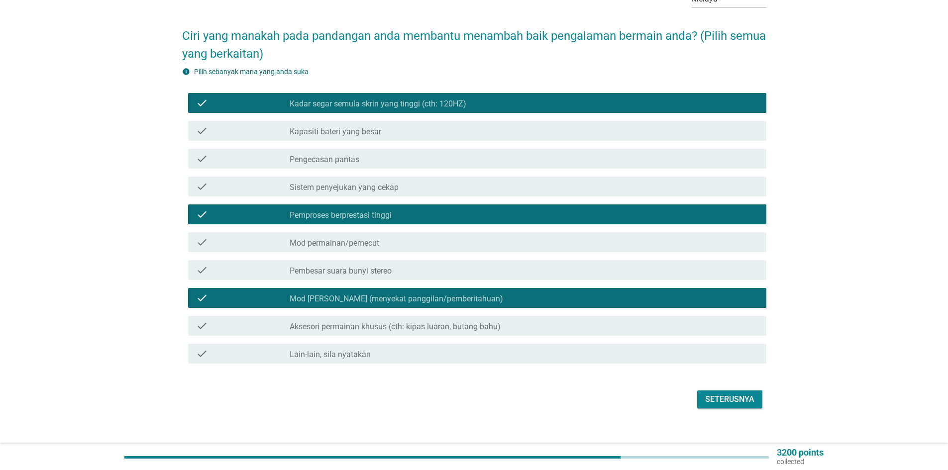
scroll to position [74, 0]
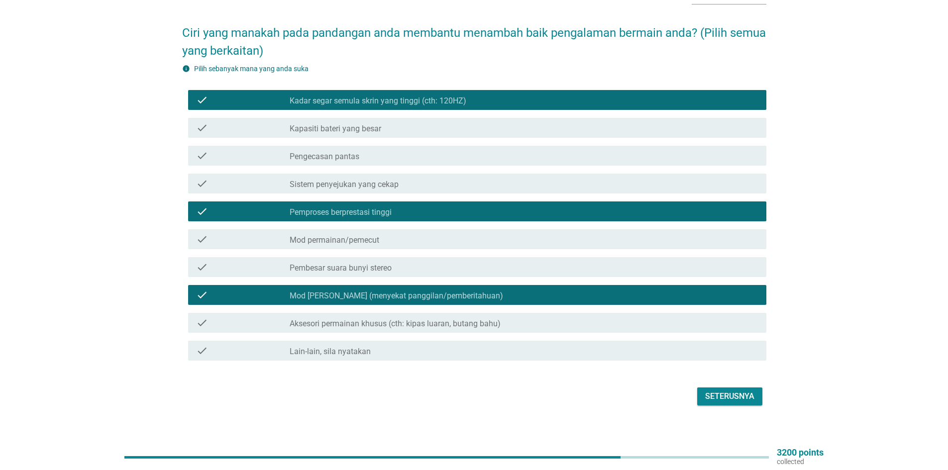
click at [722, 395] on button "Seterusnya" at bounding box center [729, 397] width 65 height 18
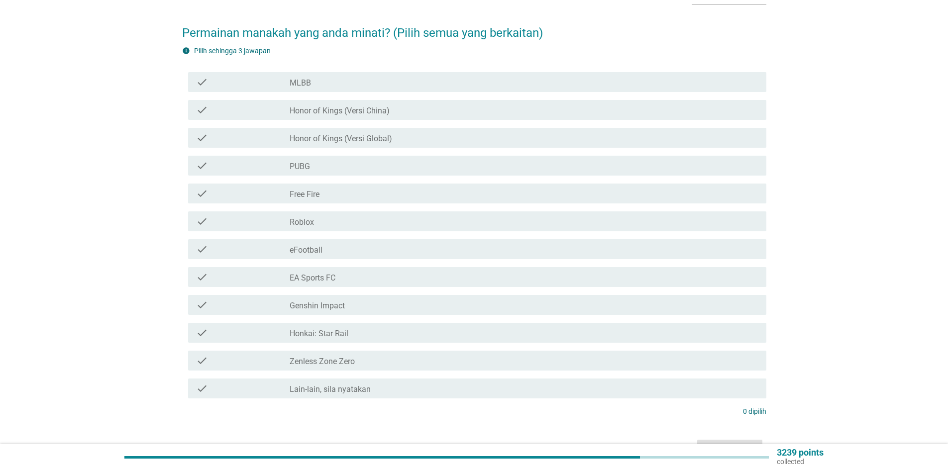
scroll to position [0, 0]
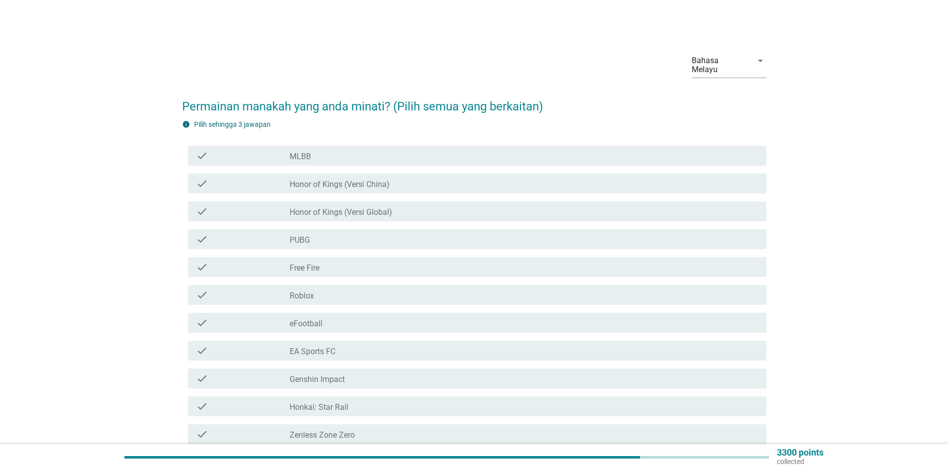
click at [295, 152] on label "MLBB" at bounding box center [300, 157] width 21 height 10
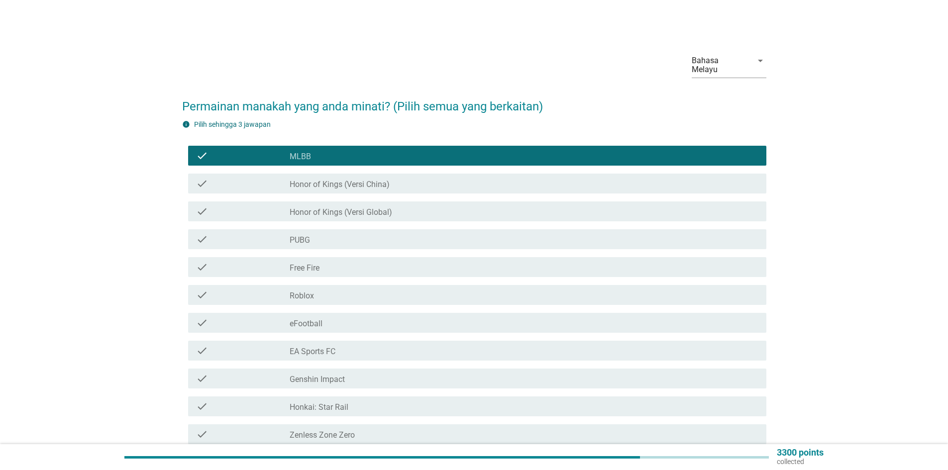
click at [299, 309] on div "check check_box_outline_blank eFootball" at bounding box center [474, 323] width 584 height 28
click at [310, 233] on div "check_box_outline_blank PUBG" at bounding box center [524, 239] width 469 height 12
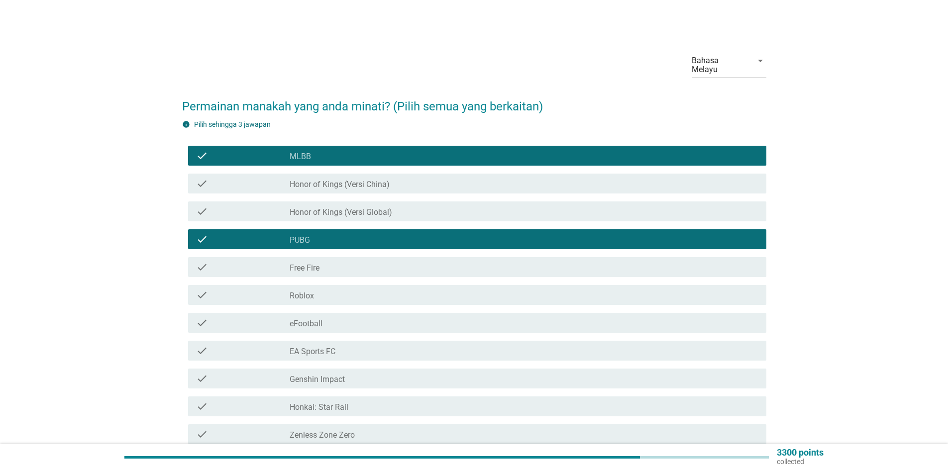
click at [338, 380] on div "check check_box_outline_blank Genshin Impact" at bounding box center [474, 379] width 584 height 28
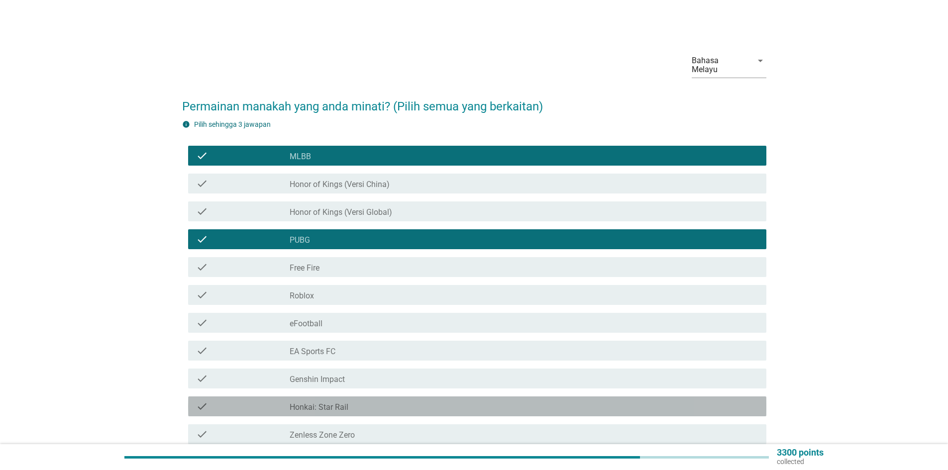
click at [335, 403] on label "Honkai: Star Rail" at bounding box center [319, 408] width 59 height 10
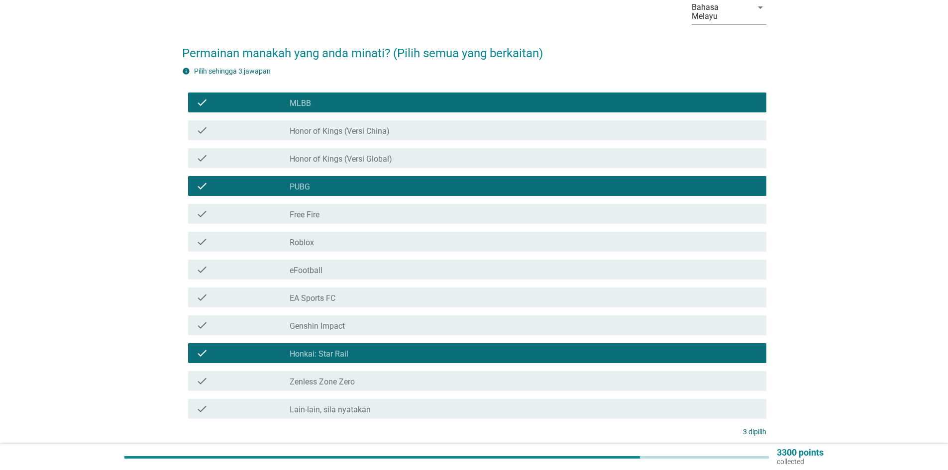
scroll to position [126, 0]
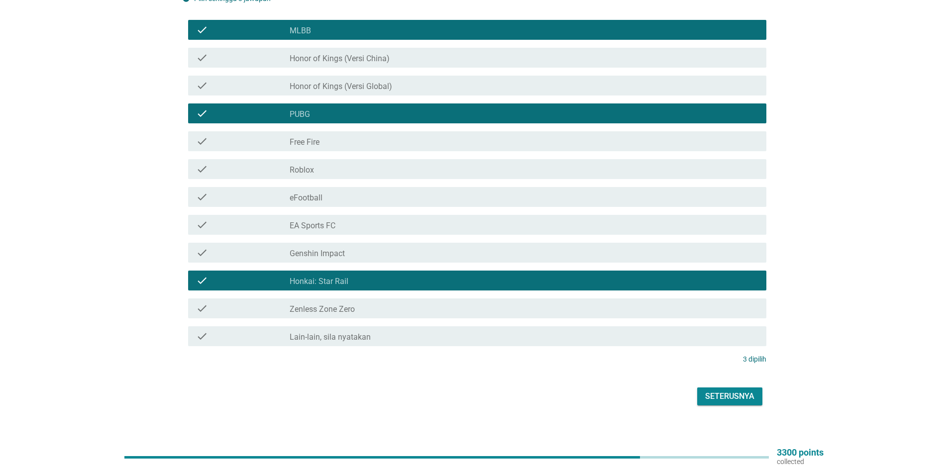
click at [749, 391] on div "Seterusnya" at bounding box center [729, 397] width 49 height 12
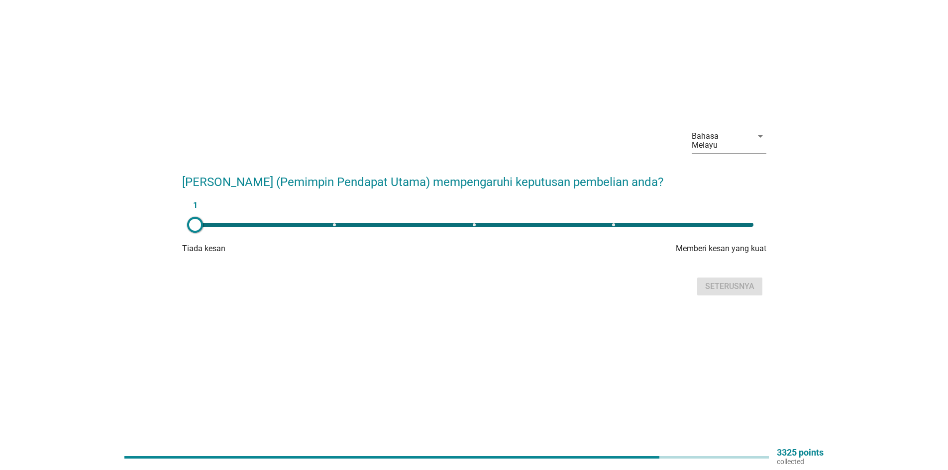
scroll to position [0, 0]
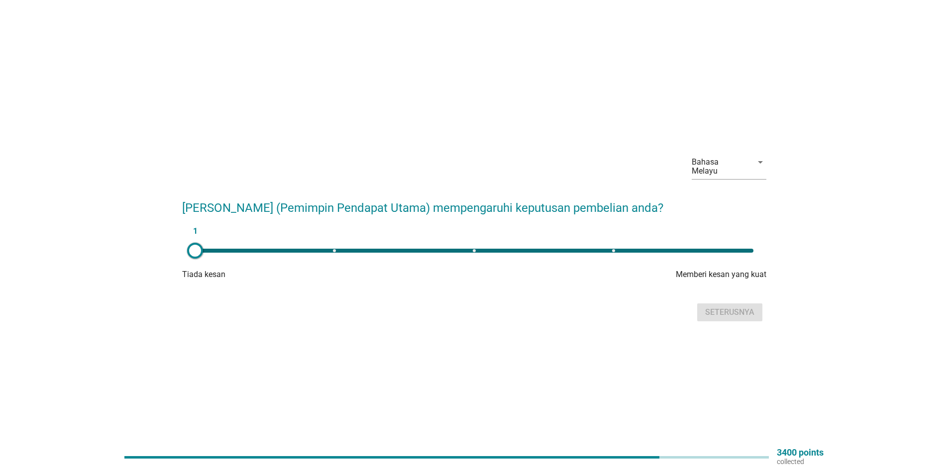
click at [612, 249] on div "1" at bounding box center [474, 251] width 558 height 4
type input "4"
click at [700, 308] on button "Seterusnya" at bounding box center [729, 313] width 65 height 18
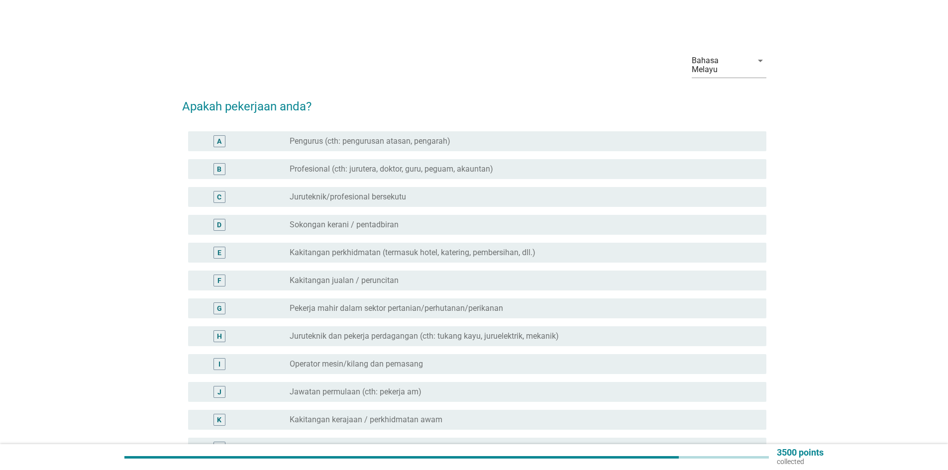
click at [317, 136] on label "Pengurus (cth: pengurusan atasan, pengarah)" at bounding box center [370, 141] width 161 height 10
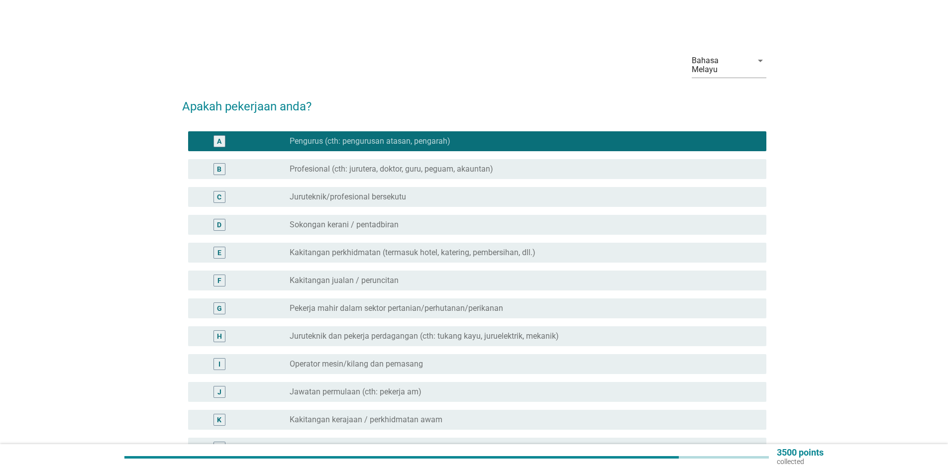
click at [311, 299] on div "G radio_button_unchecked Pekerja mahir dalam sektor pertanian/perhutanan/perika…" at bounding box center [477, 309] width 578 height 20
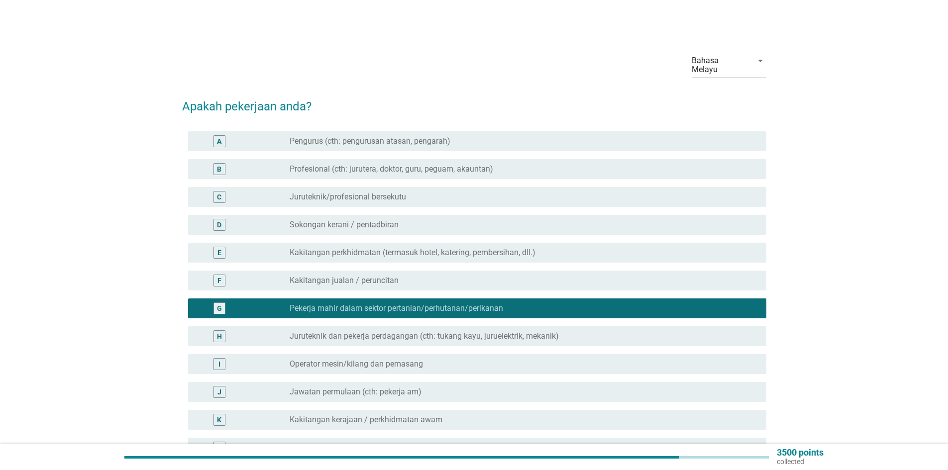
click at [301, 390] on div "J radio_button_unchecked Jawatan permulaan (cth: pekerja am)" at bounding box center [477, 392] width 578 height 20
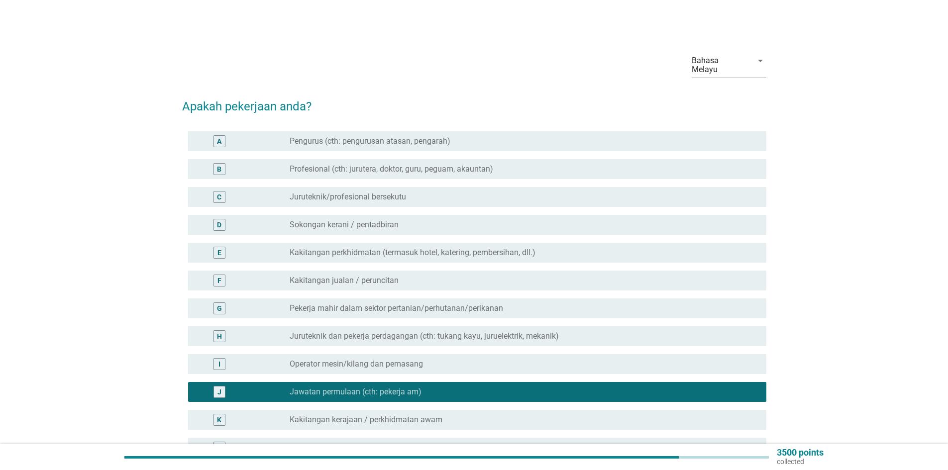
click at [315, 199] on div "C radio_button_unchecked Juruteknik/profesional bersekutu" at bounding box center [474, 197] width 584 height 28
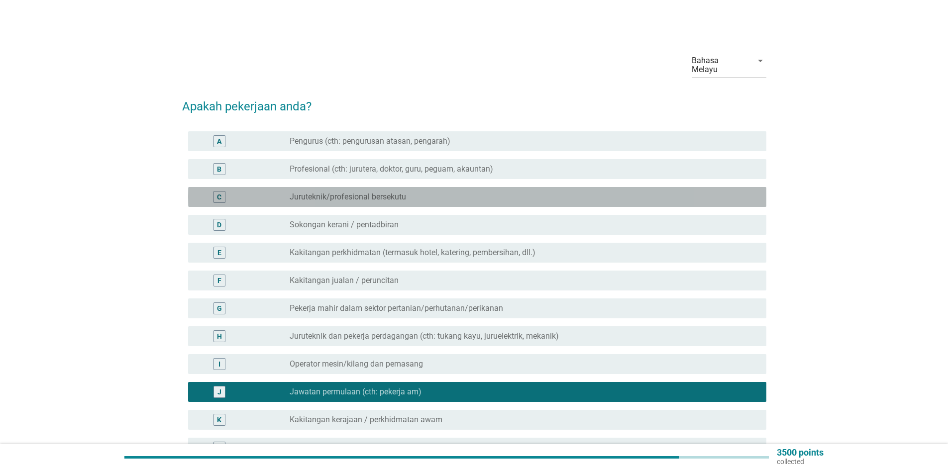
click at [315, 192] on label "Juruteknik/profesional bersekutu" at bounding box center [348, 197] width 116 height 10
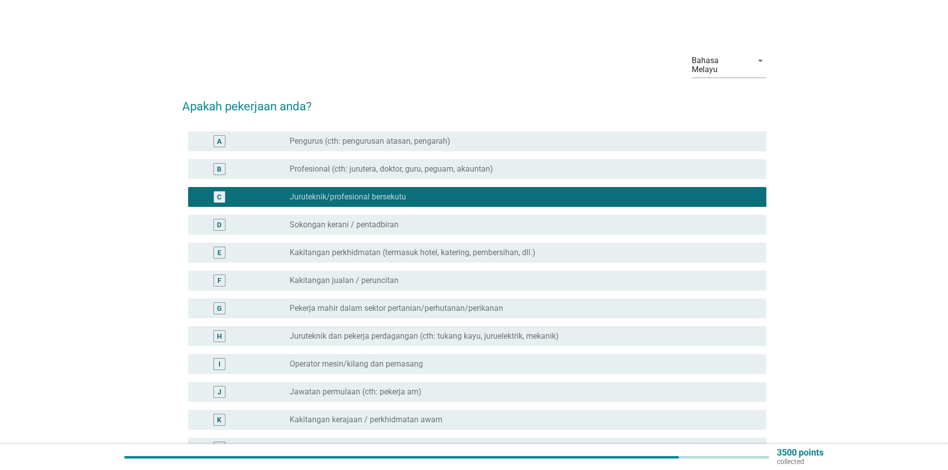
scroll to position [165, 0]
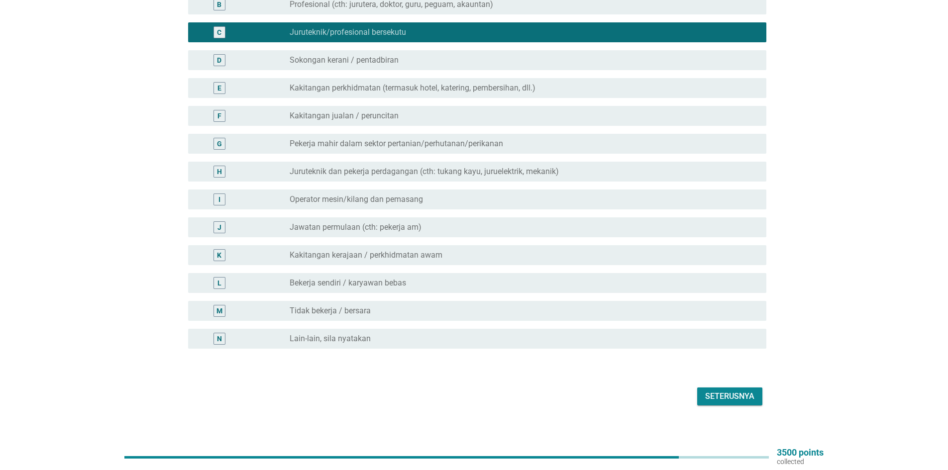
click at [720, 391] on div "Seterusnya" at bounding box center [729, 397] width 49 height 12
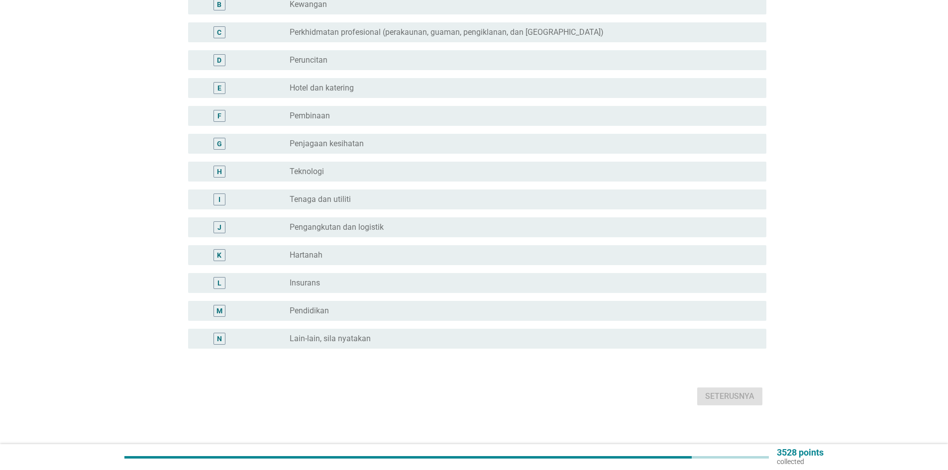
scroll to position [0, 0]
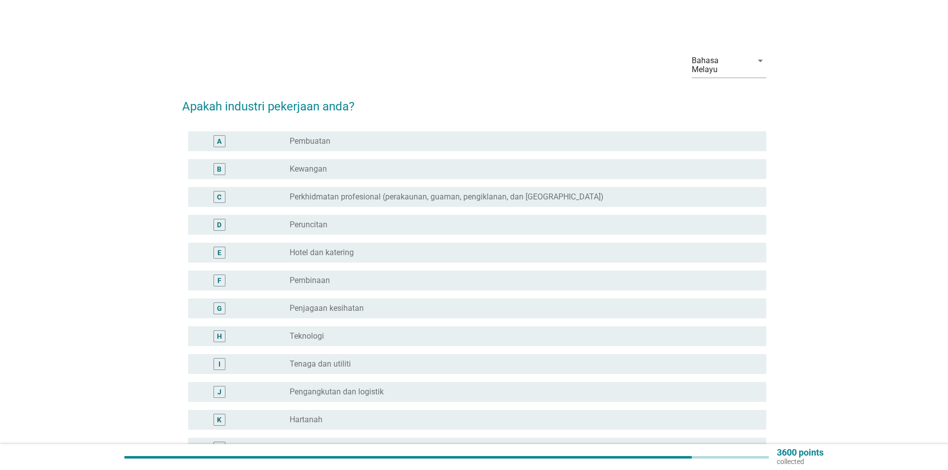
click at [332, 136] on div "radio_button_unchecked Pembuatan" at bounding box center [520, 141] width 461 height 10
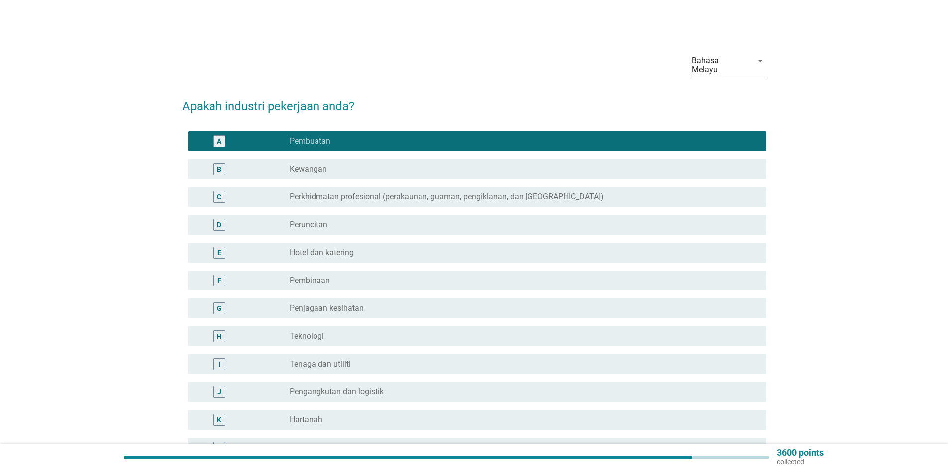
click at [308, 163] on div "radio_button_unchecked [GEOGRAPHIC_DATA]" at bounding box center [524, 169] width 469 height 12
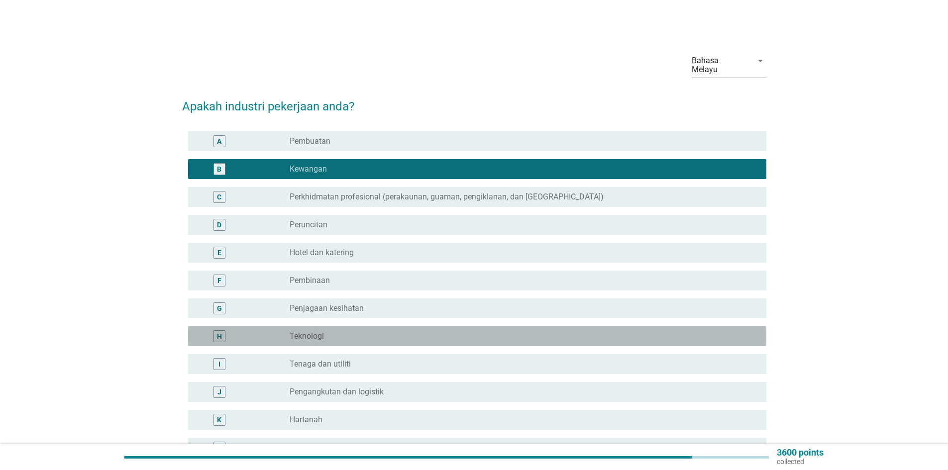
click at [309, 331] on label "Teknologi" at bounding box center [307, 336] width 34 height 10
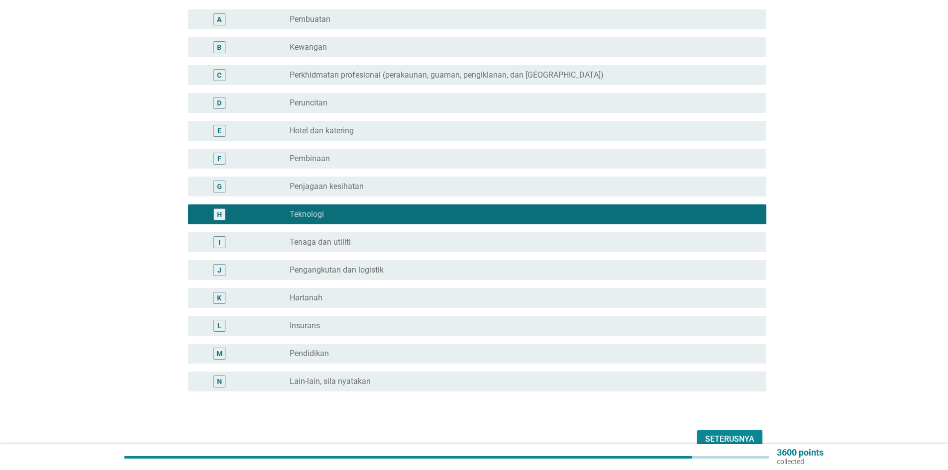
scroll to position [165, 0]
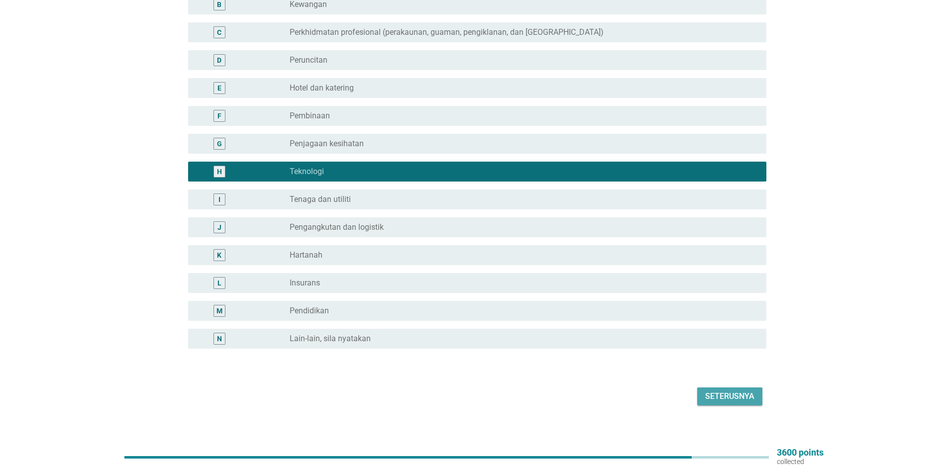
click at [714, 391] on div "Seterusnya" at bounding box center [729, 397] width 49 height 12
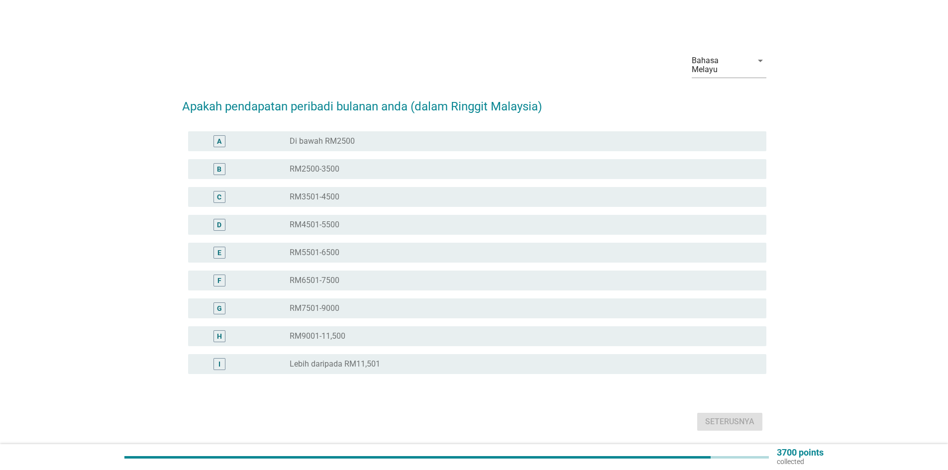
click at [272, 135] on div "A" at bounding box center [243, 141] width 94 height 12
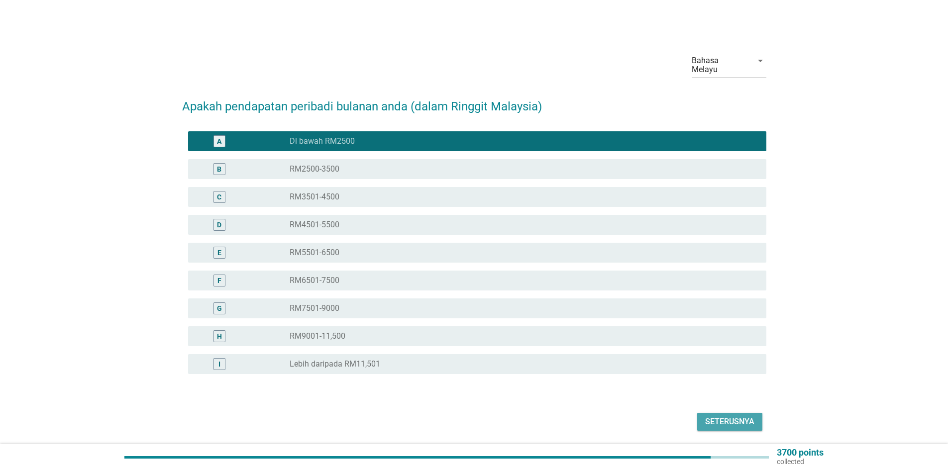
click at [725, 416] on div "Seterusnya" at bounding box center [729, 422] width 49 height 12
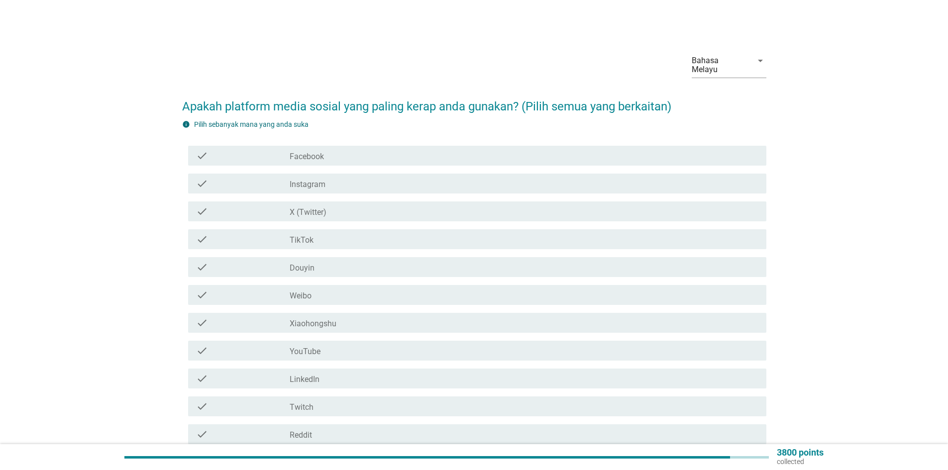
click at [295, 208] on label "X (Twitter)" at bounding box center [308, 213] width 37 height 10
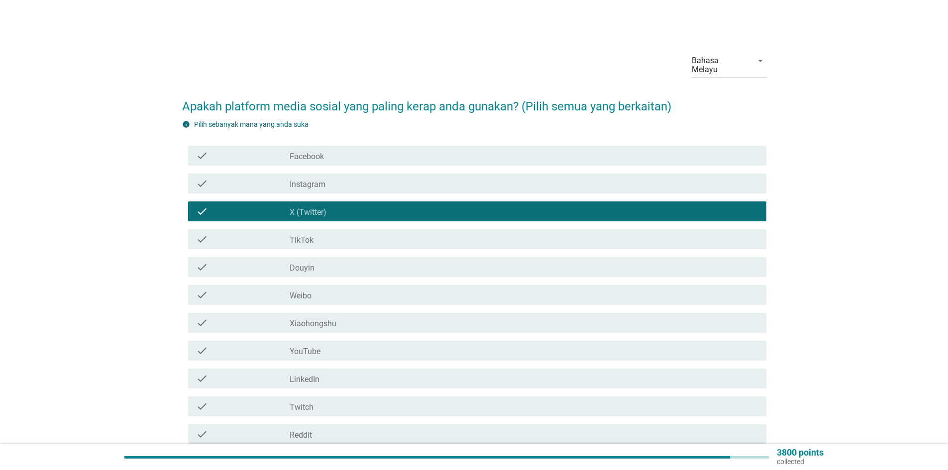
click at [292, 180] on label "Instagram" at bounding box center [308, 185] width 36 height 10
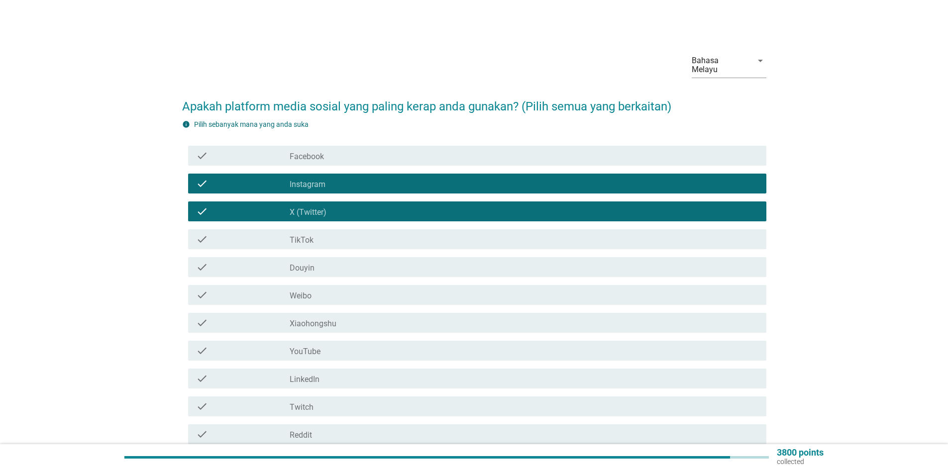
click at [294, 152] on label "Facebook" at bounding box center [307, 157] width 34 height 10
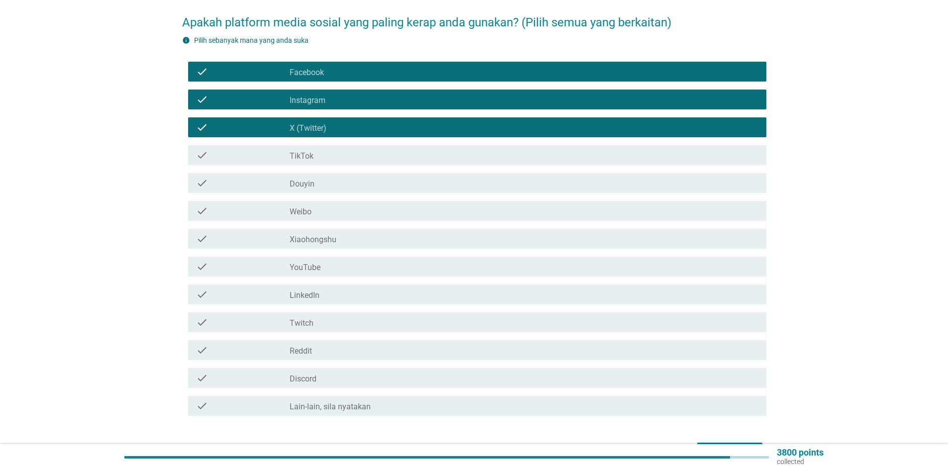
scroll to position [139, 0]
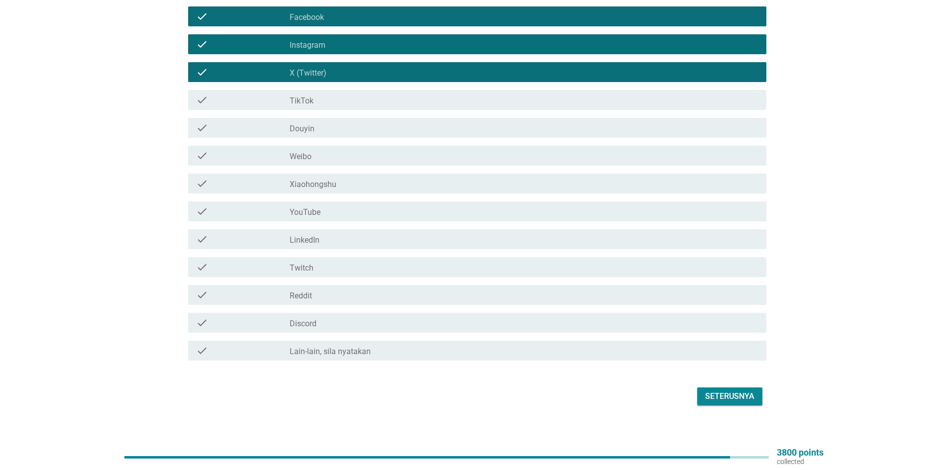
click at [716, 388] on button "Seterusnya" at bounding box center [729, 397] width 65 height 18
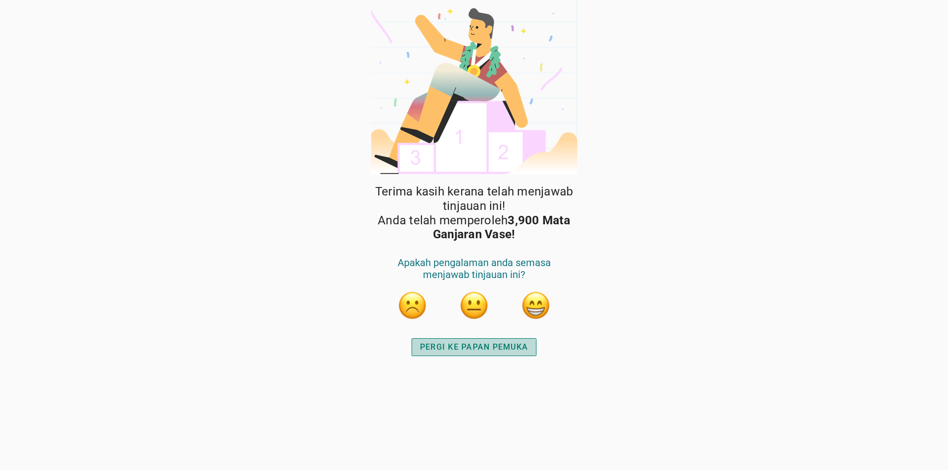
click at [477, 349] on div "PERGI KE PAPAN PEMUKA" at bounding box center [474, 347] width 108 height 12
